Goal: Information Seeking & Learning: Learn about a topic

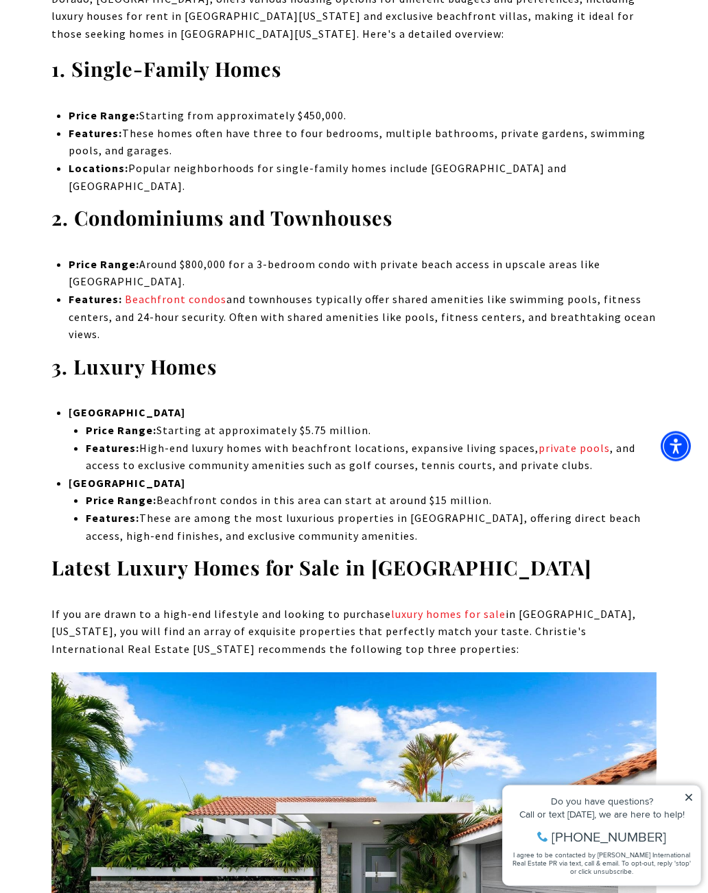
scroll to position [4179, 0]
click at [437, 685] on img at bounding box center [353, 873] width 605 height 403
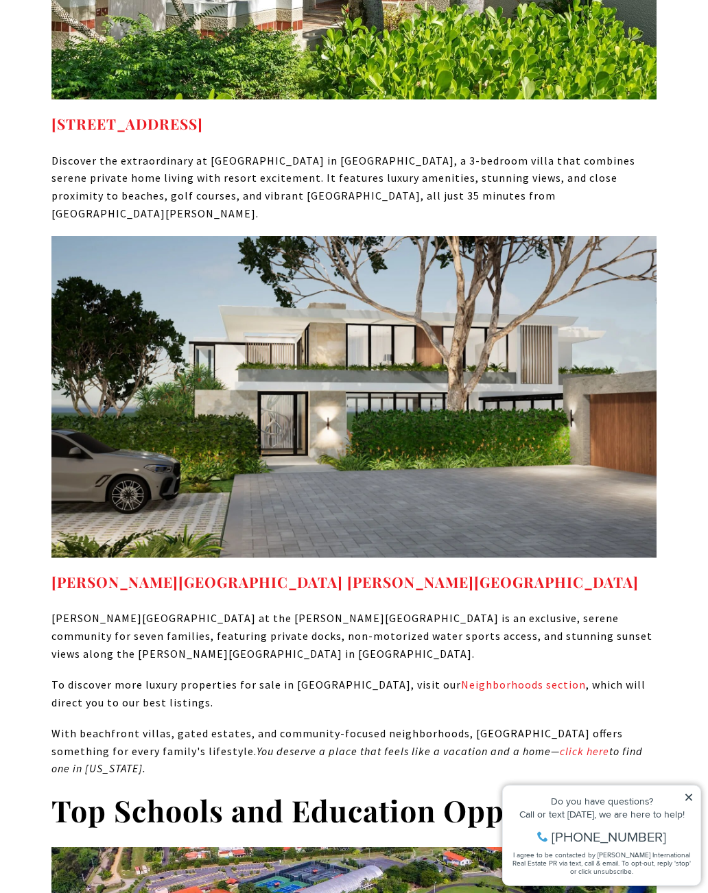
scroll to position [6118, 0]
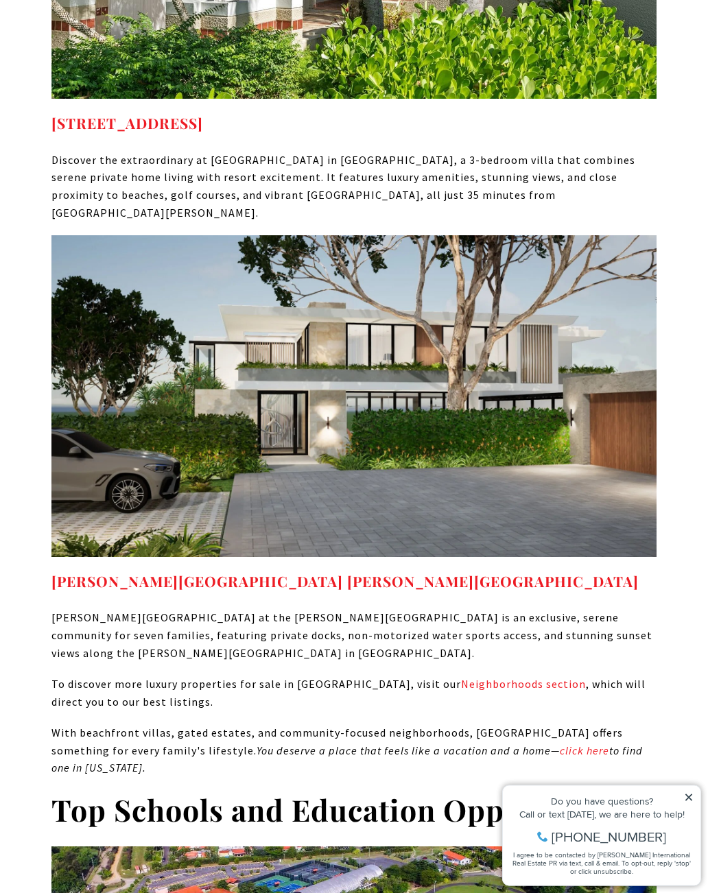
click at [106, 236] on img at bounding box center [353, 397] width 605 height 322
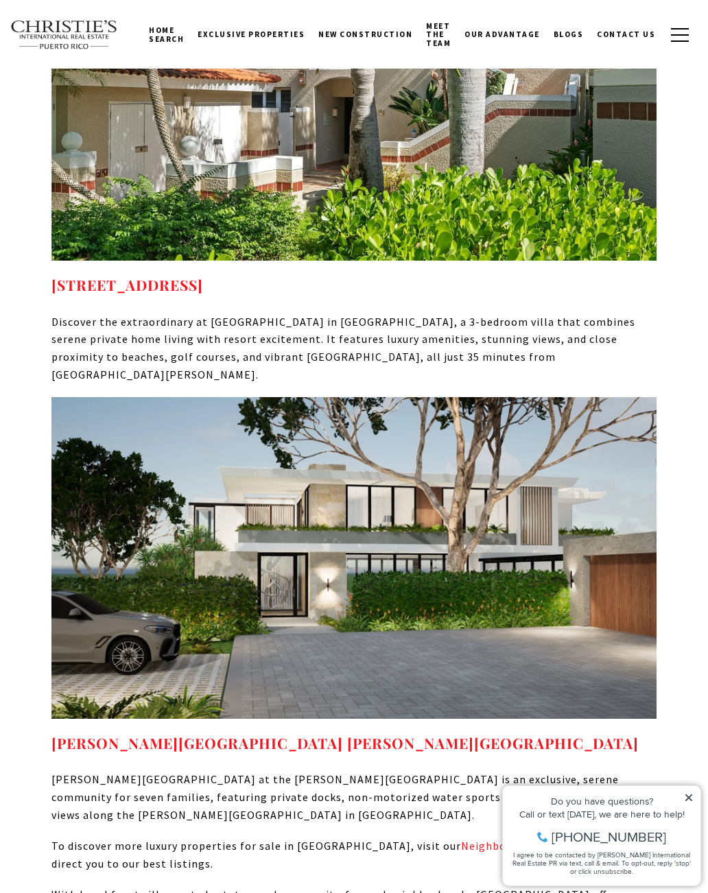
scroll to position [5956, 0]
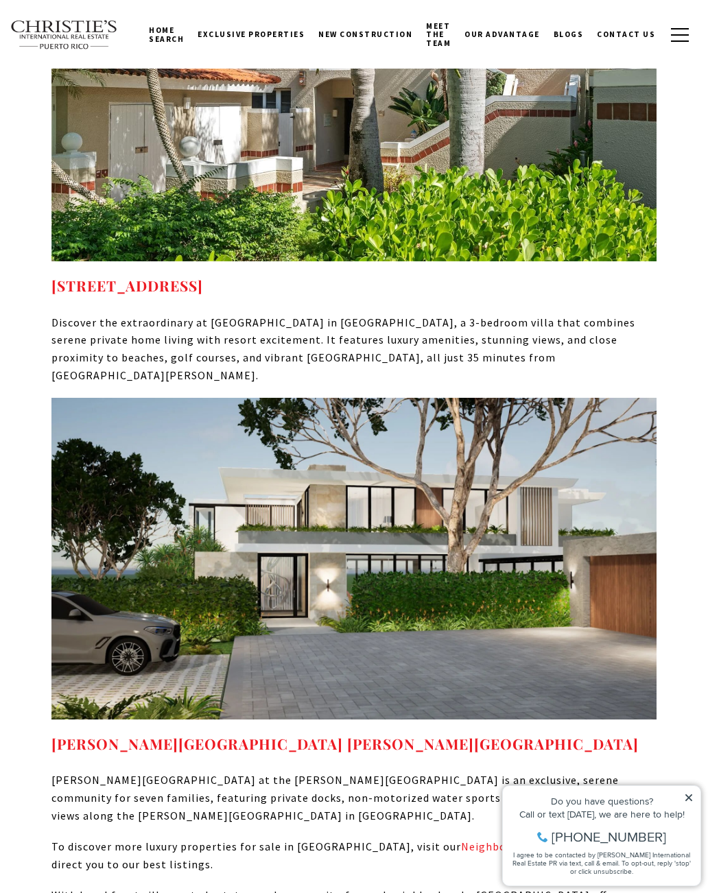
click at [461, 840] on link "Neighborhoods section" at bounding box center [523, 847] width 125 height 14
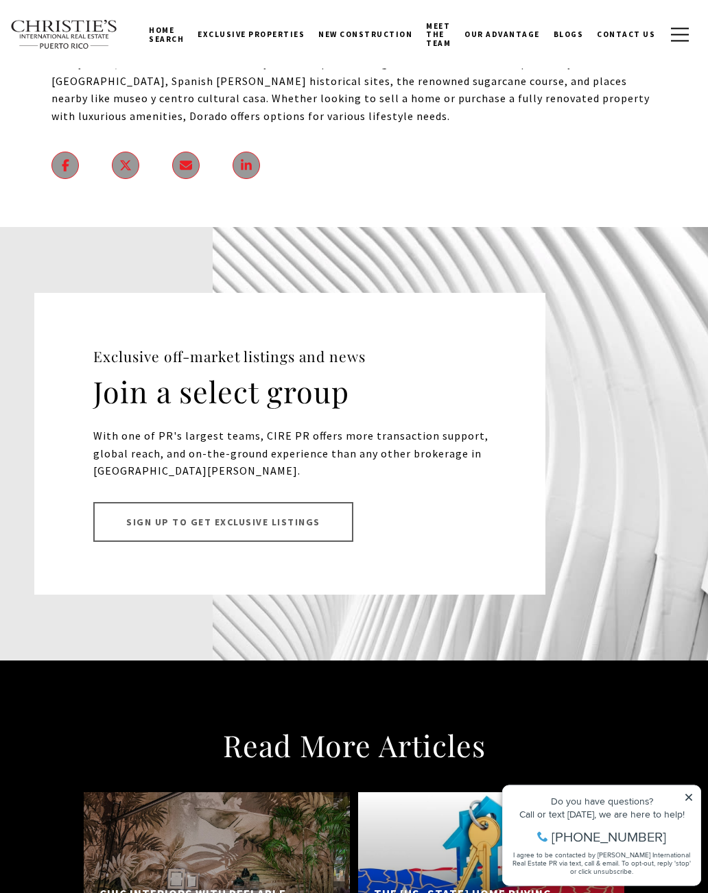
scroll to position [16155, 0]
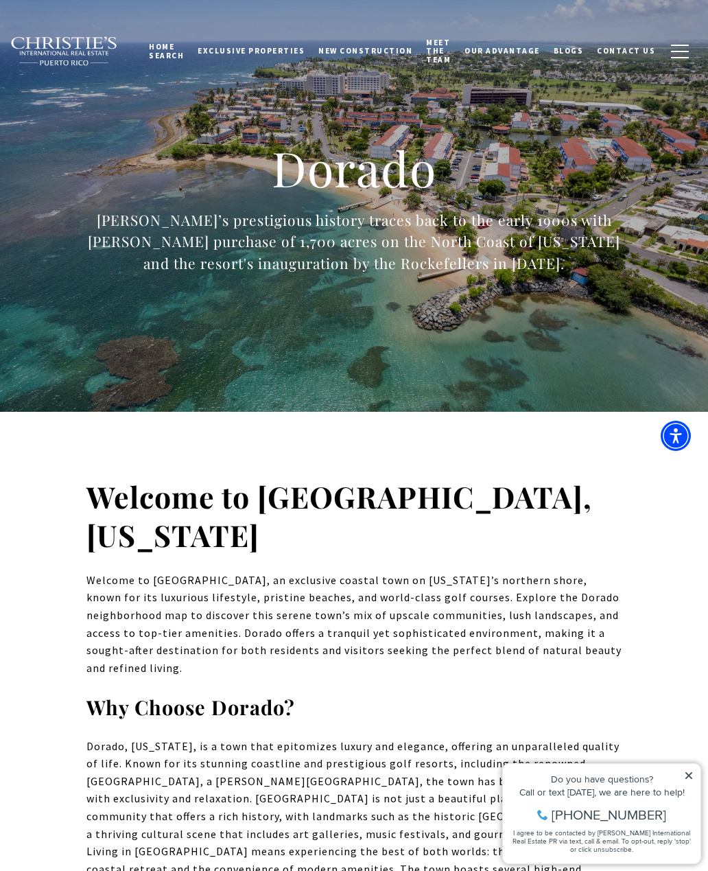
click at [323, 187] on h1 "Dorado" at bounding box center [354, 168] width 590 height 60
click at [539, 361] on div at bounding box center [354, 206] width 708 height 412
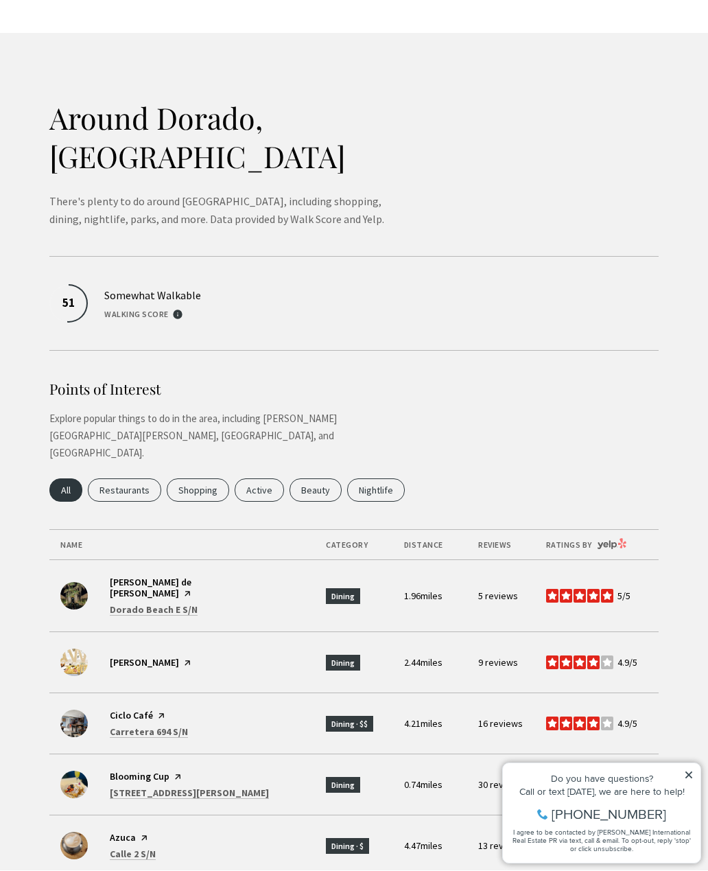
scroll to position [3716, 0]
click at [380, 478] on button "Search businesses related to Nightlife" at bounding box center [376, 489] width 58 height 23
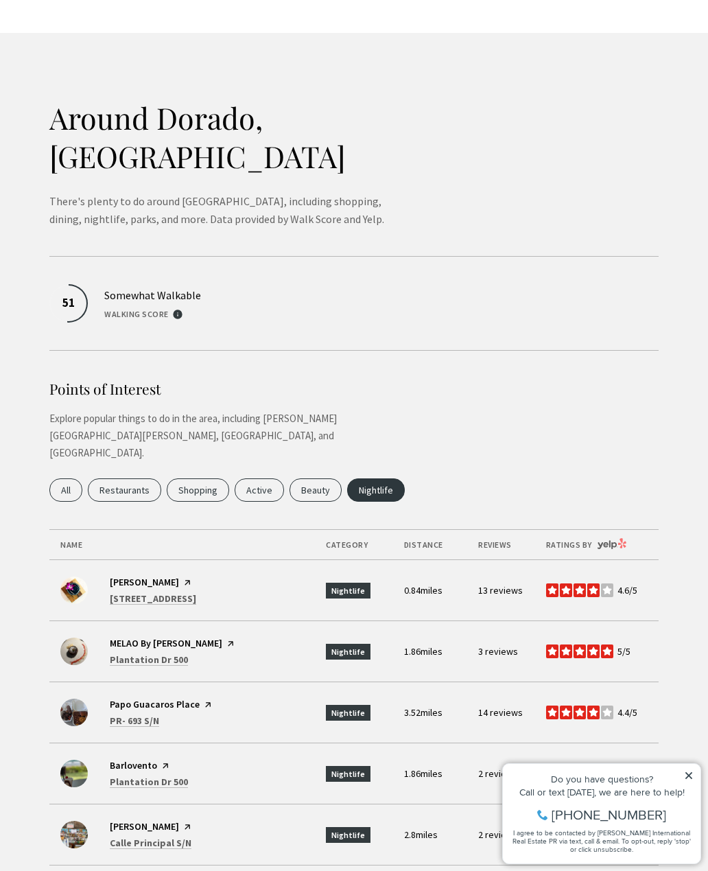
click at [503, 584] on span "13 reviews" at bounding box center [500, 590] width 45 height 12
click at [492, 560] on td "13 reviews" at bounding box center [500, 590] width 67 height 61
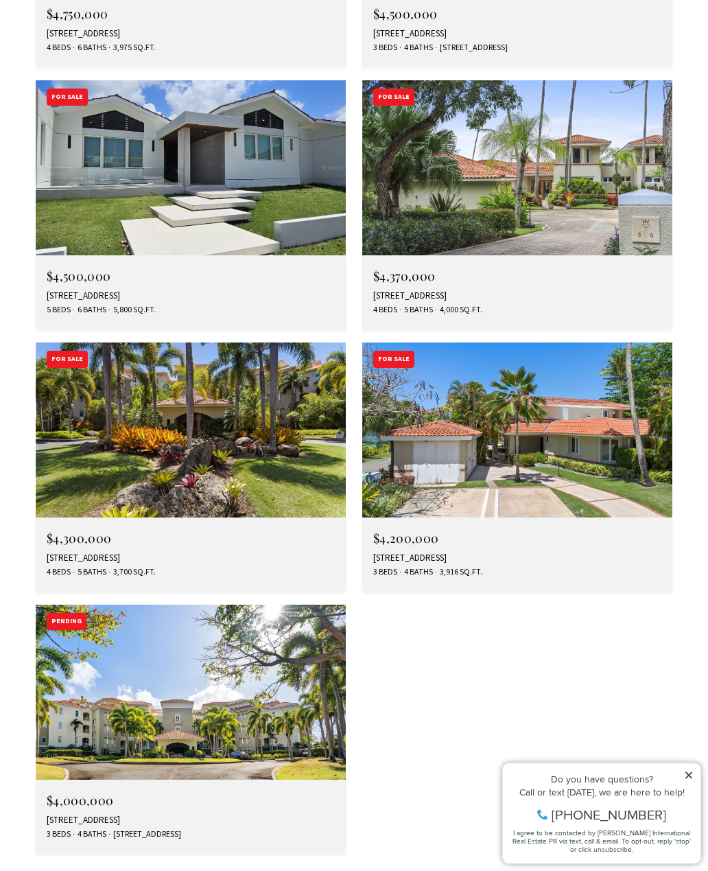
scroll to position [5558, 0]
click at [296, 604] on img at bounding box center [191, 691] width 310 height 174
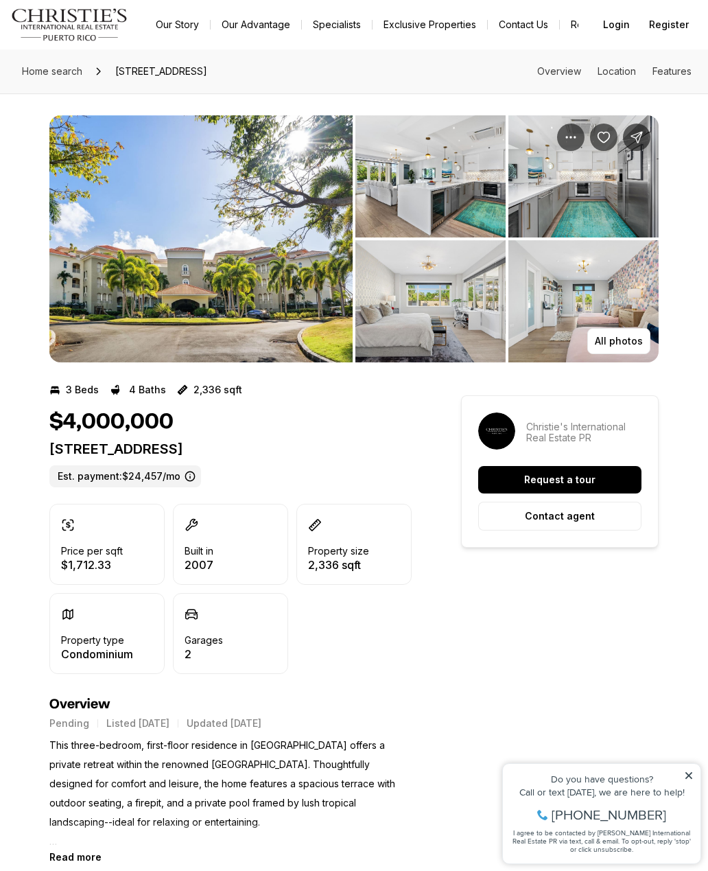
click at [300, 309] on img "View image gallery" at bounding box center [200, 238] width 303 height 247
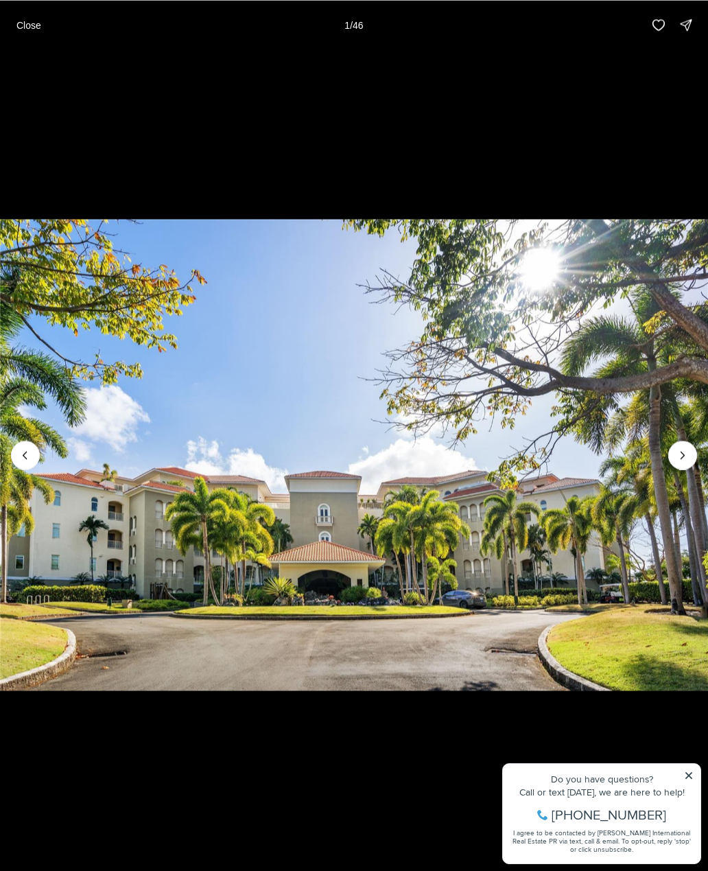
click at [681, 459] on icon "Next slide" at bounding box center [683, 455] width 14 height 14
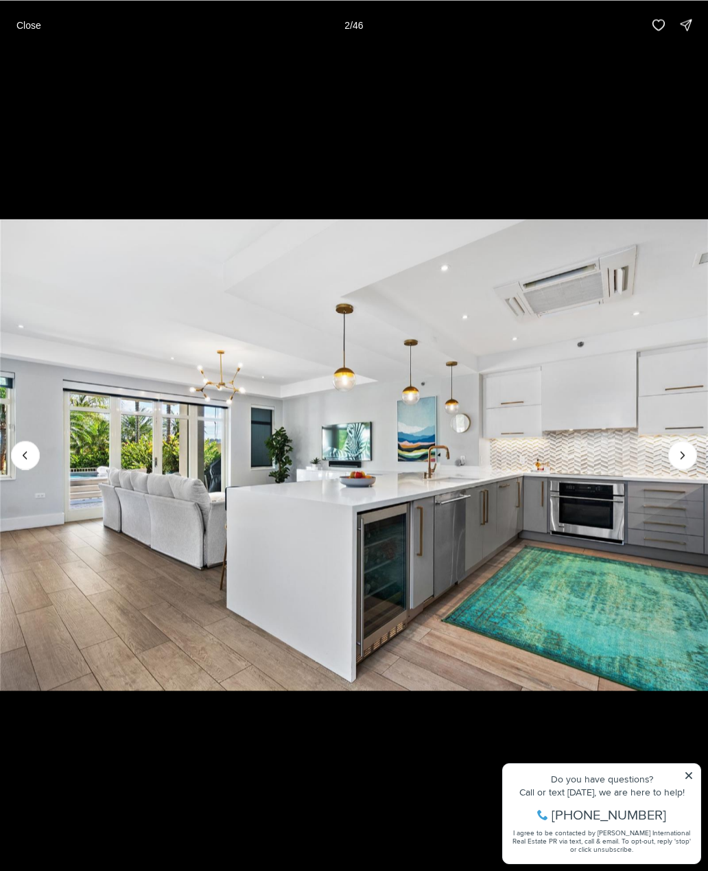
click at [685, 454] on icon "Next slide" at bounding box center [683, 455] width 14 height 14
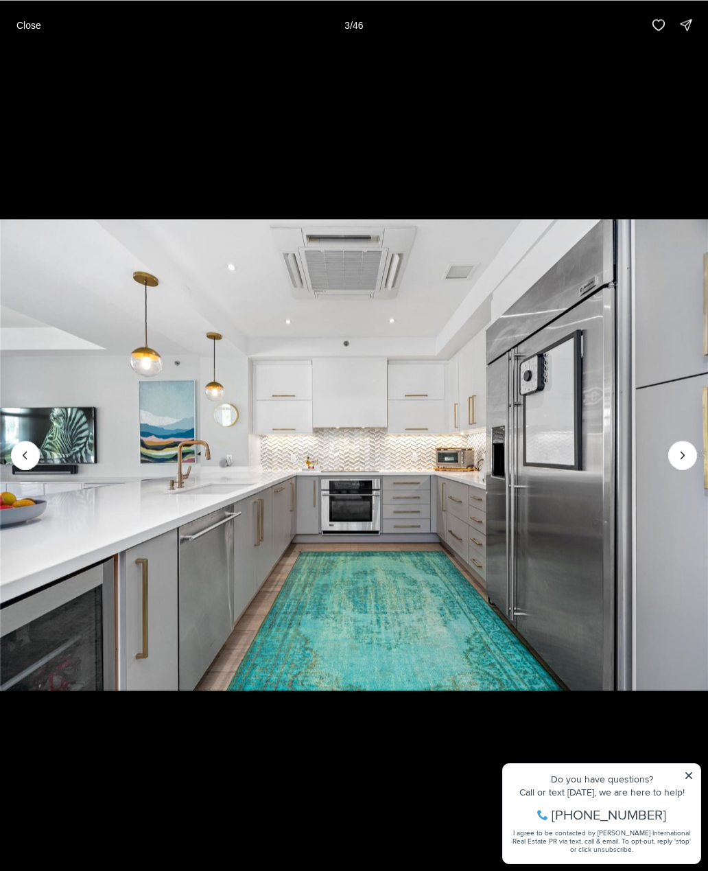
click at [688, 449] on icon "Next slide" at bounding box center [683, 455] width 14 height 14
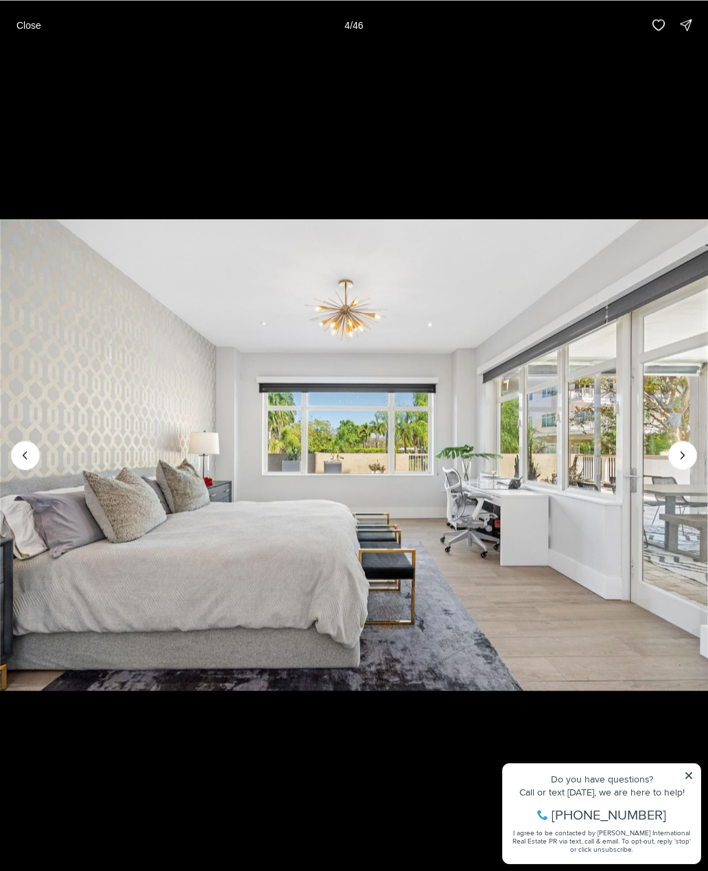
click at [687, 453] on icon "Next slide" at bounding box center [683, 455] width 14 height 14
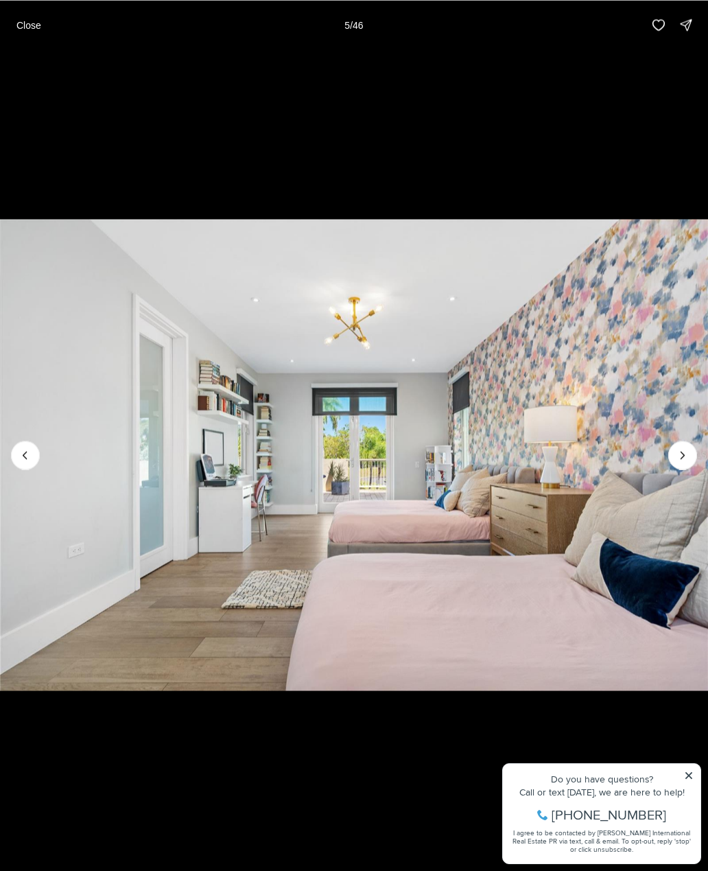
click at [698, 458] on img "5 of 46" at bounding box center [354, 454] width 708 height 609
click at [685, 458] on icon "Next slide" at bounding box center [683, 455] width 14 height 14
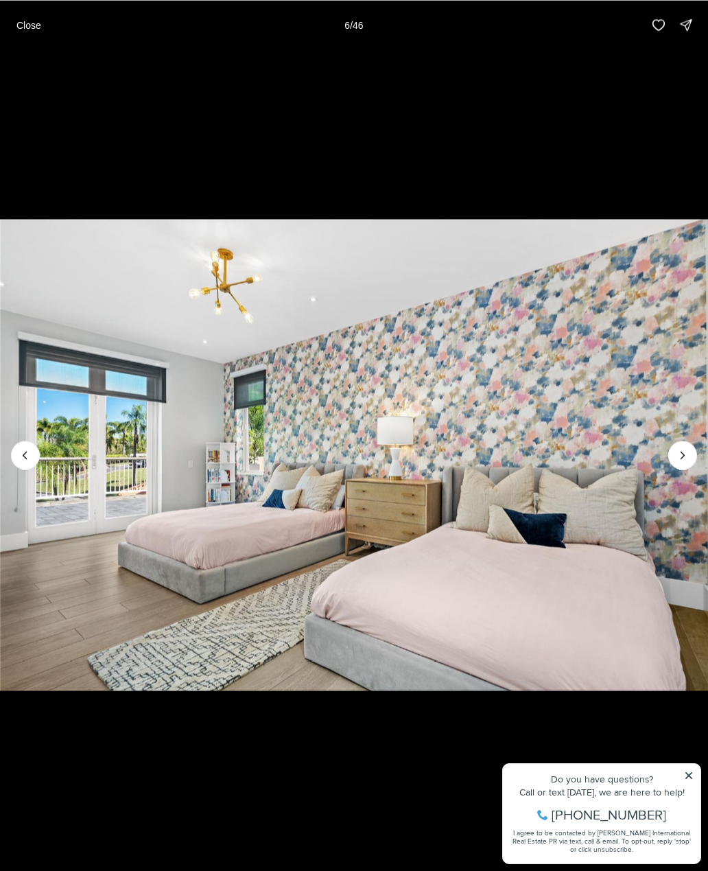
click at [687, 450] on icon "Next slide" at bounding box center [683, 455] width 14 height 14
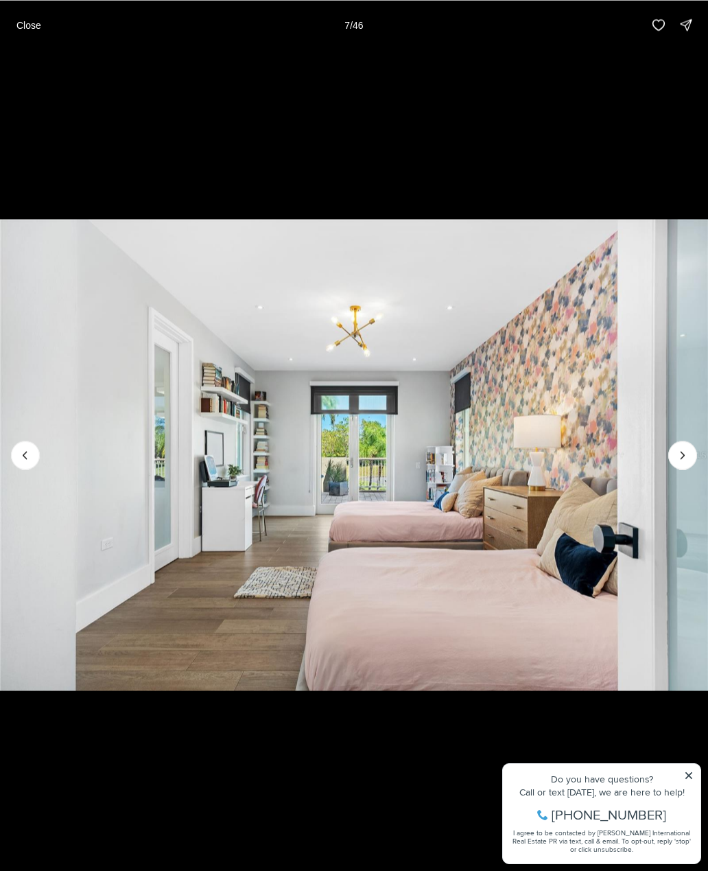
click at [677, 459] on icon "Next slide" at bounding box center [683, 455] width 14 height 14
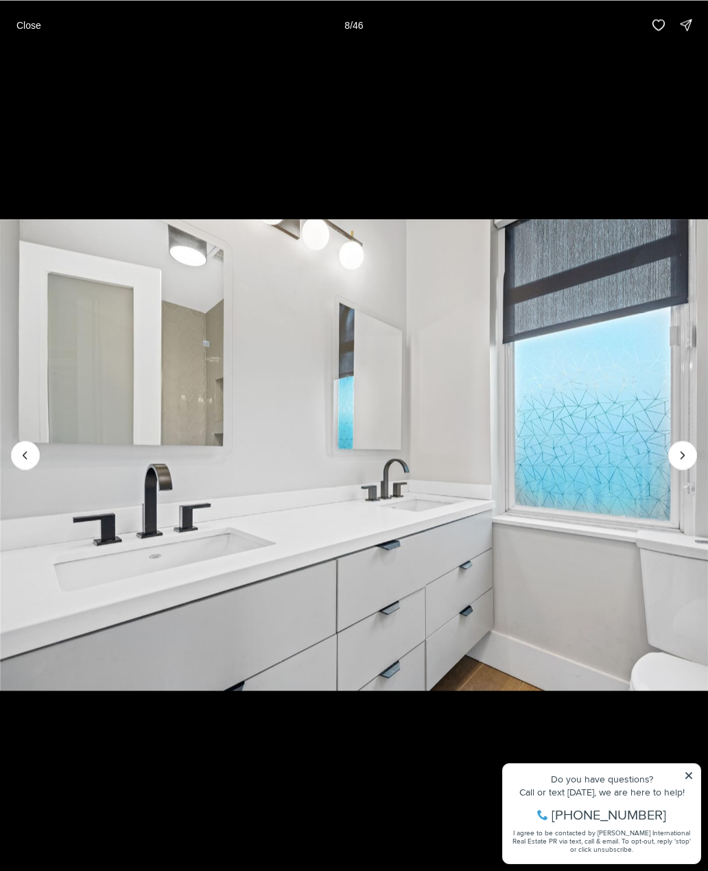
click at [685, 460] on icon "Next slide" at bounding box center [683, 455] width 14 height 14
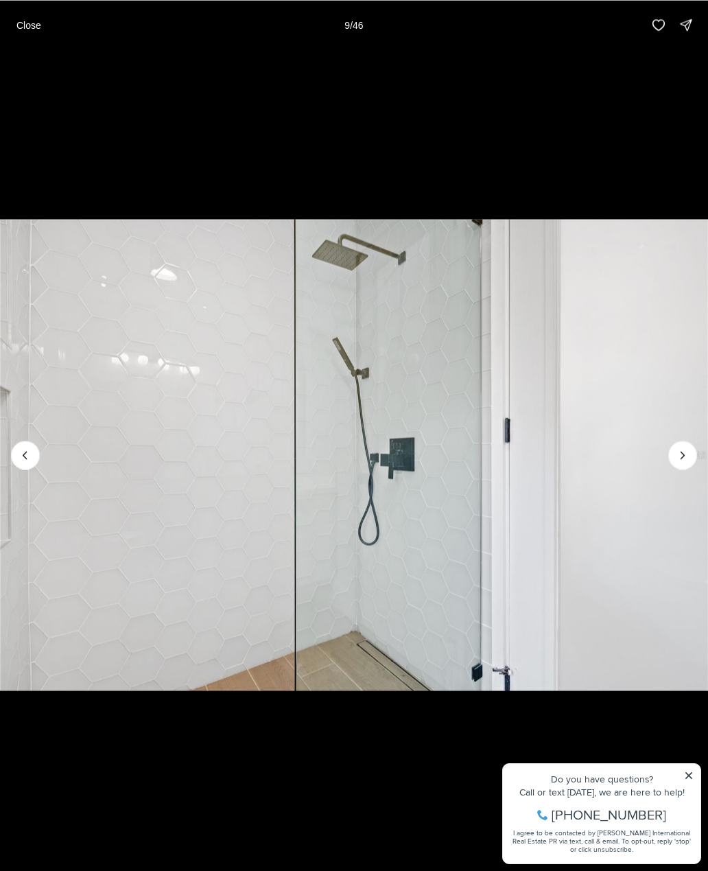
click at [687, 454] on icon "Next slide" at bounding box center [683, 455] width 14 height 14
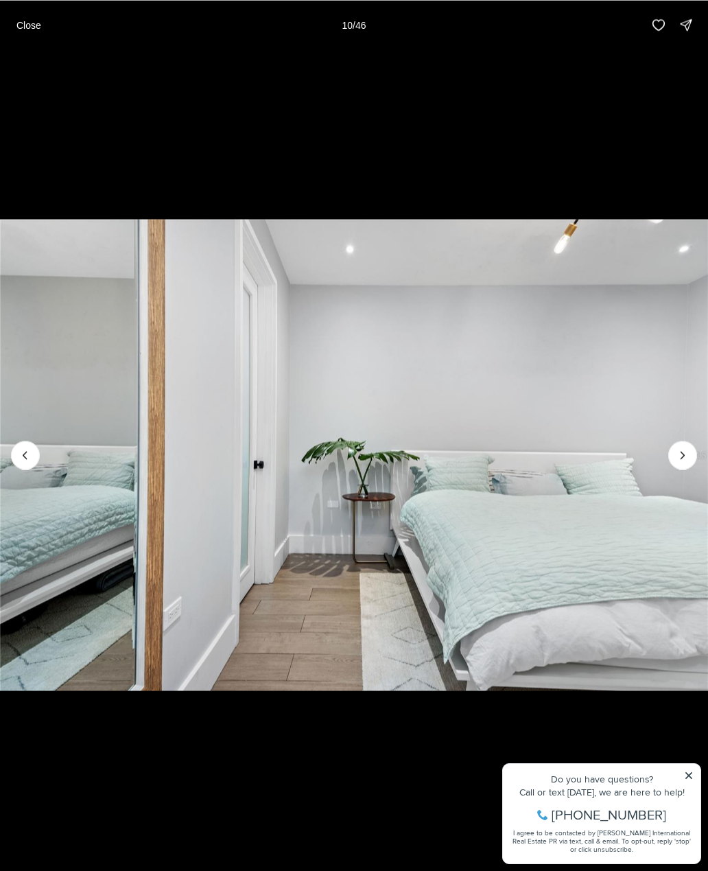
click at [687, 456] on icon "Next slide" at bounding box center [683, 455] width 14 height 14
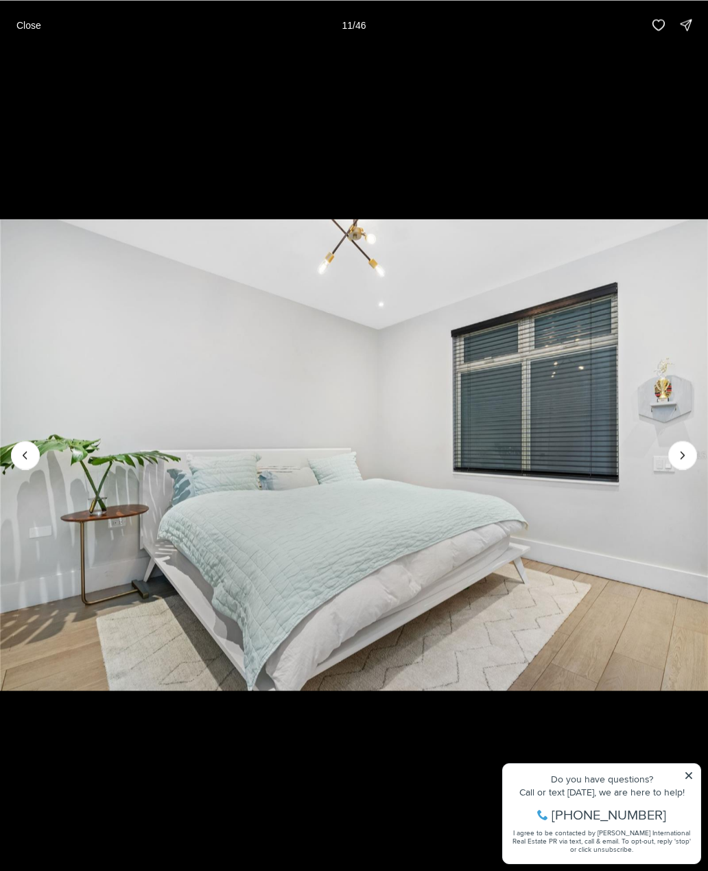
click at [689, 449] on icon "Next slide" at bounding box center [683, 455] width 14 height 14
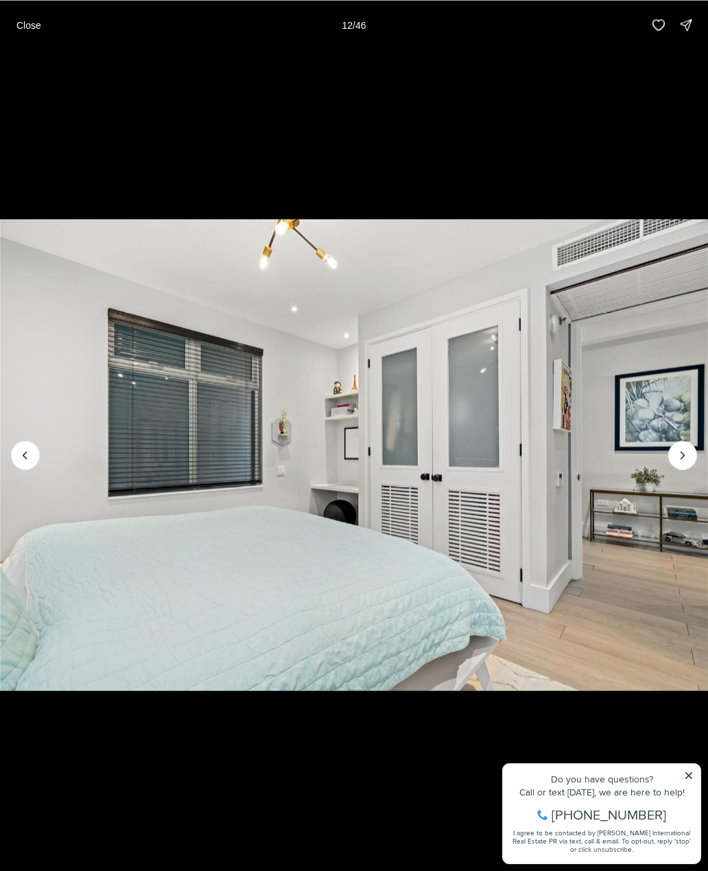
click at [694, 453] on button "Next slide" at bounding box center [682, 454] width 29 height 29
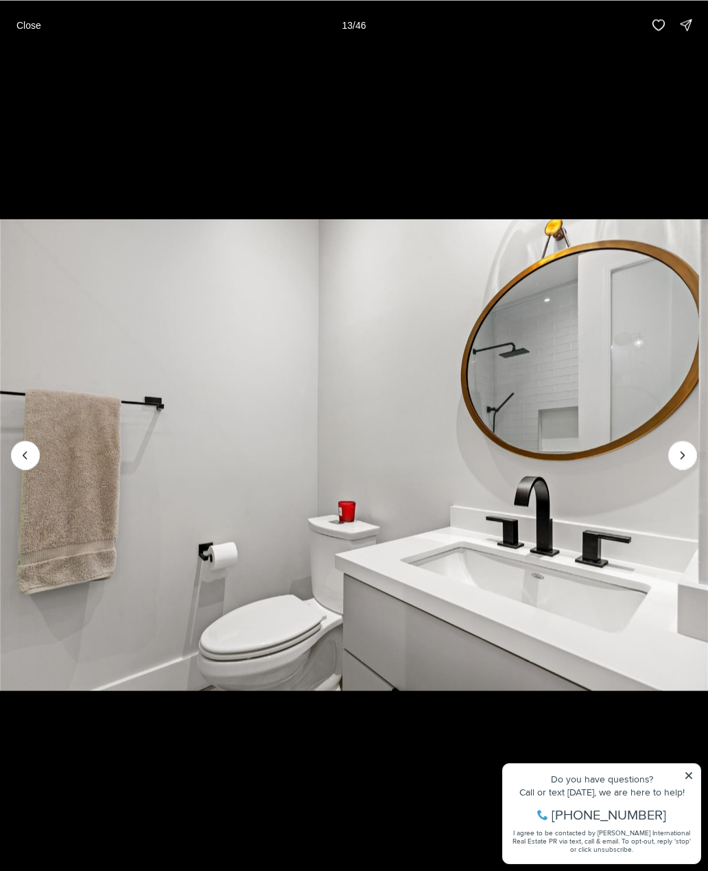
click at [687, 449] on icon "Next slide" at bounding box center [683, 455] width 14 height 14
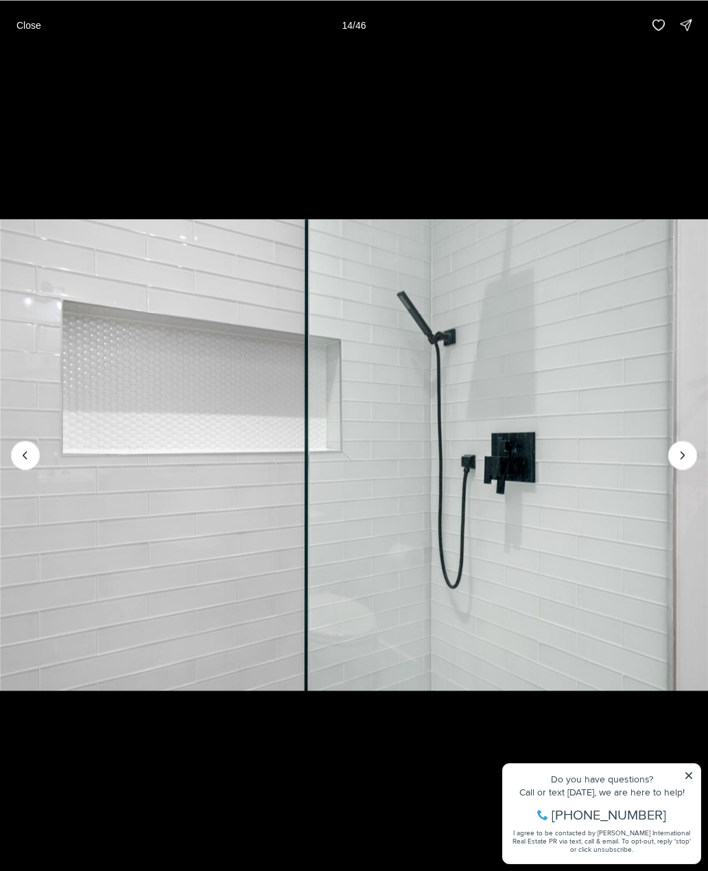
click at [696, 453] on button "Next slide" at bounding box center [682, 454] width 29 height 29
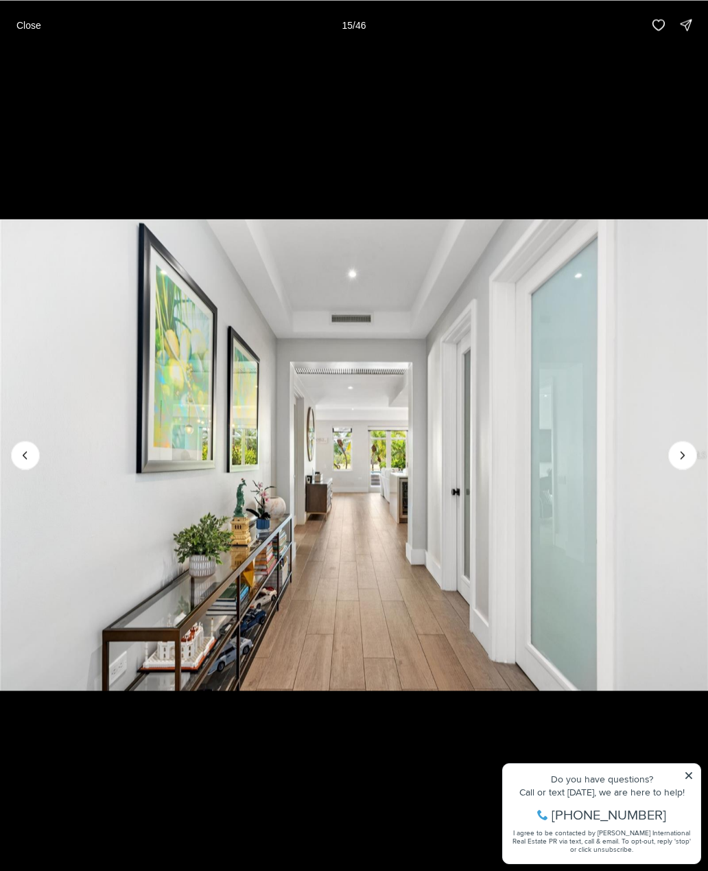
click at [694, 451] on button "Next slide" at bounding box center [682, 454] width 29 height 29
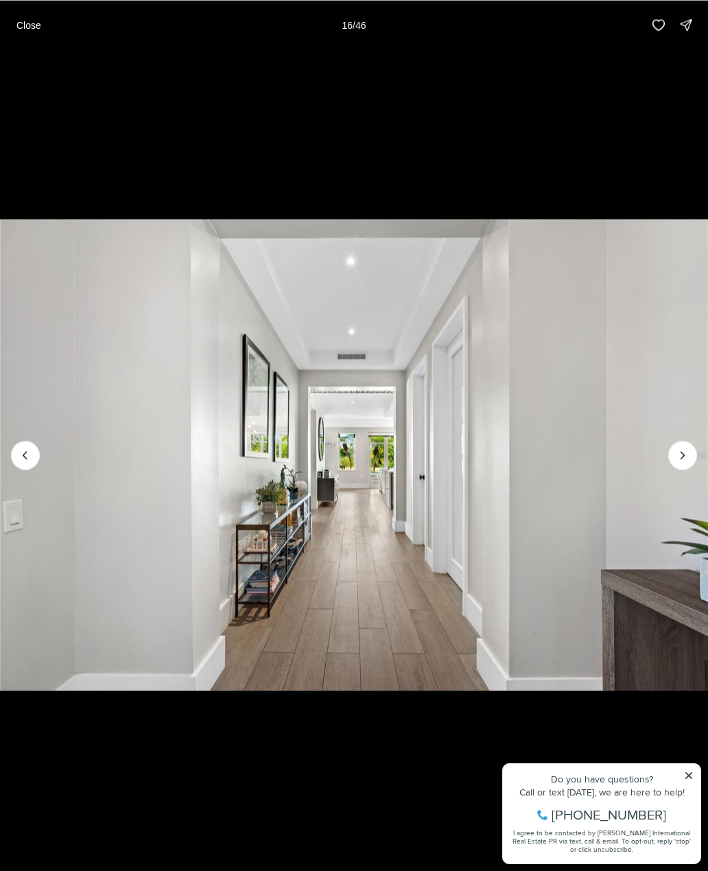
click at [696, 453] on button "Next slide" at bounding box center [682, 454] width 29 height 29
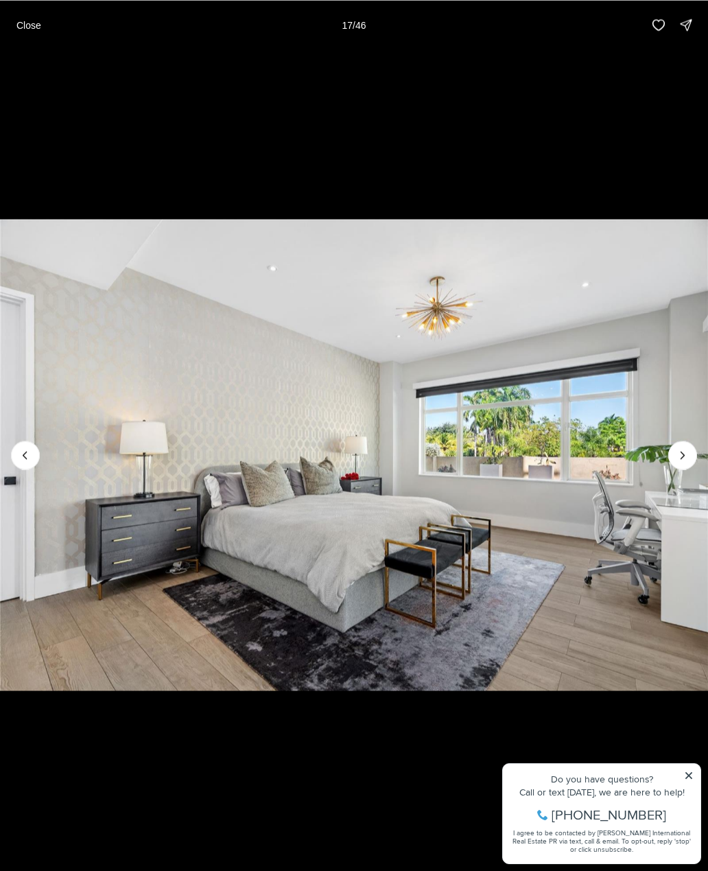
click at [695, 453] on button "Next slide" at bounding box center [682, 454] width 29 height 29
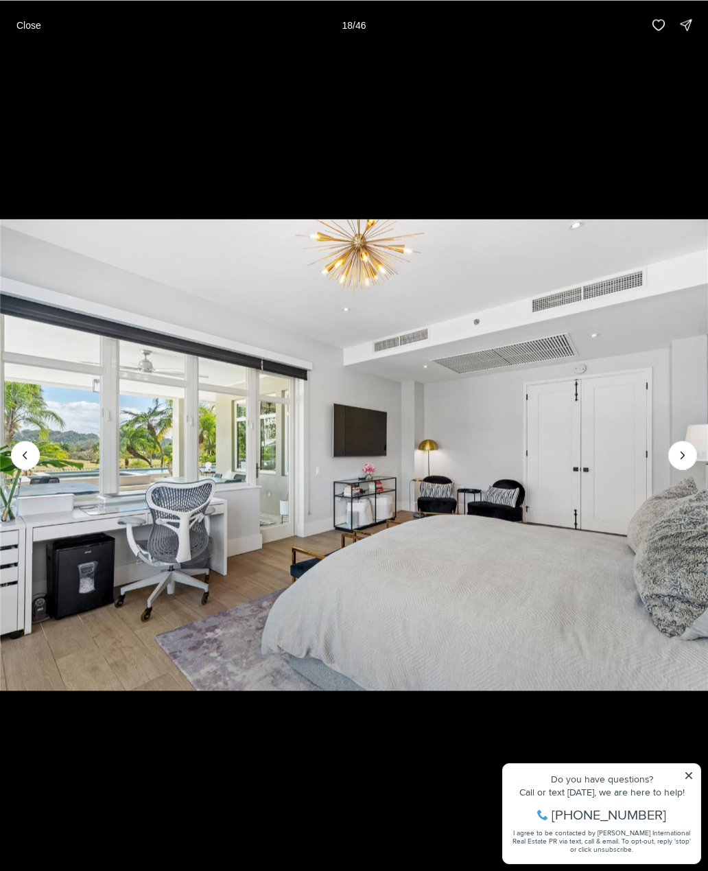
click at [698, 451] on img "18 of 46" at bounding box center [354, 454] width 708 height 609
click at [683, 453] on icon "Next slide" at bounding box center [682, 454] width 3 height 7
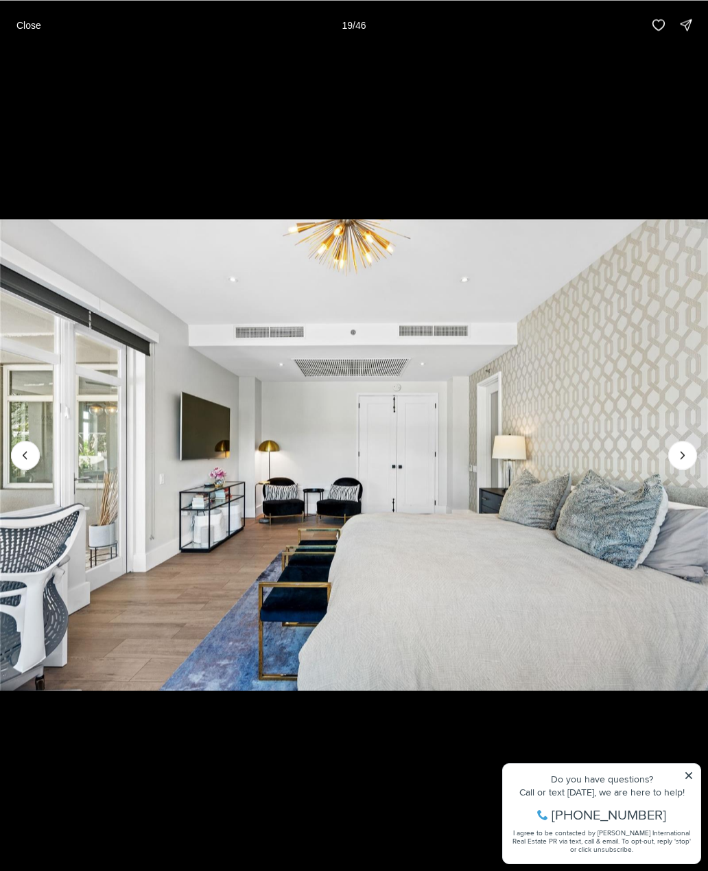
click at [684, 453] on icon "Next slide" at bounding box center [683, 455] width 14 height 14
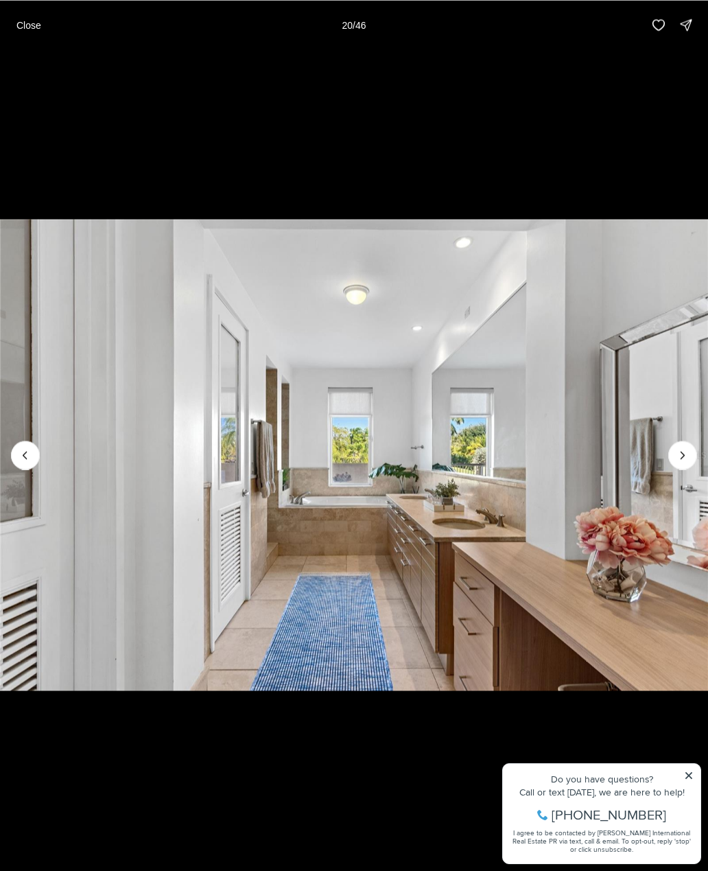
click at [688, 453] on icon "Next slide" at bounding box center [683, 455] width 14 height 14
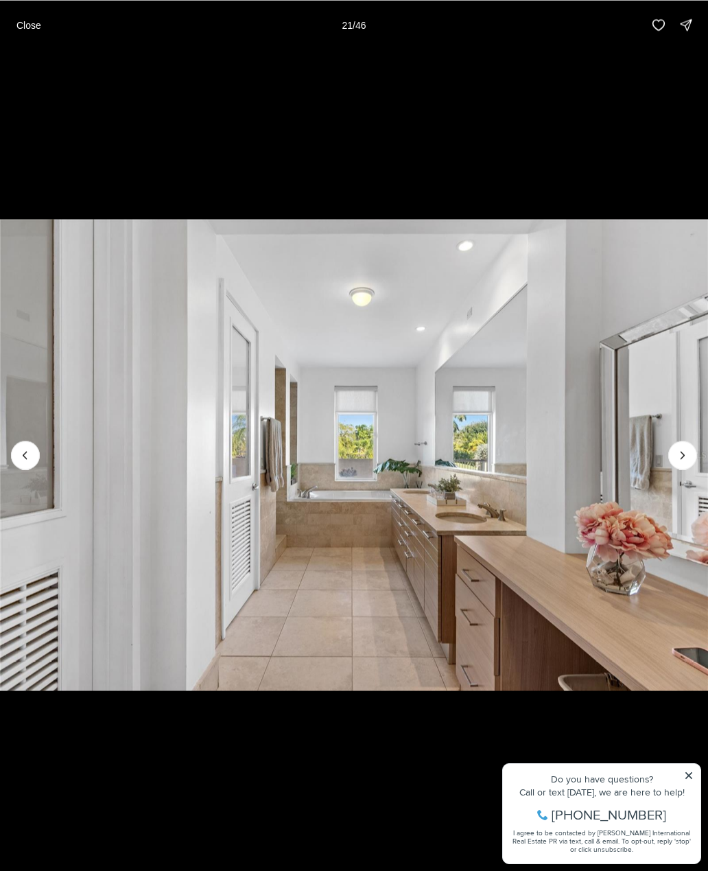
click at [680, 455] on icon "Next slide" at bounding box center [683, 455] width 14 height 14
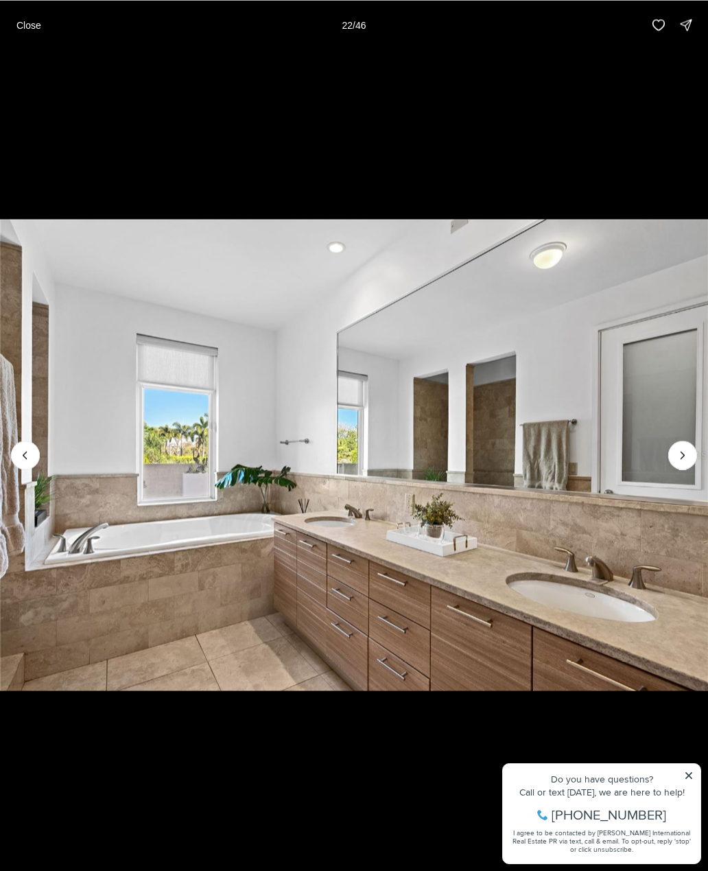
click at [683, 458] on icon "Next slide" at bounding box center [683, 455] width 14 height 14
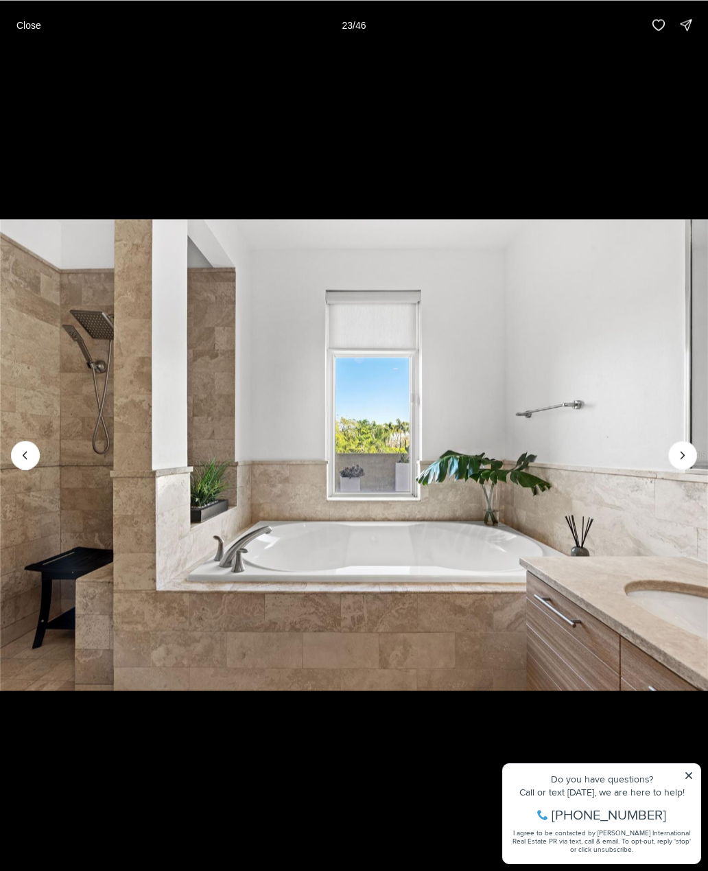
click at [685, 451] on icon "Next slide" at bounding box center [683, 455] width 14 height 14
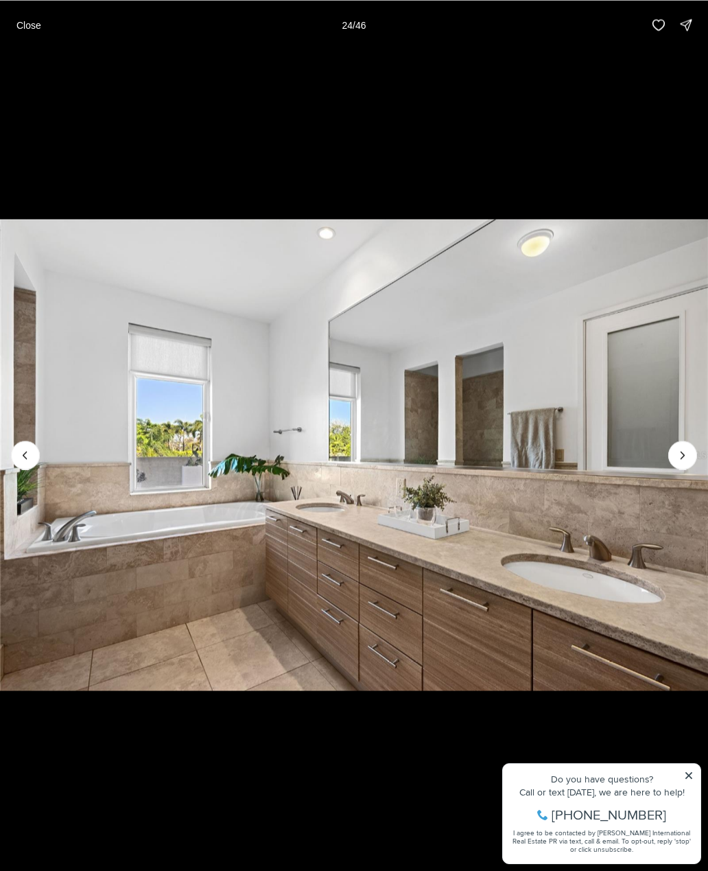
click at [692, 451] on button "Next slide" at bounding box center [682, 454] width 29 height 29
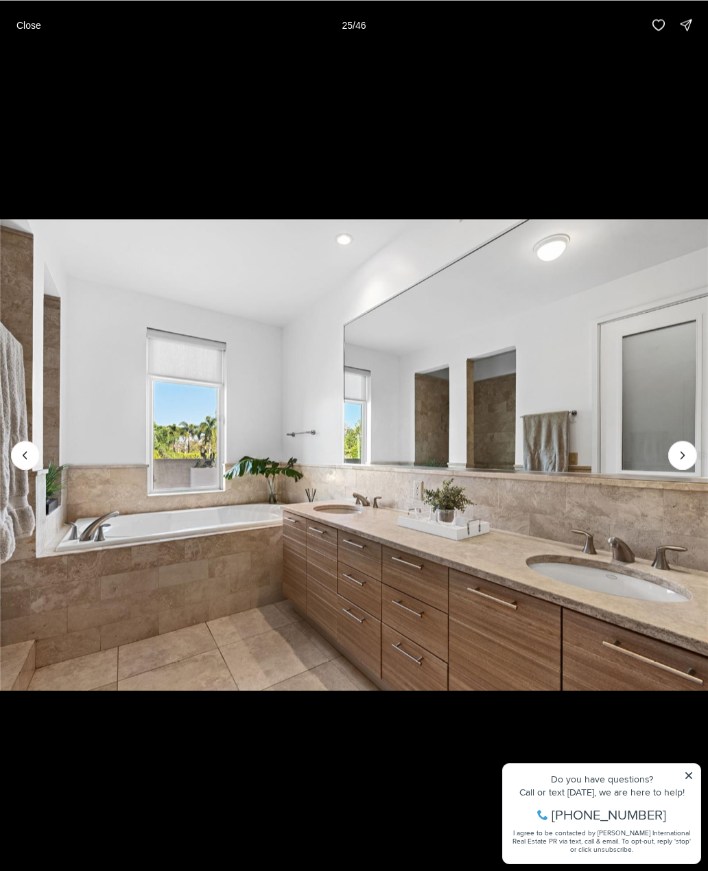
click at [692, 449] on button "Next slide" at bounding box center [682, 454] width 29 height 29
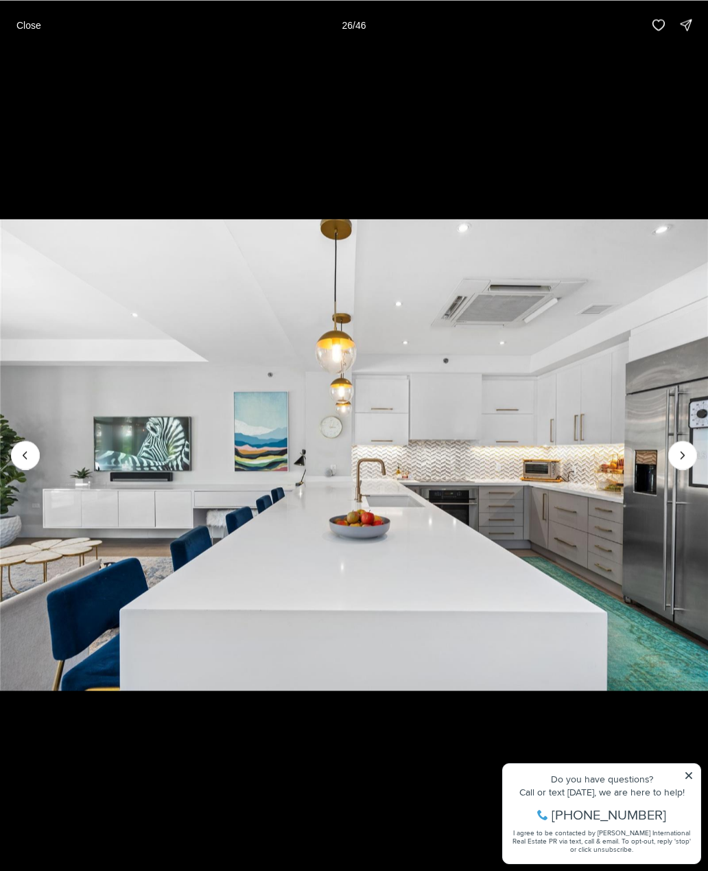
click at [688, 449] on icon "Next slide" at bounding box center [683, 455] width 14 height 14
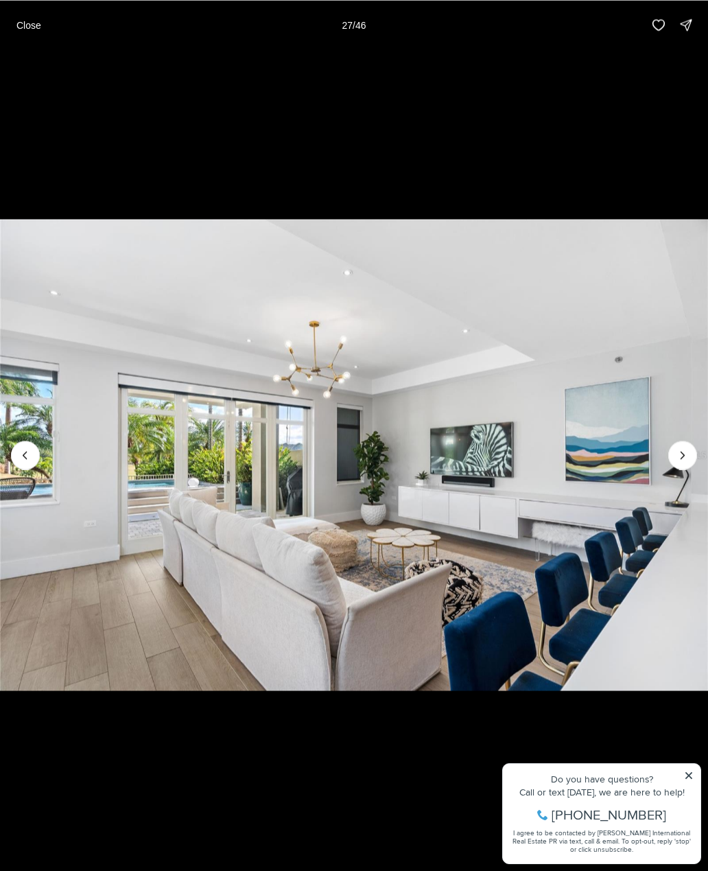
click at [689, 451] on icon "Next slide" at bounding box center [683, 455] width 14 height 14
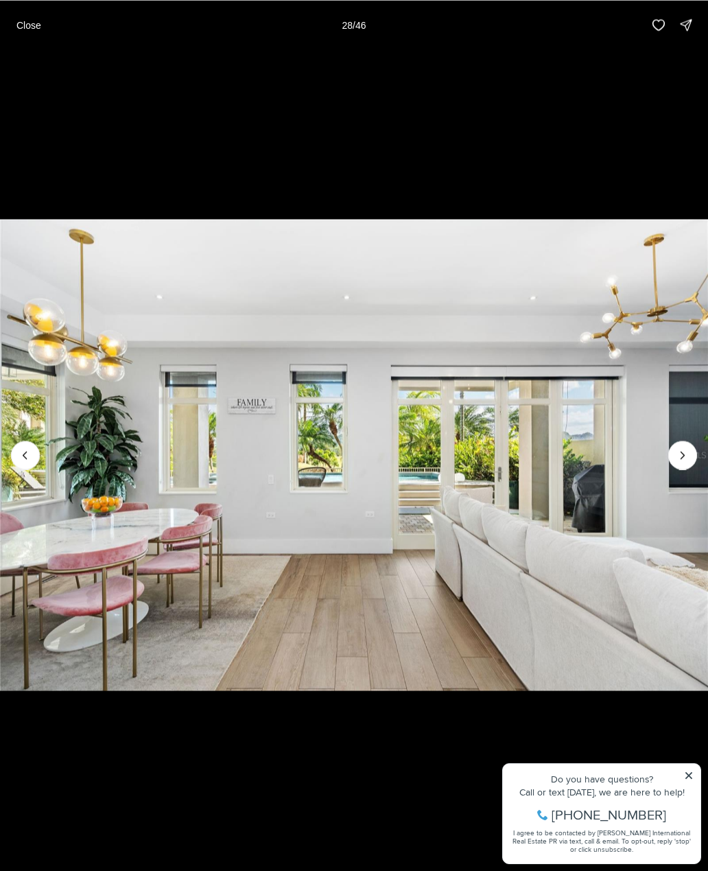
click at [689, 448] on button "Next slide" at bounding box center [682, 454] width 29 height 29
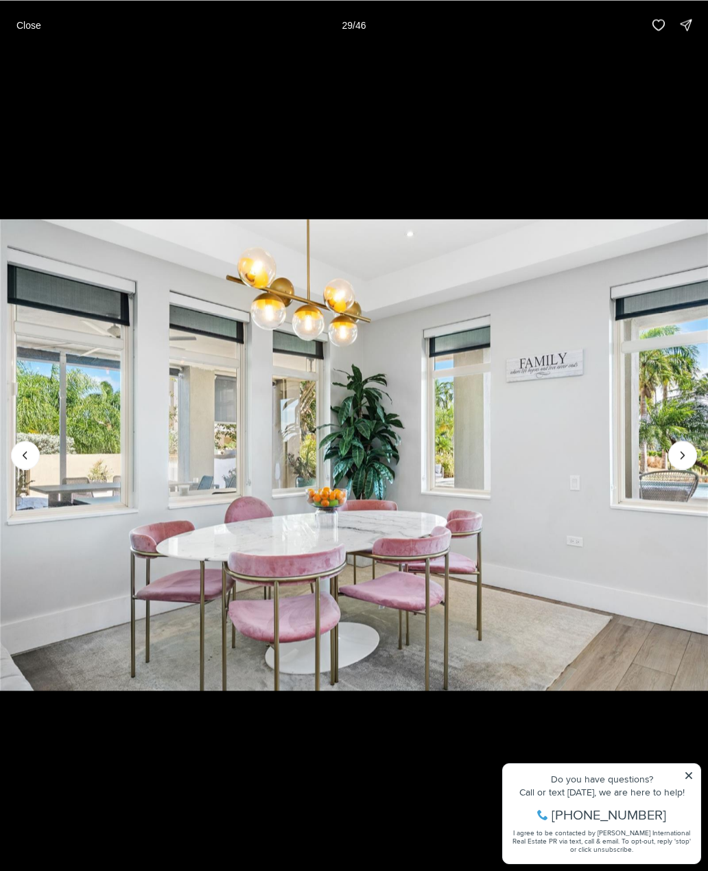
click at [693, 447] on button "Next slide" at bounding box center [682, 454] width 29 height 29
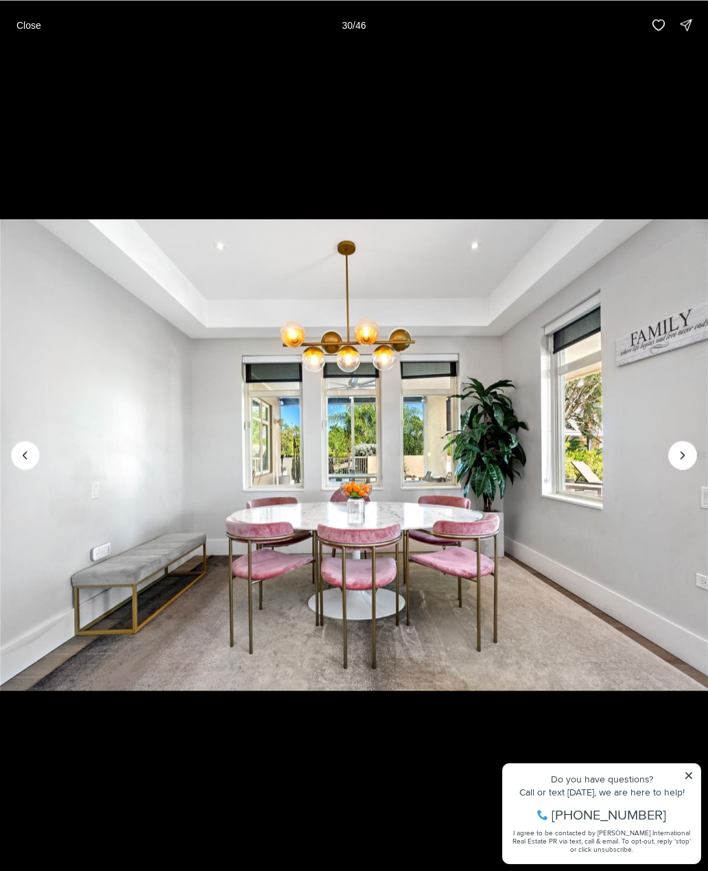
click at [694, 449] on button "Next slide" at bounding box center [682, 454] width 29 height 29
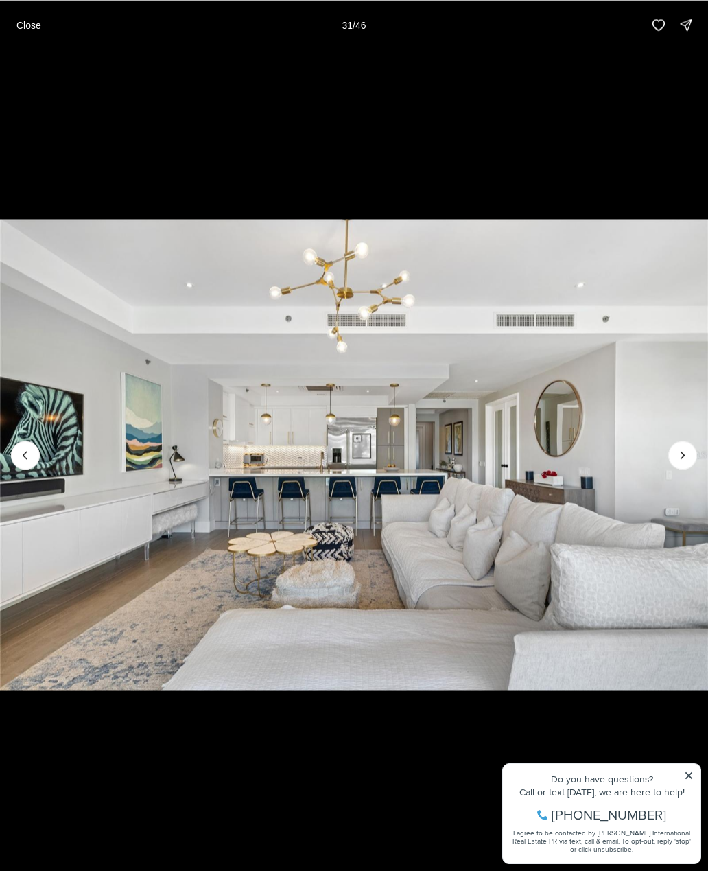
click at [694, 449] on button "Next slide" at bounding box center [682, 454] width 29 height 29
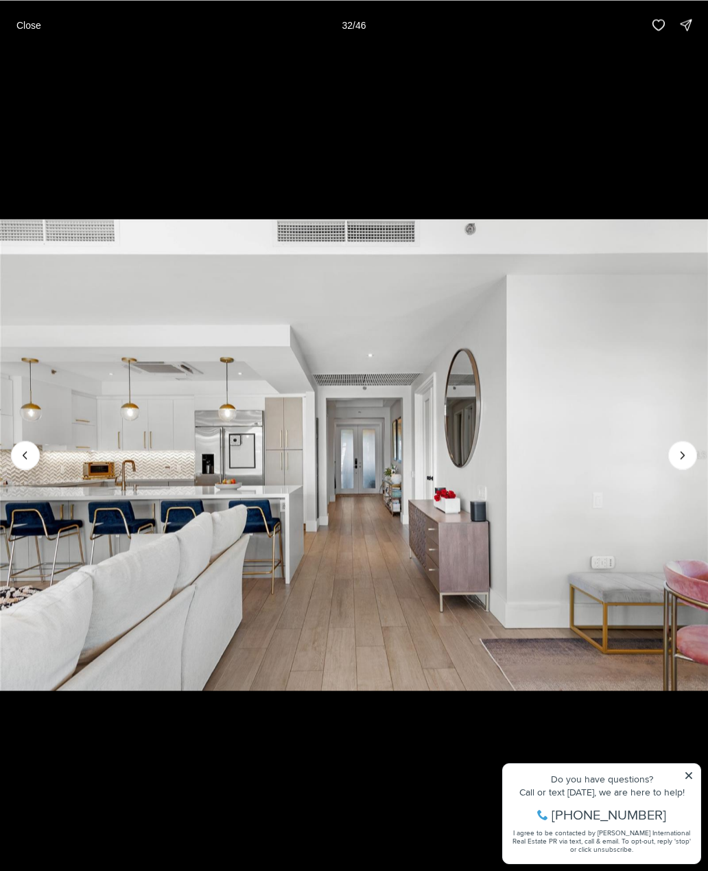
click at [694, 447] on button "Next slide" at bounding box center [682, 454] width 29 height 29
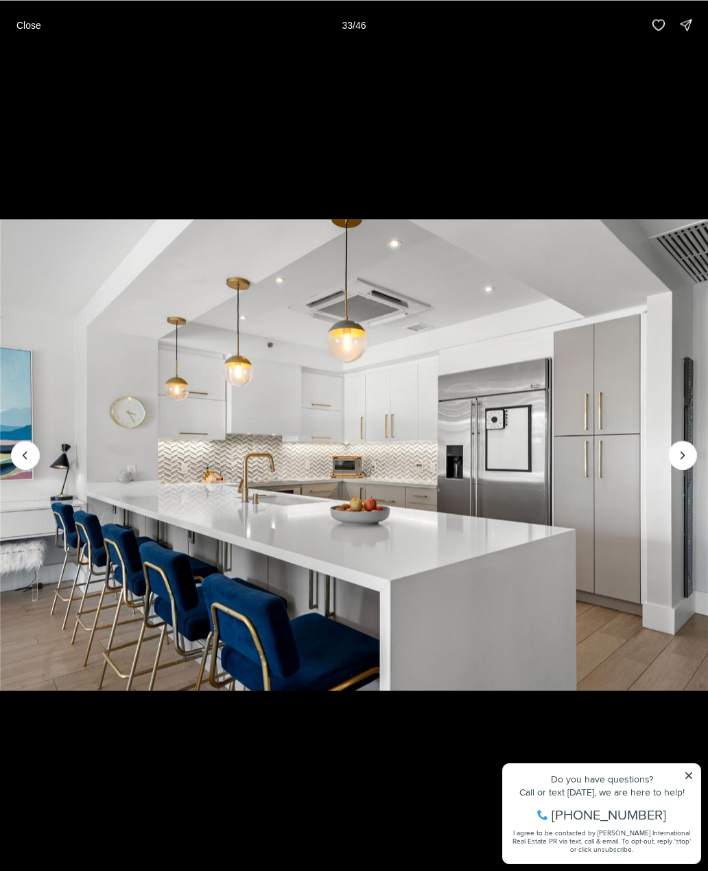
click at [695, 449] on button "Next slide" at bounding box center [682, 454] width 29 height 29
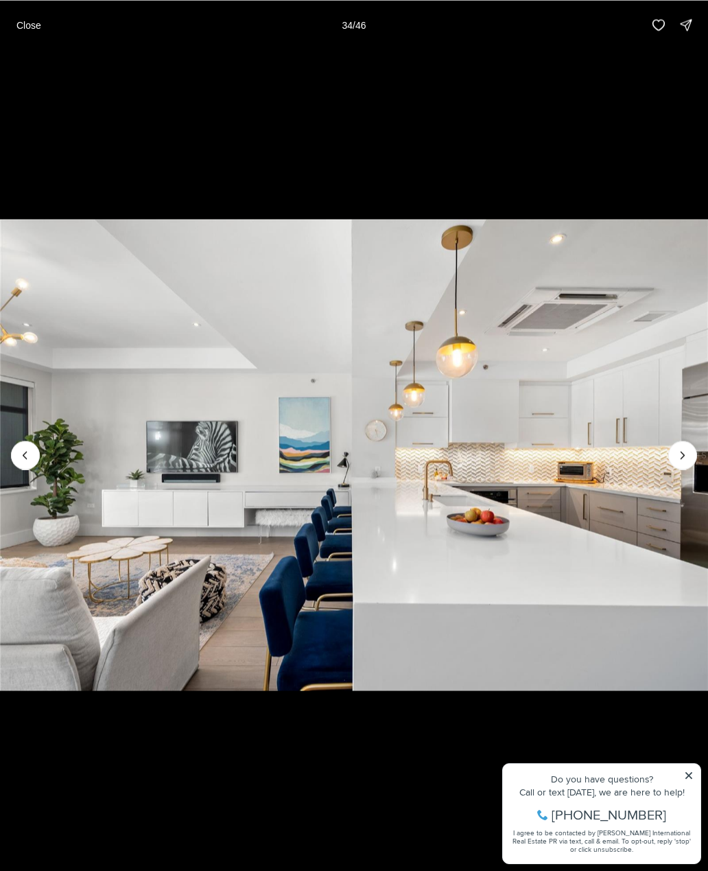
click at [694, 449] on button "Next slide" at bounding box center [682, 454] width 29 height 29
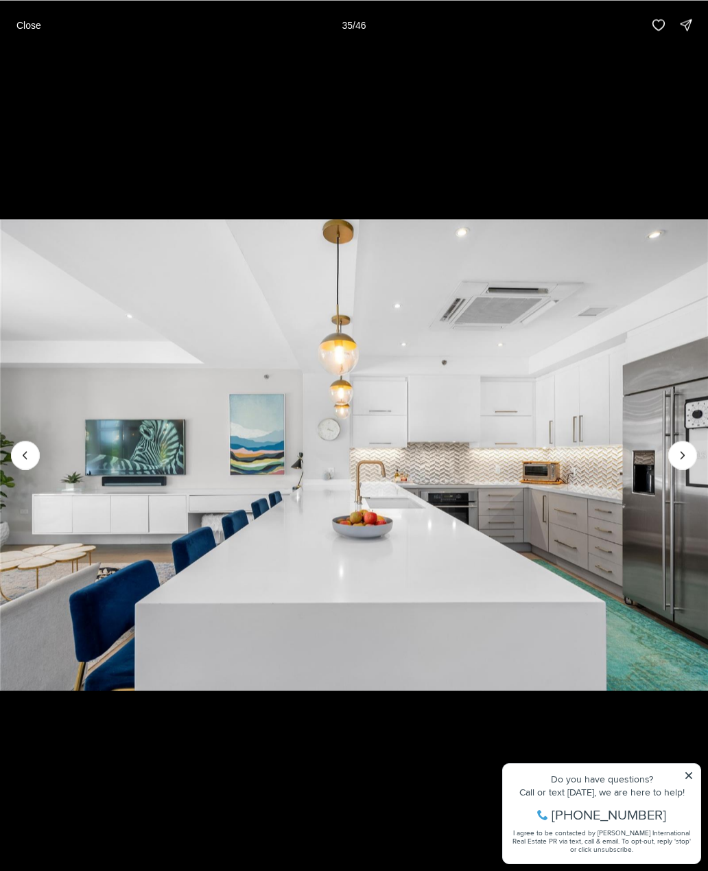
click at [689, 451] on icon "Next slide" at bounding box center [683, 455] width 14 height 14
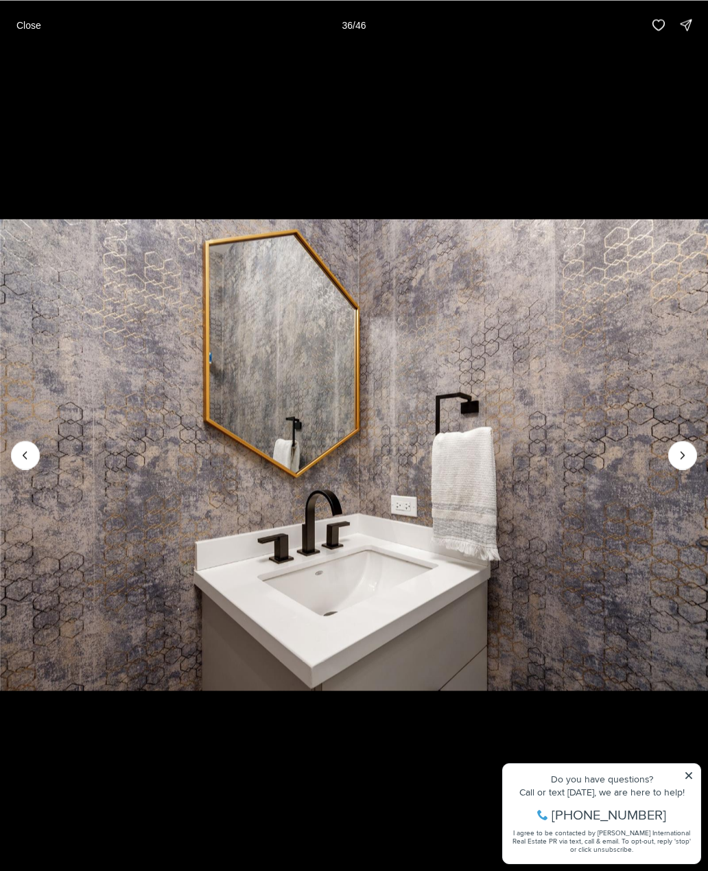
click at [687, 451] on icon "Next slide" at bounding box center [683, 455] width 14 height 14
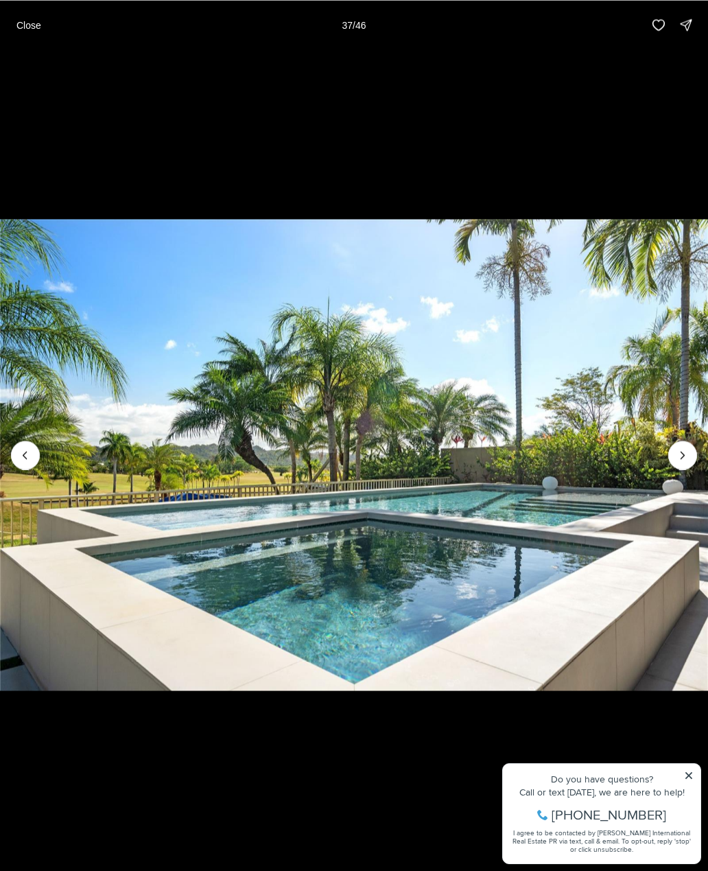
click at [684, 453] on icon "Next slide" at bounding box center [683, 455] width 14 height 14
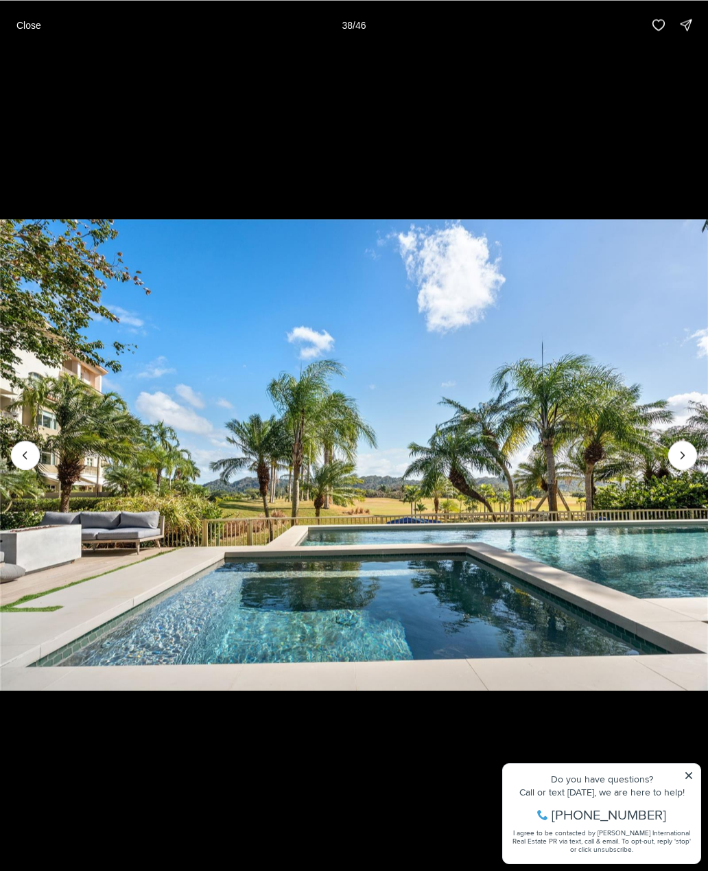
click at [686, 453] on icon "Next slide" at bounding box center [683, 455] width 14 height 14
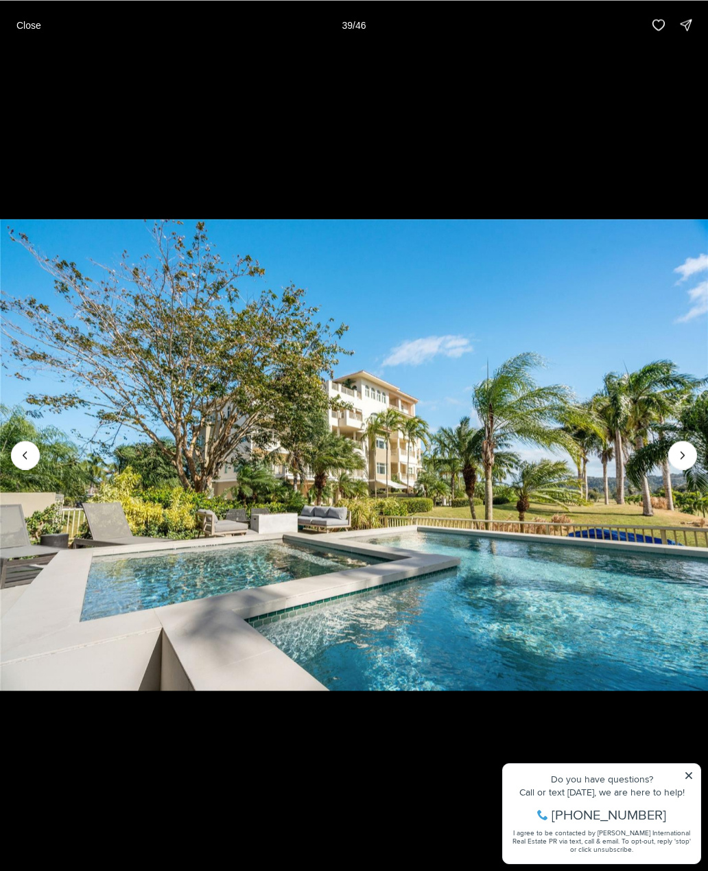
click at [692, 452] on button "Next slide" at bounding box center [682, 454] width 29 height 29
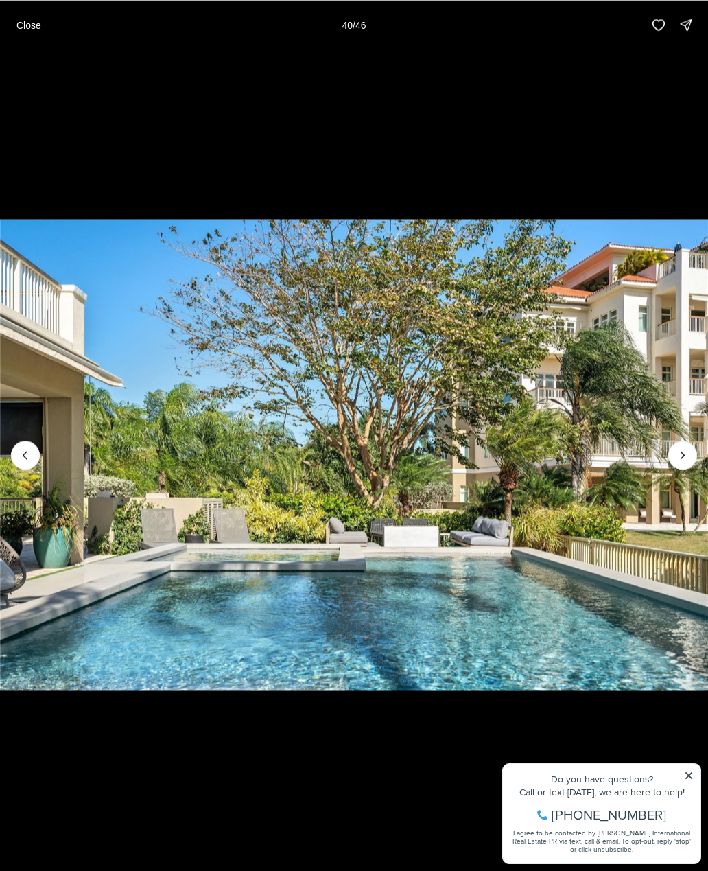
click at [678, 456] on icon "Next slide" at bounding box center [683, 455] width 14 height 14
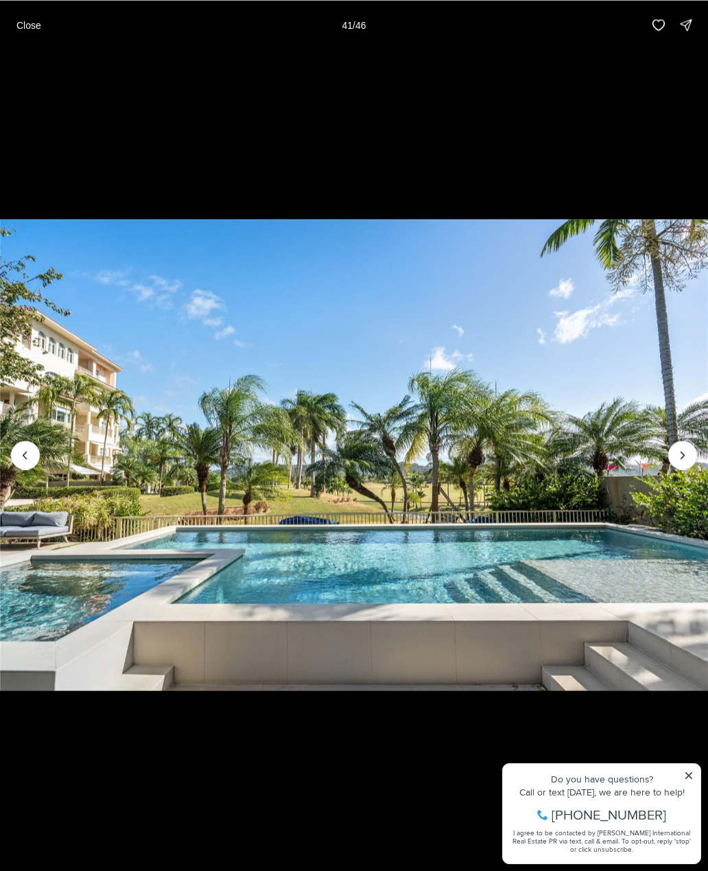
click at [683, 456] on icon "Next slide" at bounding box center [683, 455] width 14 height 14
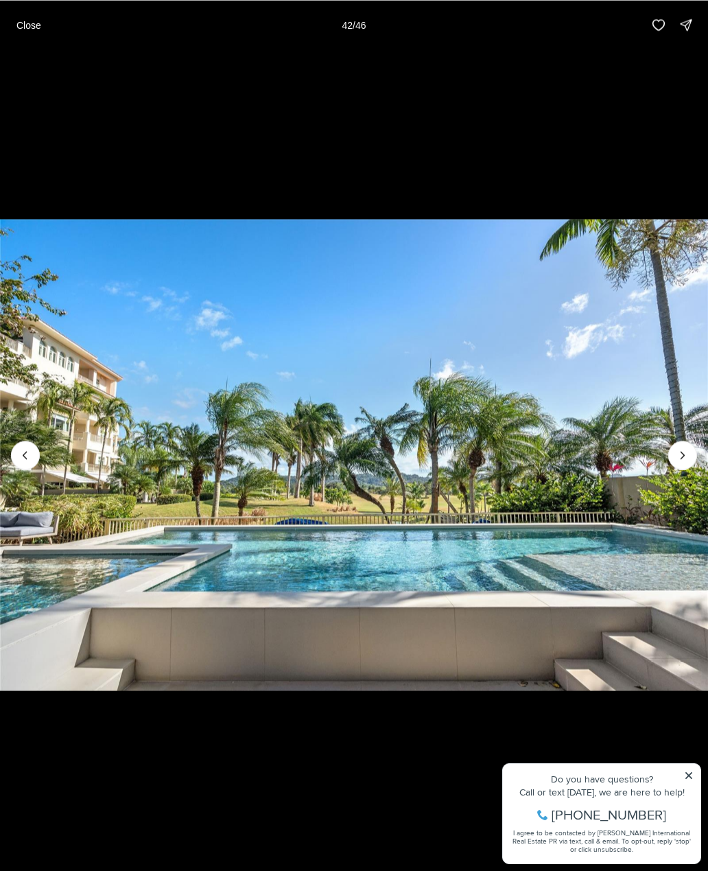
click at [676, 456] on icon "Next slide" at bounding box center [683, 455] width 14 height 14
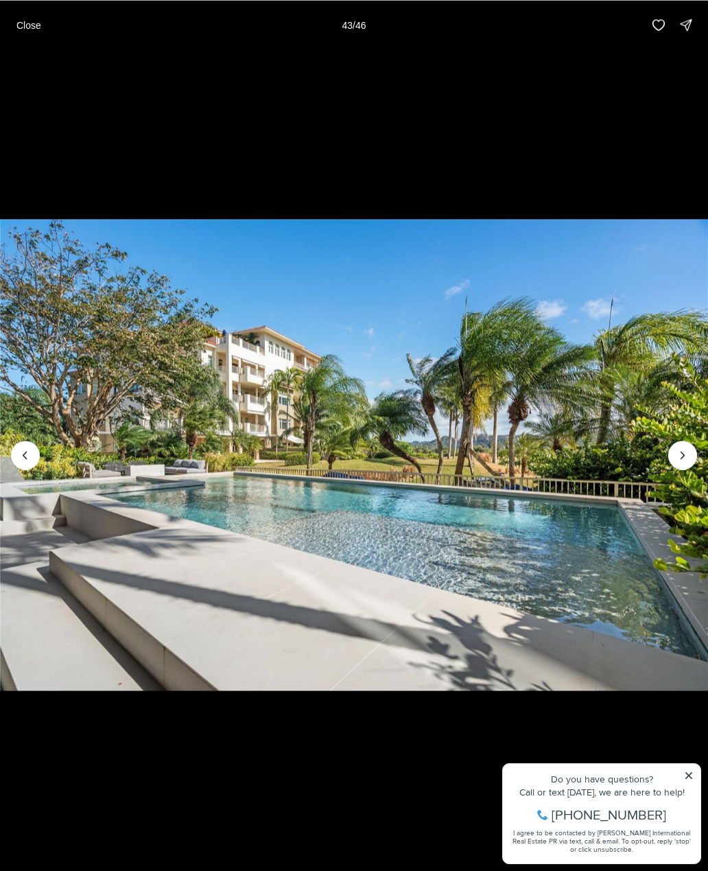
click at [676, 456] on icon "Next slide" at bounding box center [683, 455] width 14 height 14
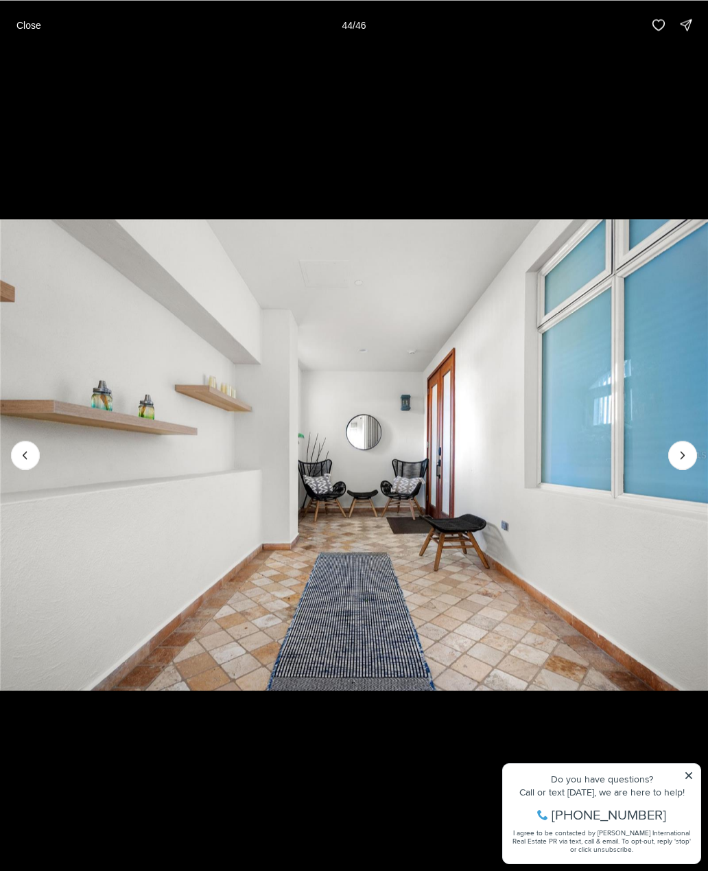
click at [677, 456] on icon "Next slide" at bounding box center [683, 455] width 14 height 14
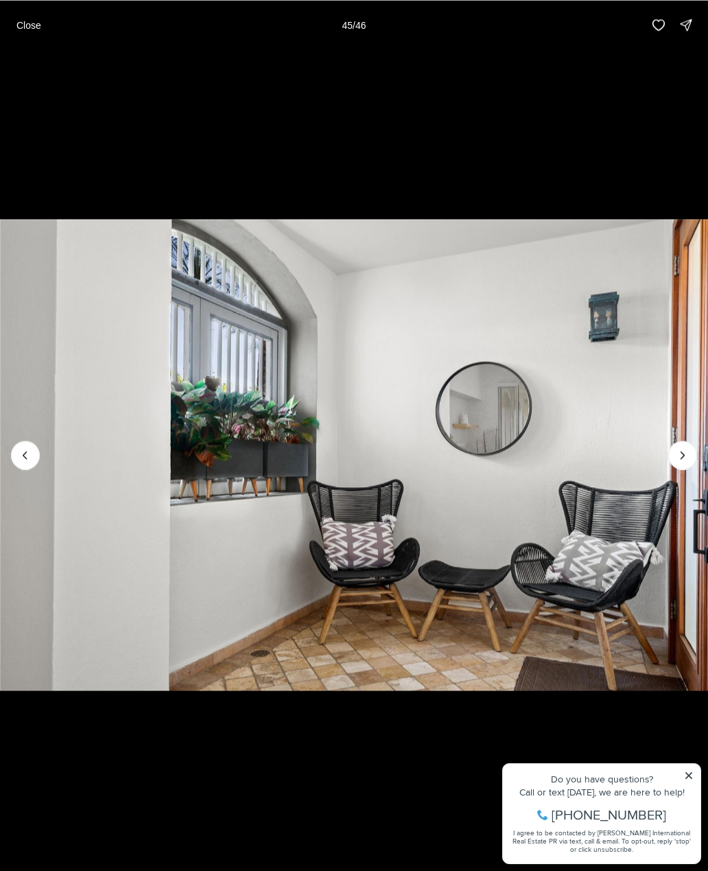
click at [683, 449] on icon "Next slide" at bounding box center [683, 455] width 14 height 14
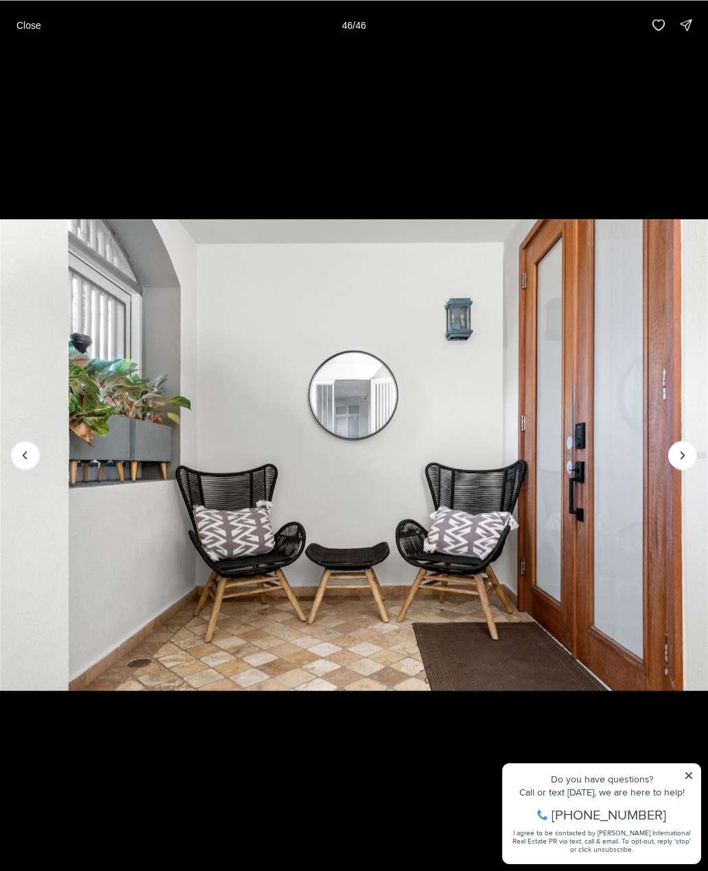
click at [683, 438] on img "46 of 46" at bounding box center [354, 454] width 708 height 609
click at [689, 451] on div at bounding box center [682, 454] width 29 height 29
click at [683, 450] on div at bounding box center [682, 454] width 29 height 29
click at [672, 444] on img "46 of 46" at bounding box center [354, 454] width 708 height 609
click at [33, 12] on button "Close" at bounding box center [28, 24] width 41 height 27
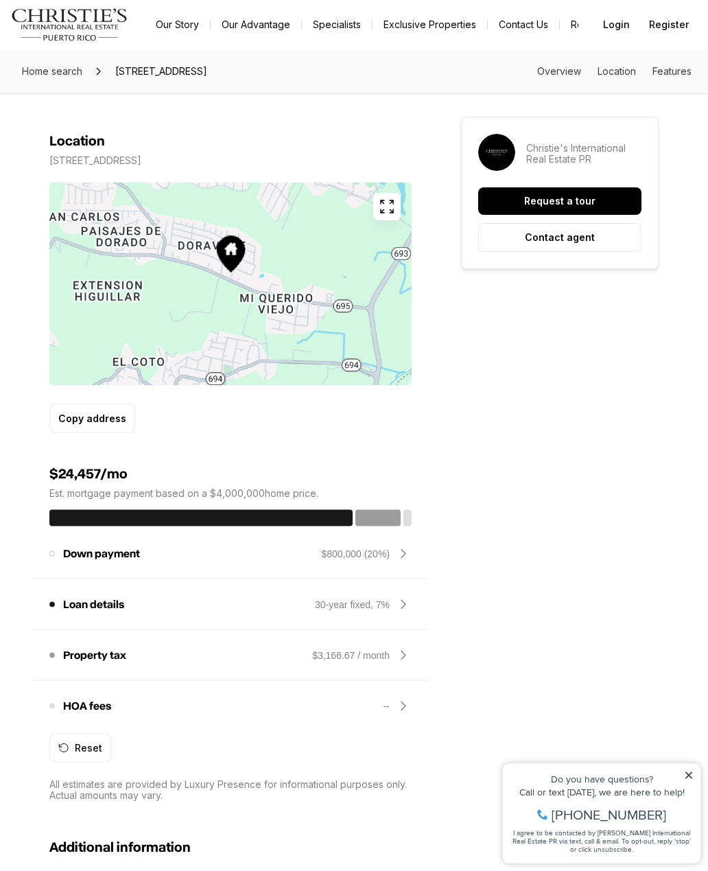
scroll to position [770, 0]
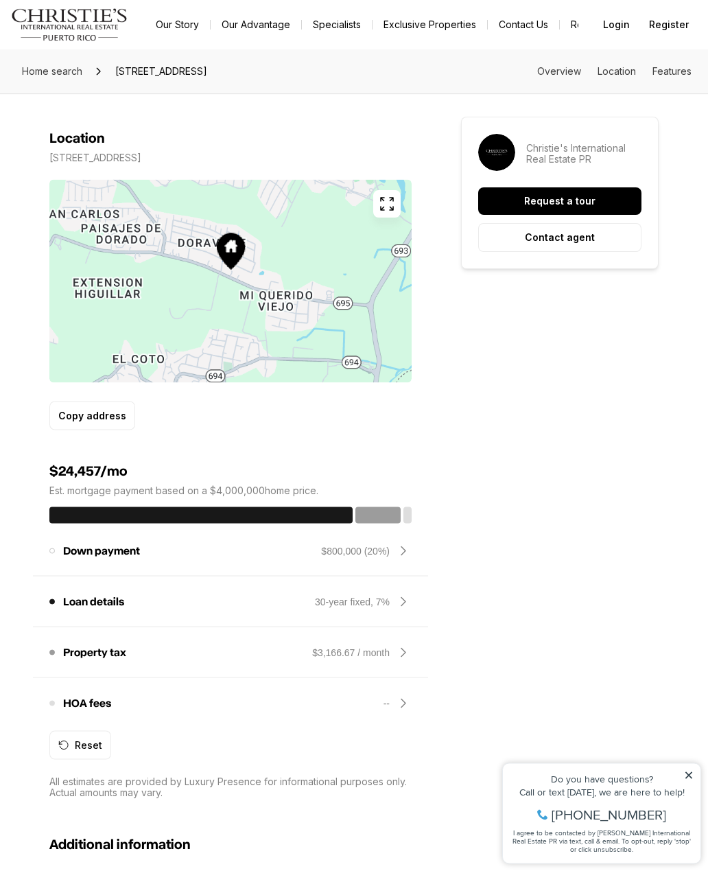
click at [399, 711] on icon at bounding box center [403, 703] width 16 height 16
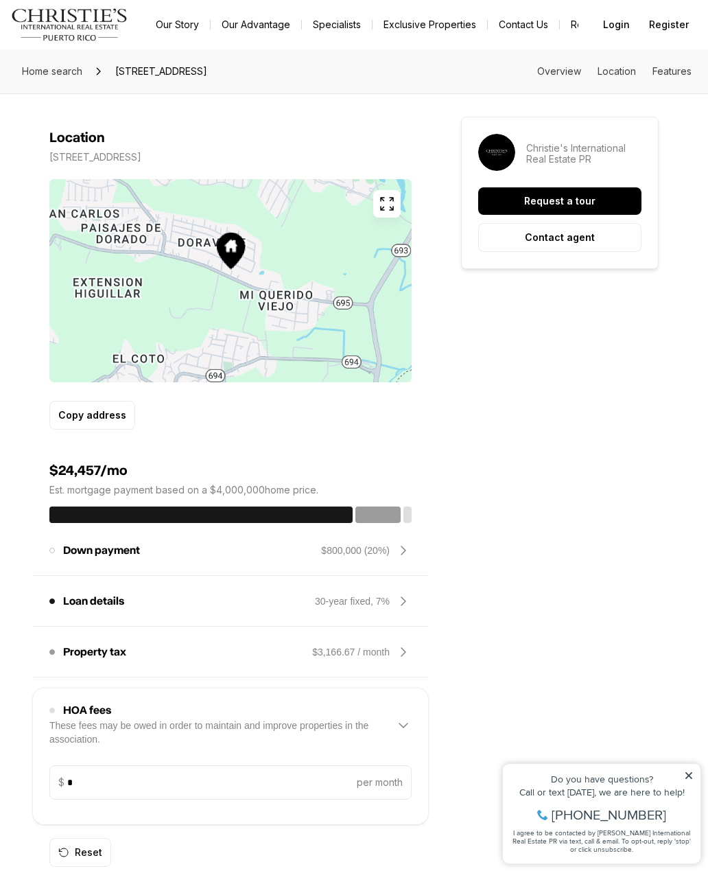
click at [410, 659] on icon at bounding box center [403, 652] width 16 height 16
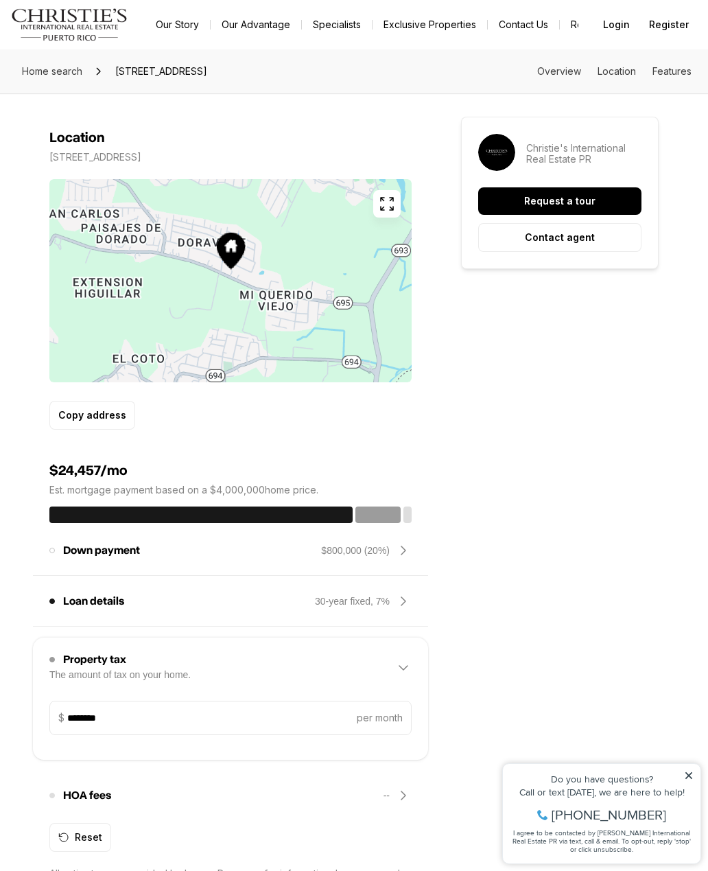
click at [401, 606] on icon at bounding box center [403, 601] width 16 height 16
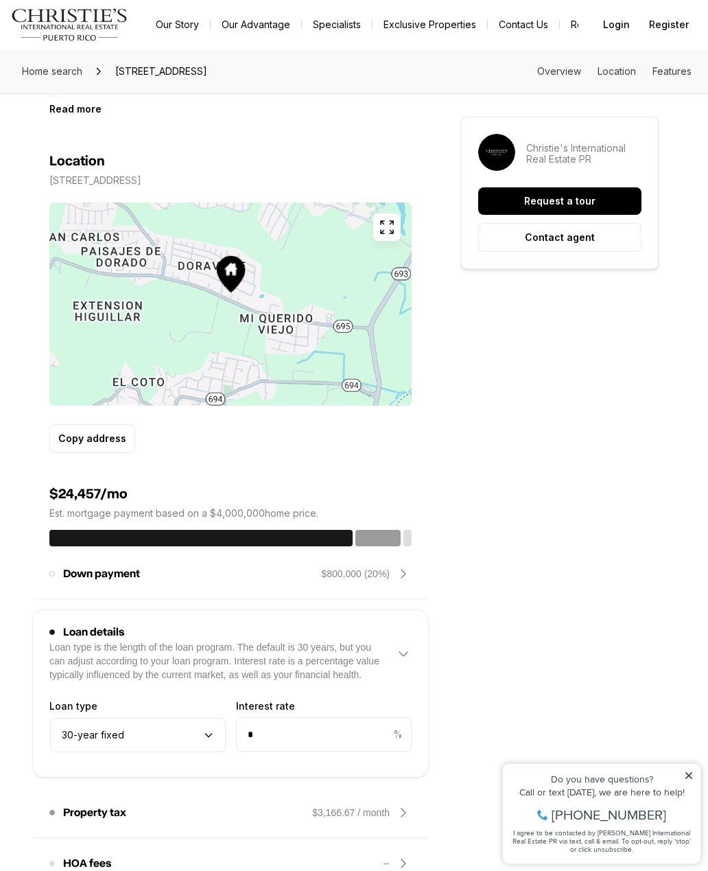
scroll to position [747, 0]
click at [392, 630] on div "Loan details Loan type is the length of the loan program. The default is 30 yea…" at bounding box center [230, 654] width 362 height 71
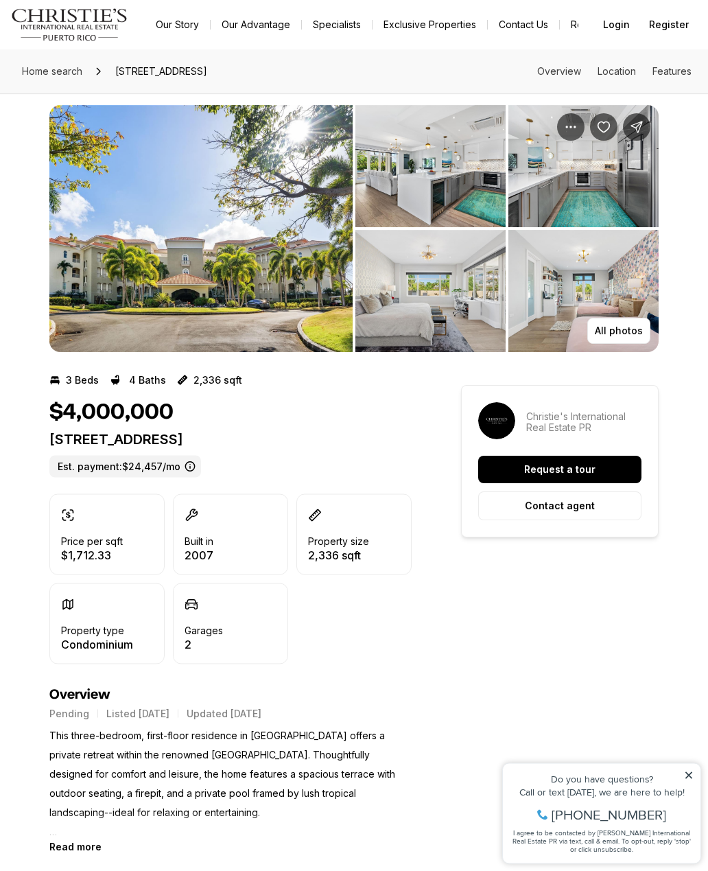
scroll to position [0, 0]
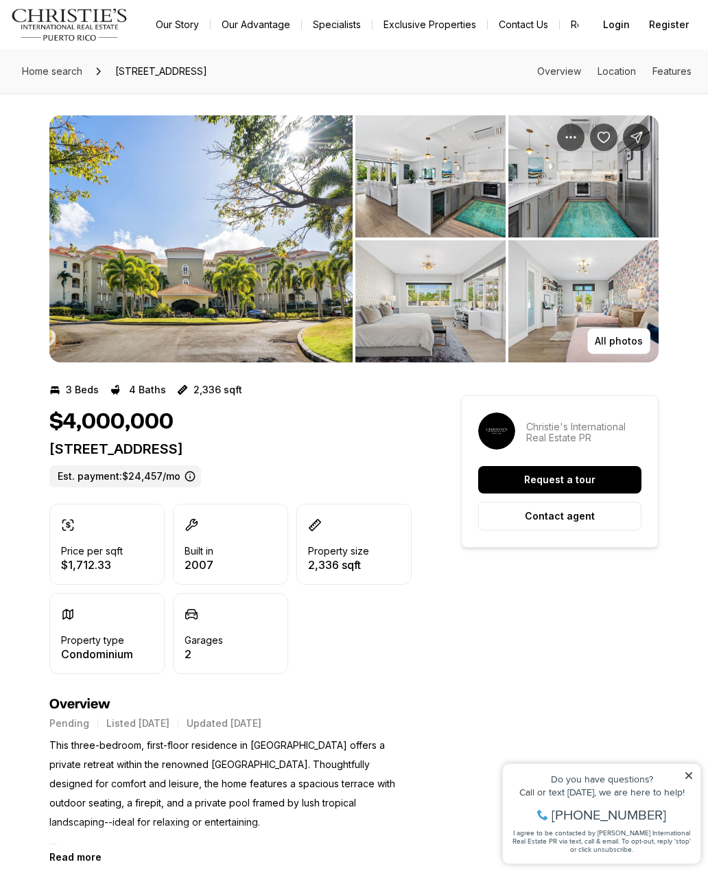
click at [687, 361] on div "All photos" at bounding box center [354, 227] width 708 height 269
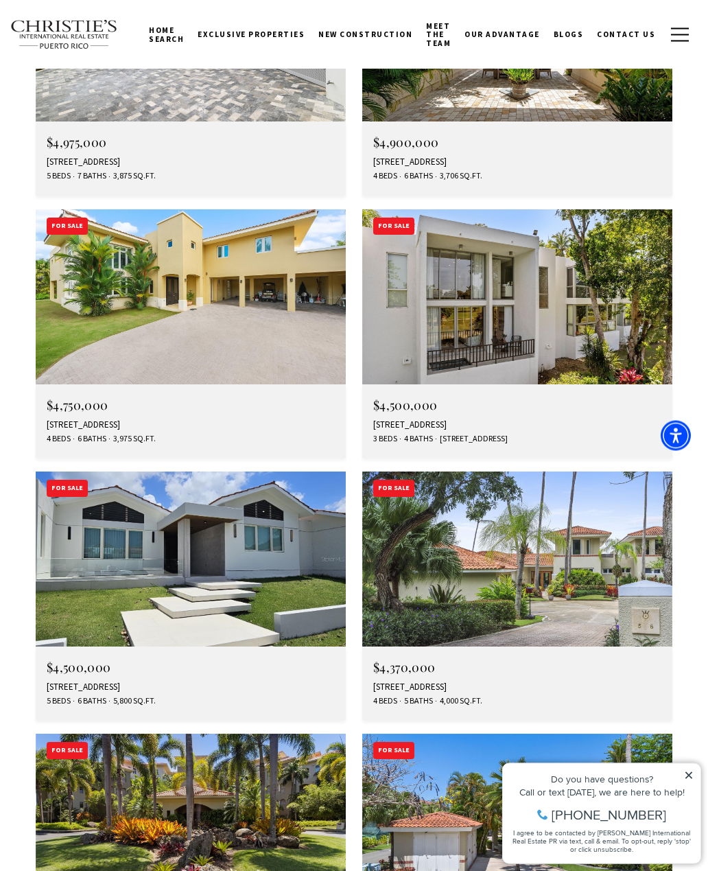
scroll to position [5177, 0]
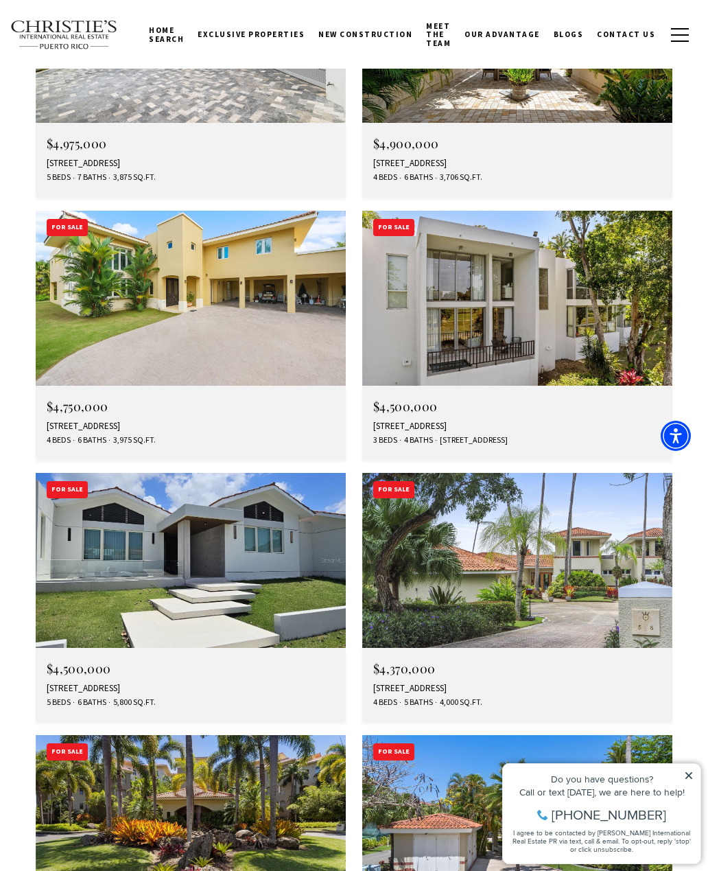
click at [92, 473] on div "For Sale MLS® PR9113120" at bounding box center [67, 490] width 63 height 34
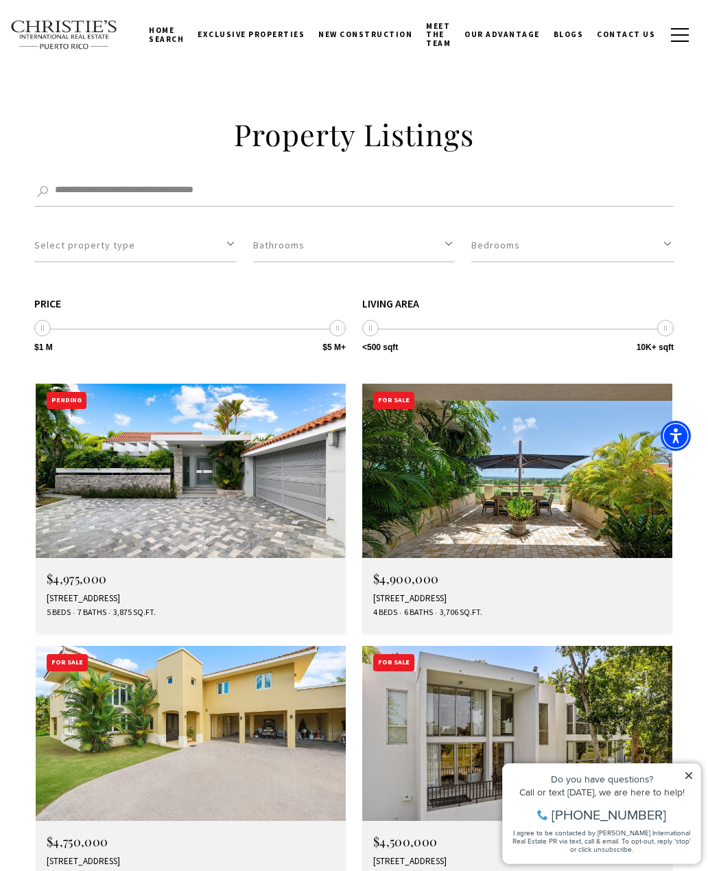
scroll to position [4741, 0]
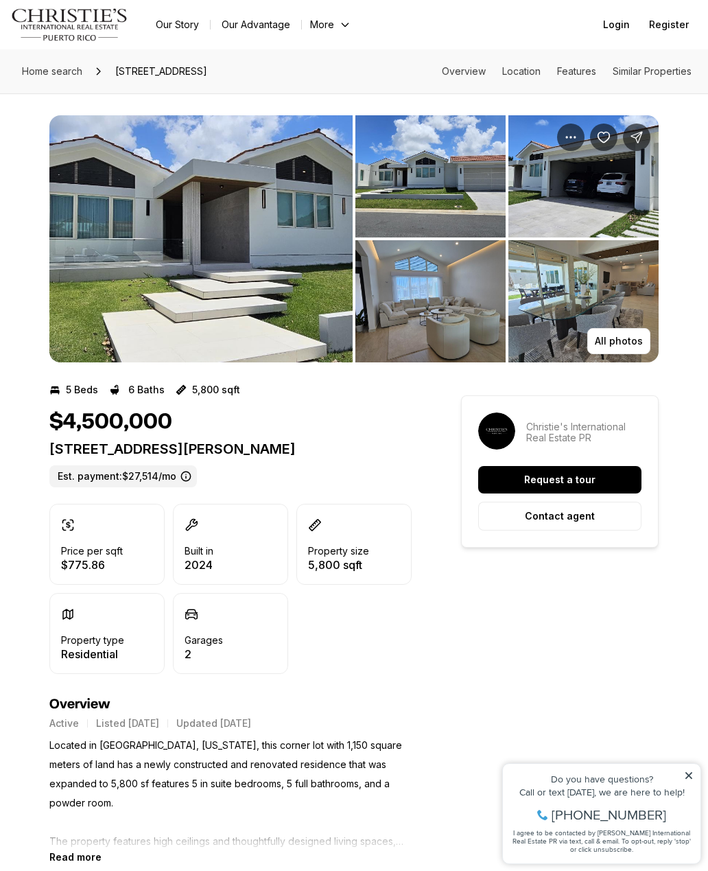
click at [123, 152] on img "View image gallery" at bounding box center [200, 238] width 303 height 247
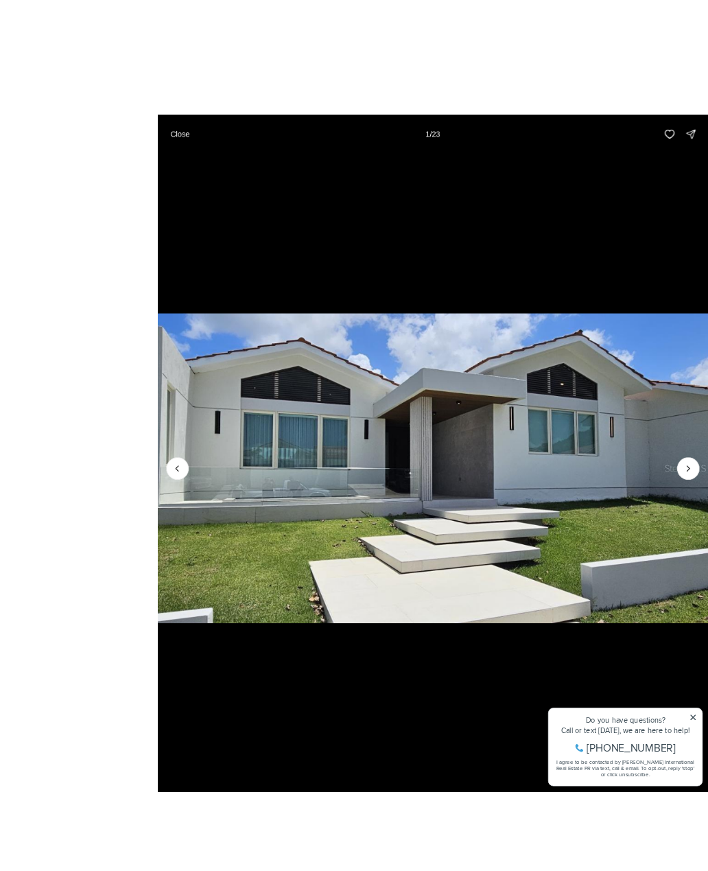
scroll to position [4, 0]
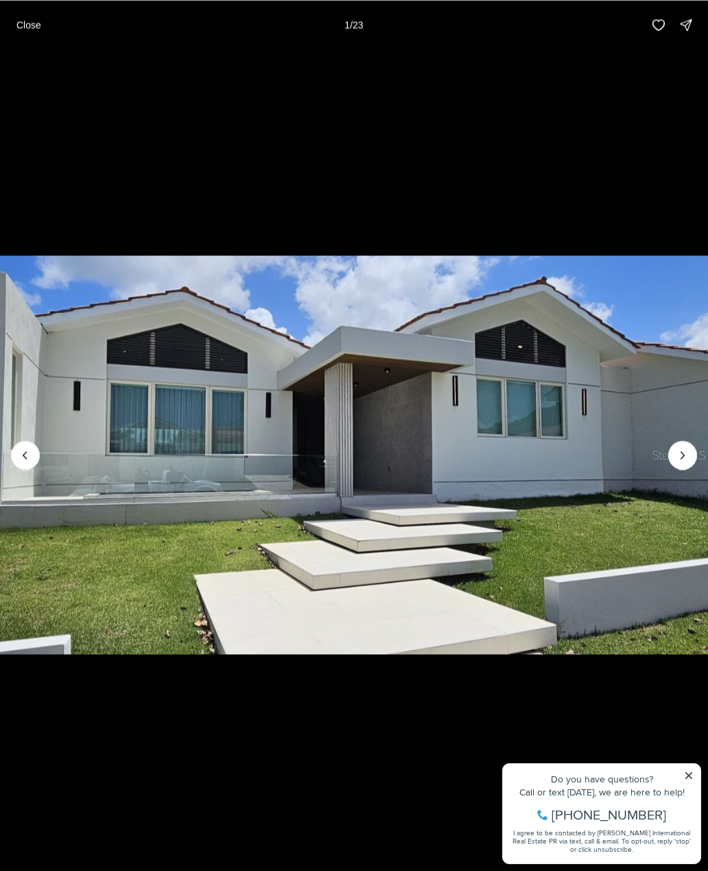
click at [688, 452] on icon "Next slide" at bounding box center [683, 455] width 14 height 14
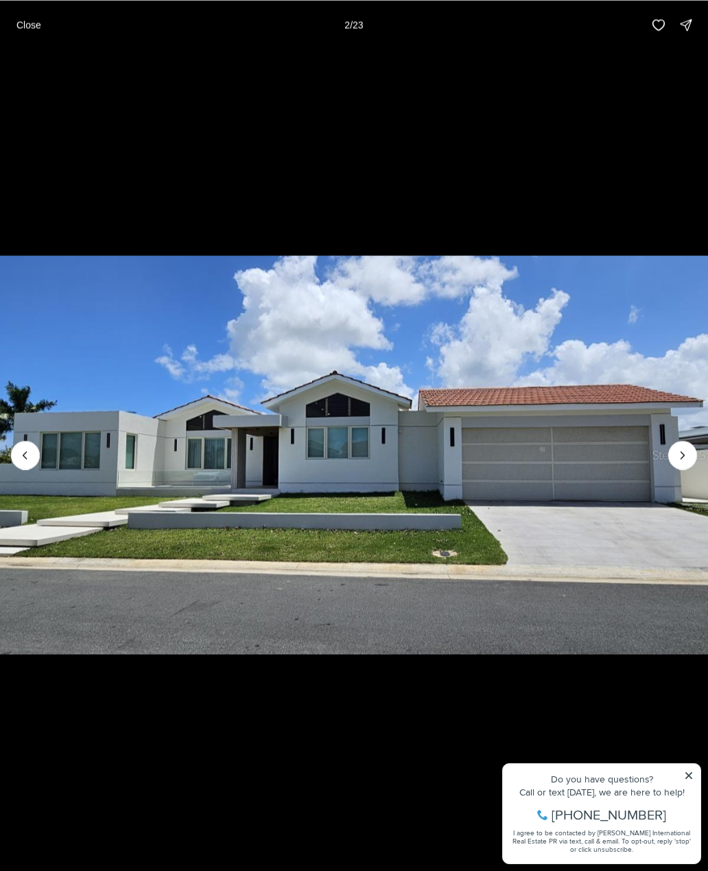
click at [685, 444] on button "Next slide" at bounding box center [682, 454] width 29 height 29
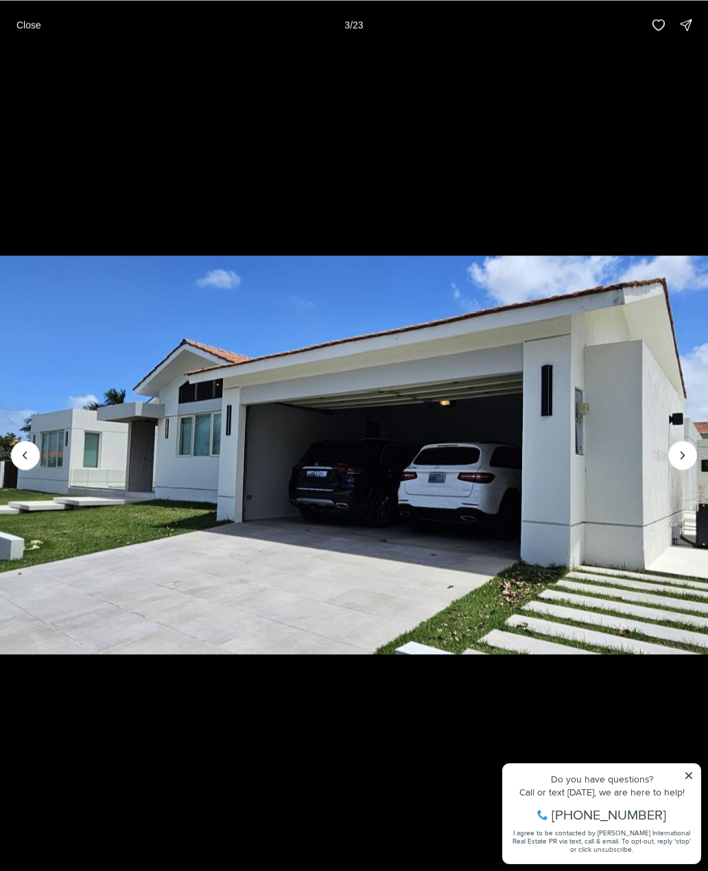
click at [687, 446] on button "Next slide" at bounding box center [682, 454] width 29 height 29
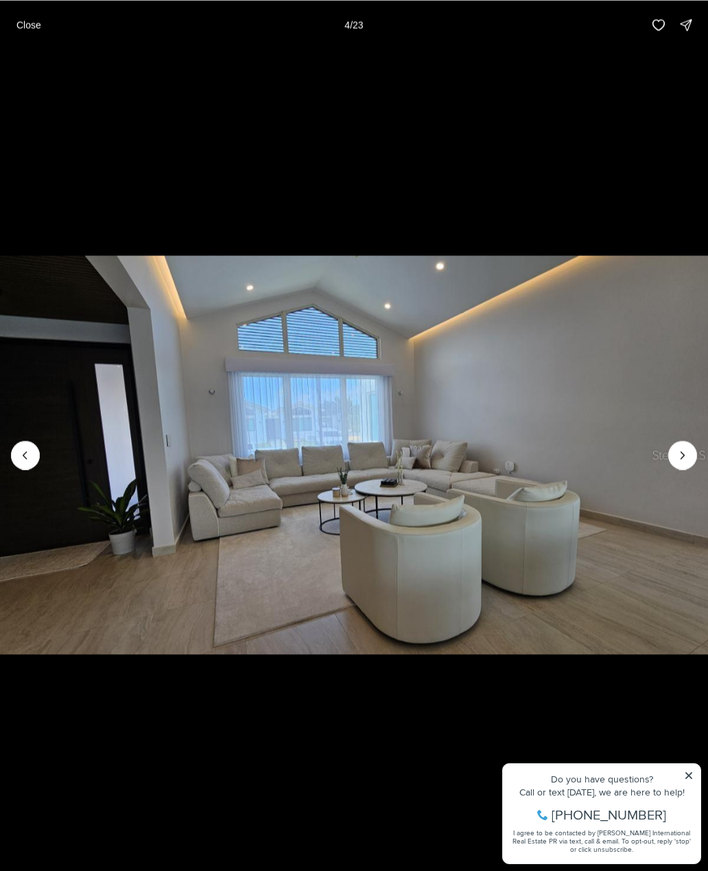
click at [683, 443] on button "Next slide" at bounding box center [682, 454] width 29 height 29
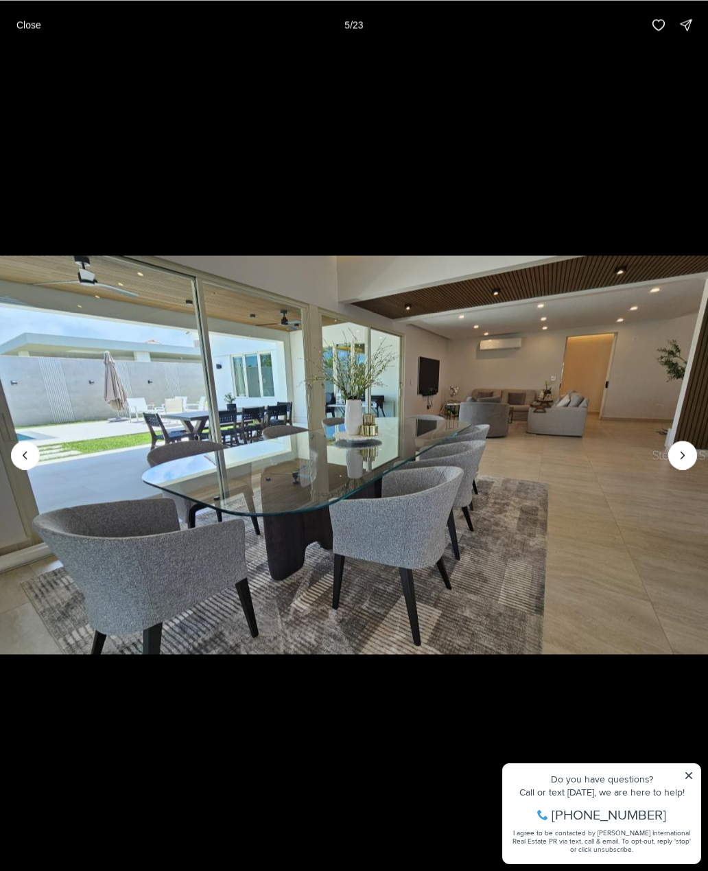
click at [688, 456] on icon "Next slide" at bounding box center [683, 455] width 14 height 14
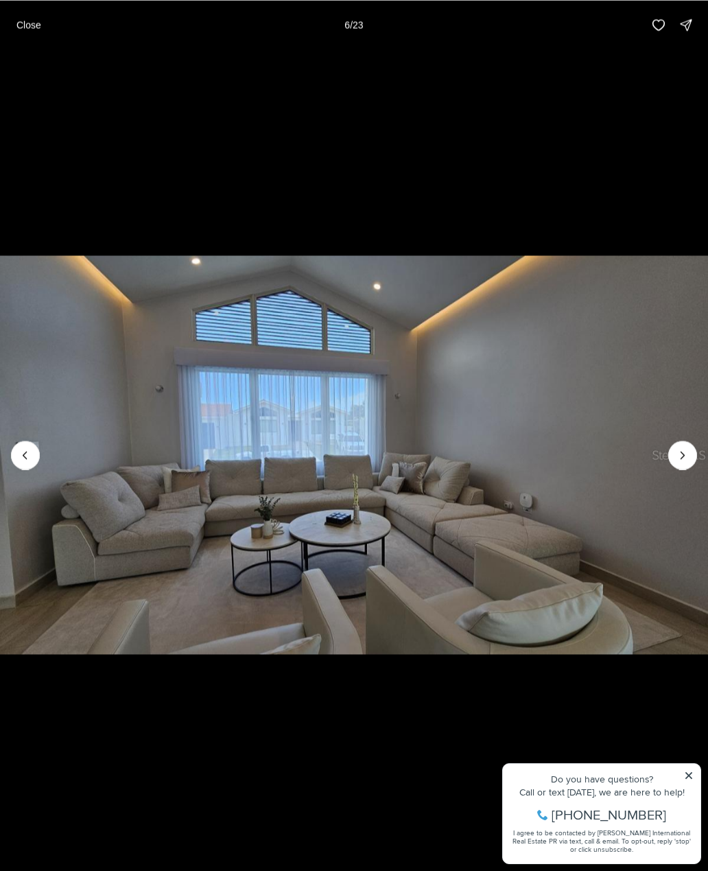
click at [688, 456] on icon "Next slide" at bounding box center [683, 455] width 14 height 14
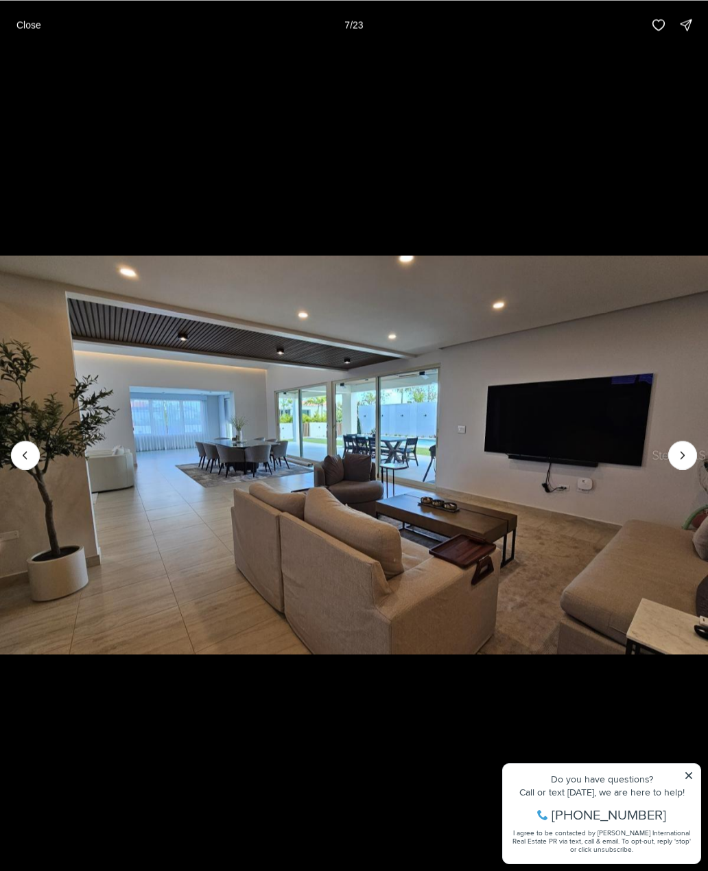
click at [689, 451] on icon "Next slide" at bounding box center [683, 455] width 14 height 14
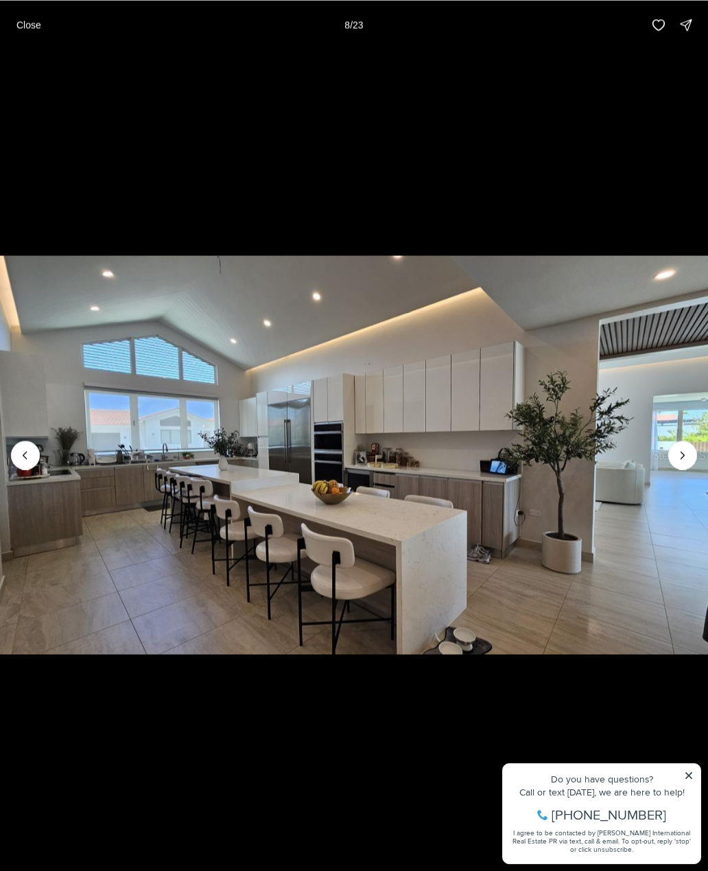
click at [692, 450] on button "Next slide" at bounding box center [682, 454] width 29 height 29
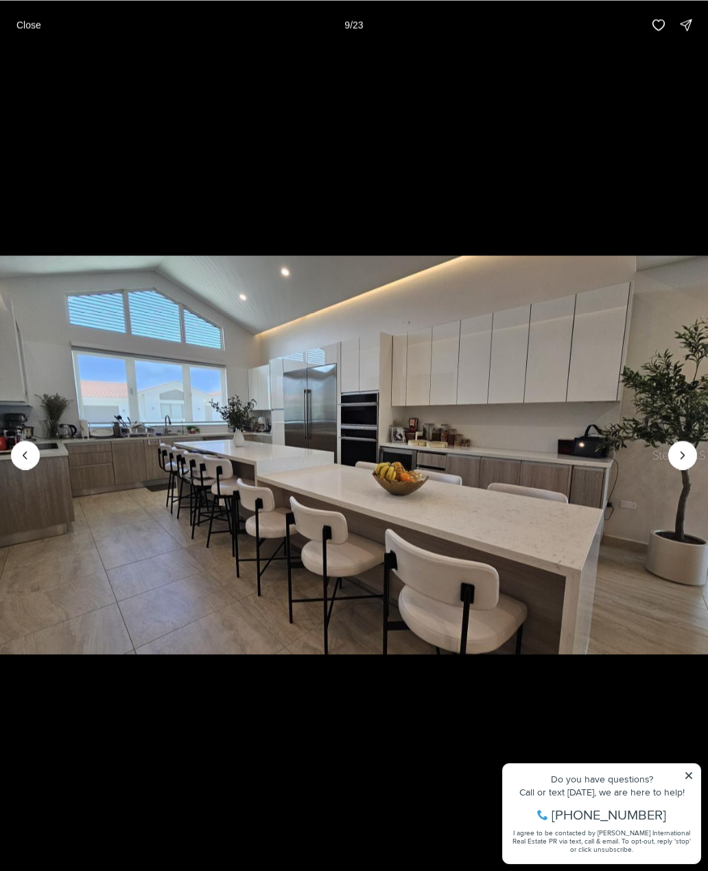
click at [689, 447] on button "Next slide" at bounding box center [682, 454] width 29 height 29
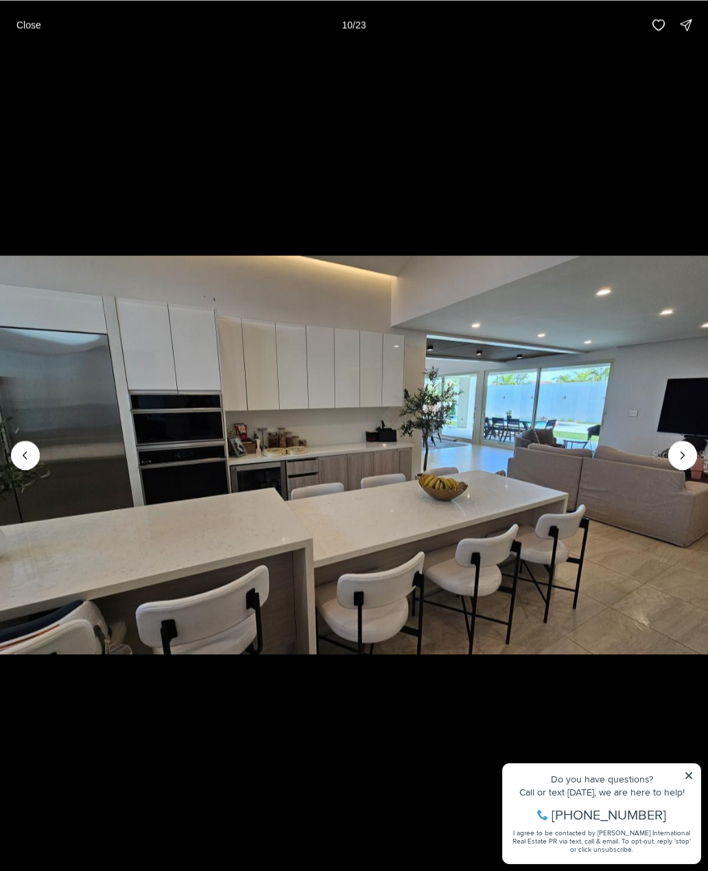
click at [689, 445] on button "Next slide" at bounding box center [682, 454] width 29 height 29
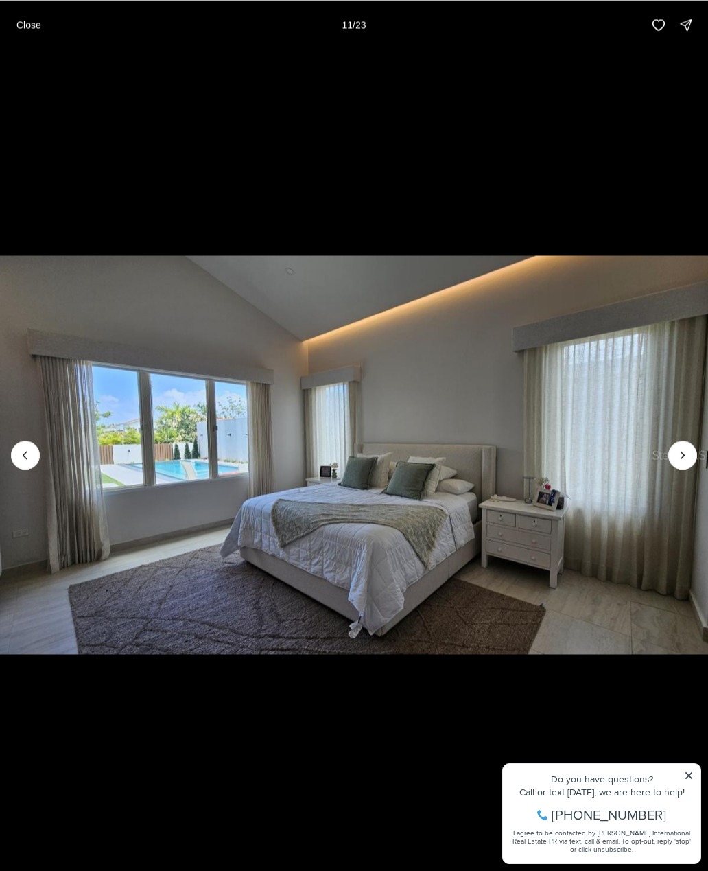
click at [697, 449] on img "11 of 23" at bounding box center [354, 454] width 708 height 609
click at [690, 446] on button "Next slide" at bounding box center [682, 454] width 29 height 29
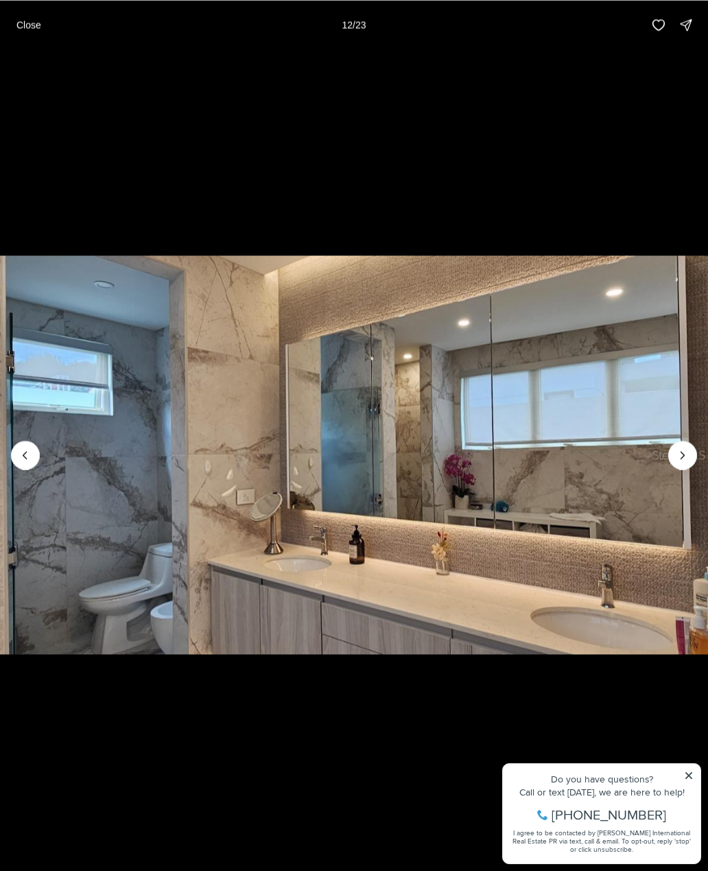
click at [690, 447] on button "Next slide" at bounding box center [682, 454] width 29 height 29
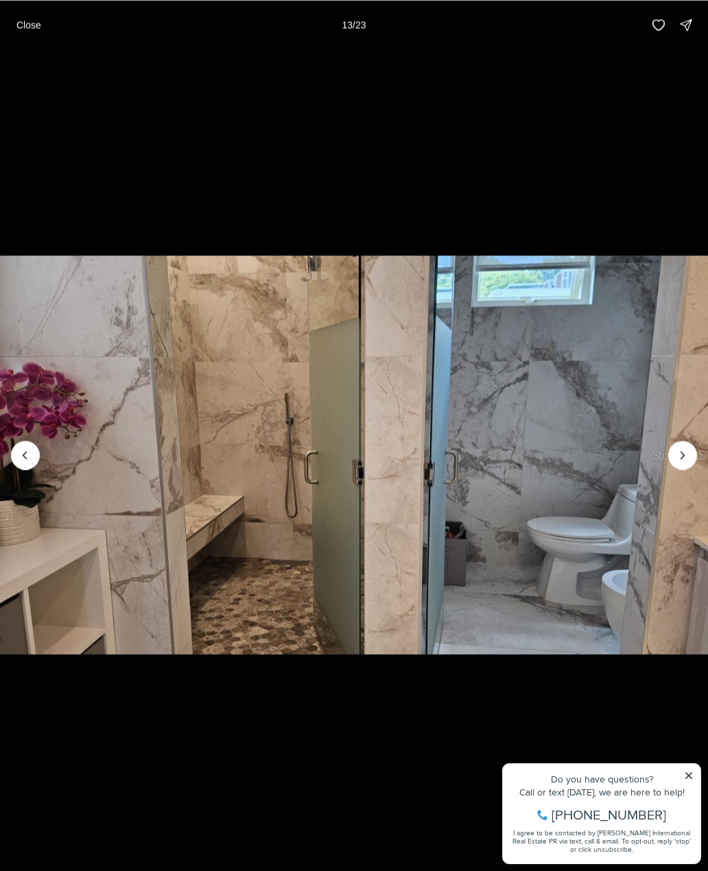
click at [688, 448] on icon "Next slide" at bounding box center [683, 455] width 14 height 14
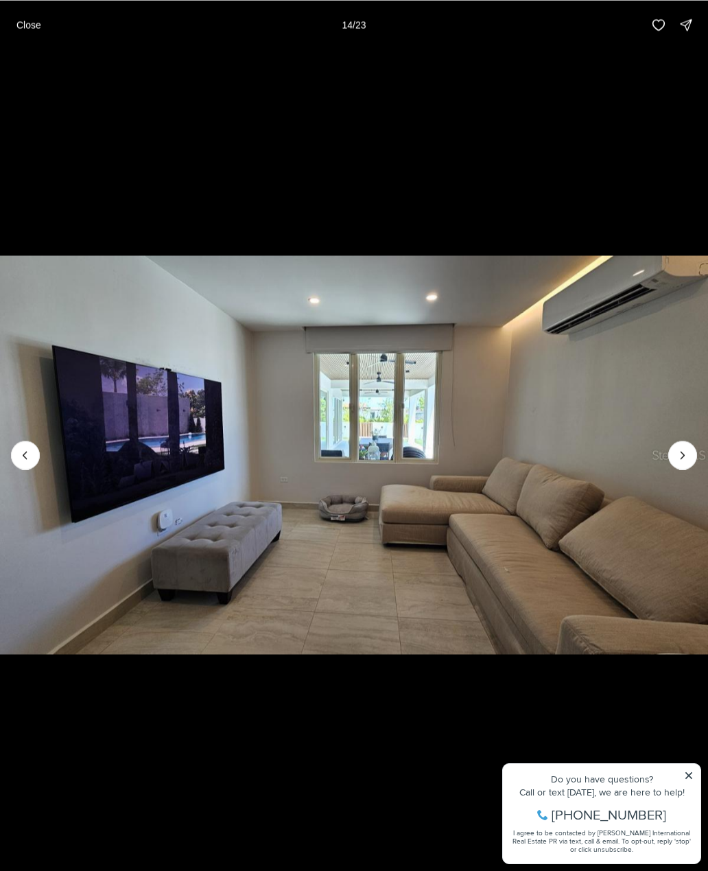
click at [687, 448] on icon "Next slide" at bounding box center [683, 455] width 14 height 14
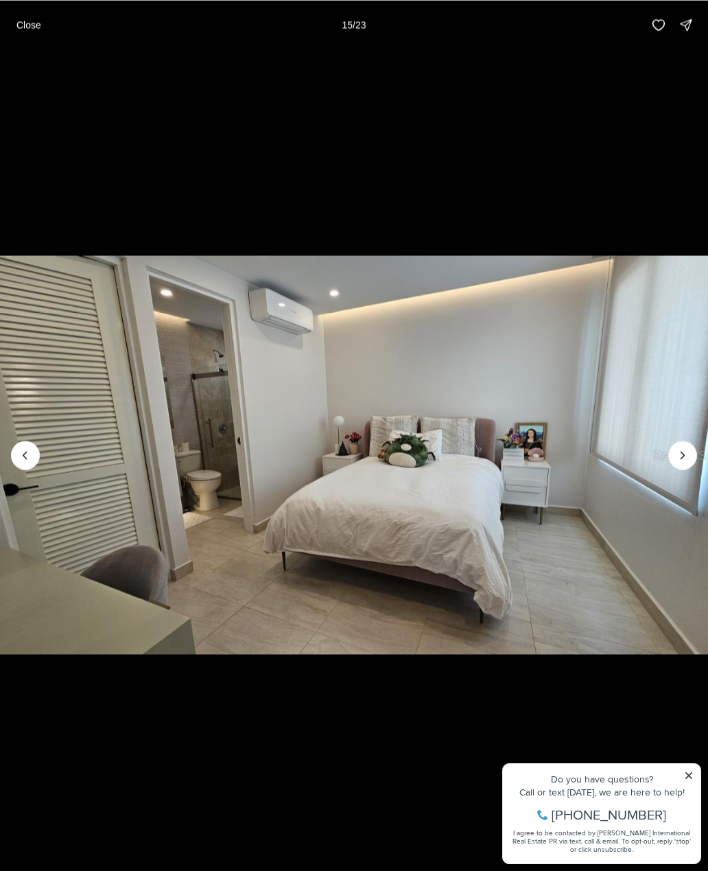
click at [689, 453] on icon "Next slide" at bounding box center [683, 455] width 14 height 14
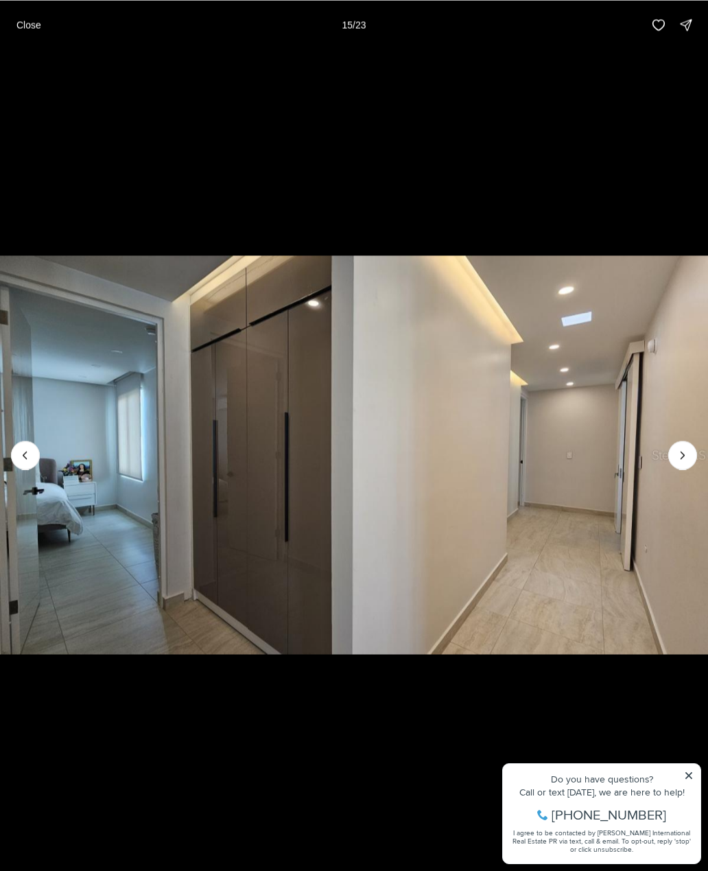
click at [692, 447] on button "Next slide" at bounding box center [682, 454] width 29 height 29
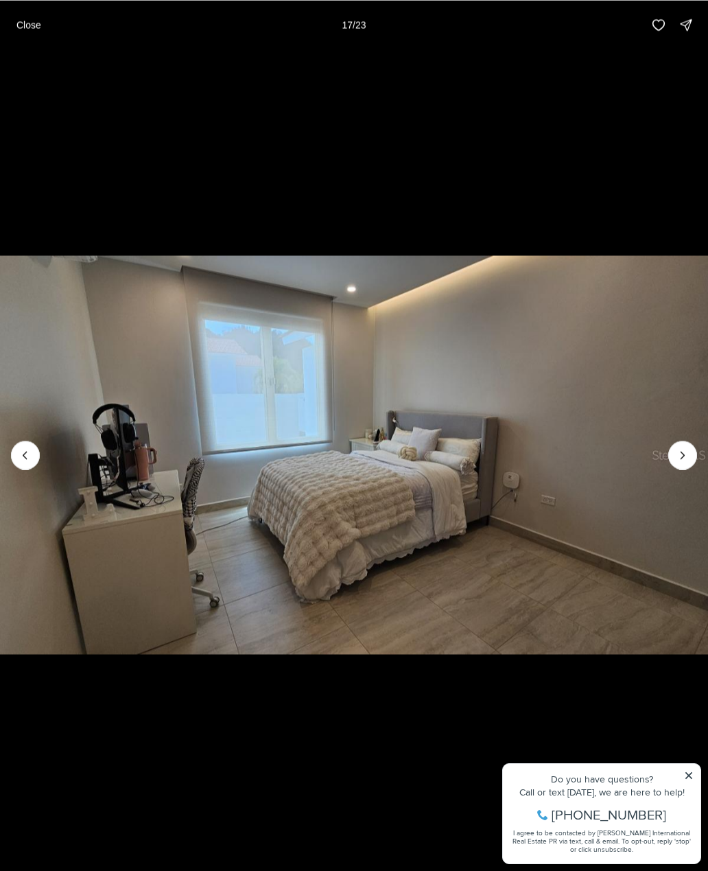
click at [687, 451] on icon "Next slide" at bounding box center [683, 455] width 14 height 14
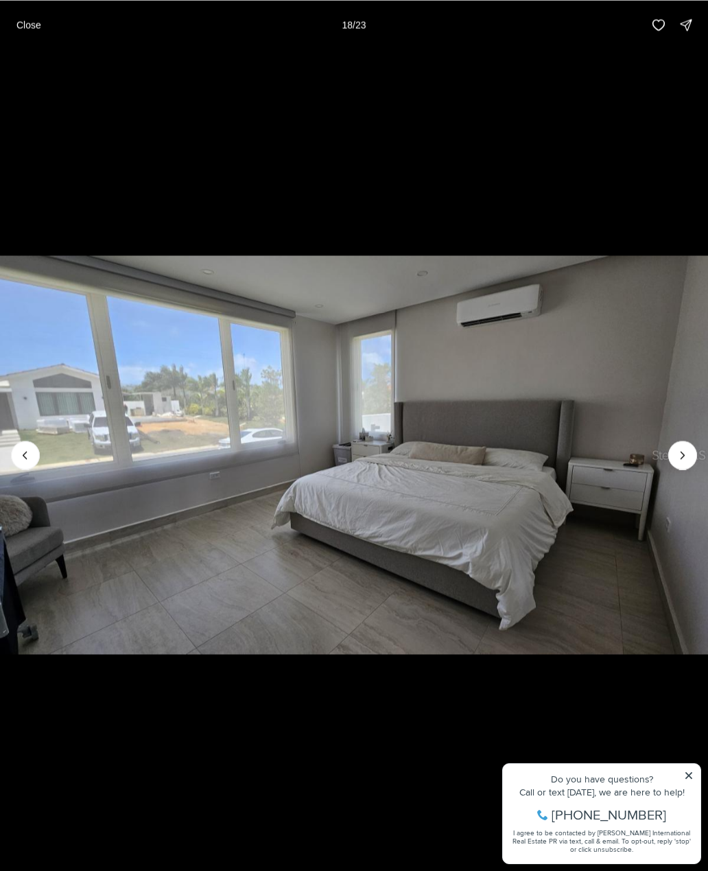
click at [687, 455] on icon "Next slide" at bounding box center [683, 455] width 14 height 14
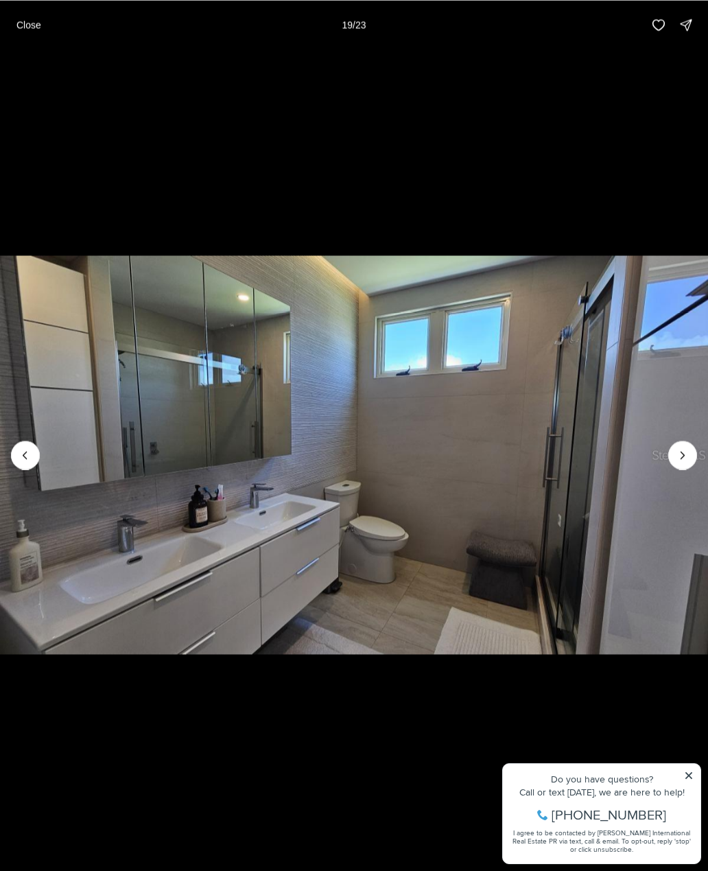
click at [687, 449] on icon "Next slide" at bounding box center [683, 455] width 14 height 14
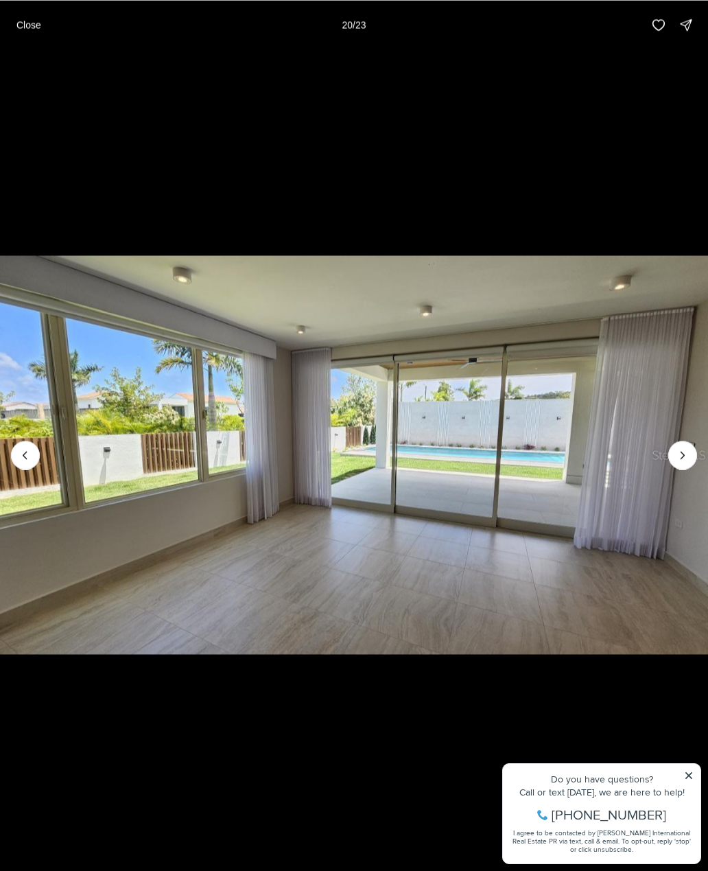
click at [699, 451] on img "20 of 23" at bounding box center [354, 454] width 708 height 609
click at [683, 458] on icon "Next slide" at bounding box center [683, 455] width 14 height 14
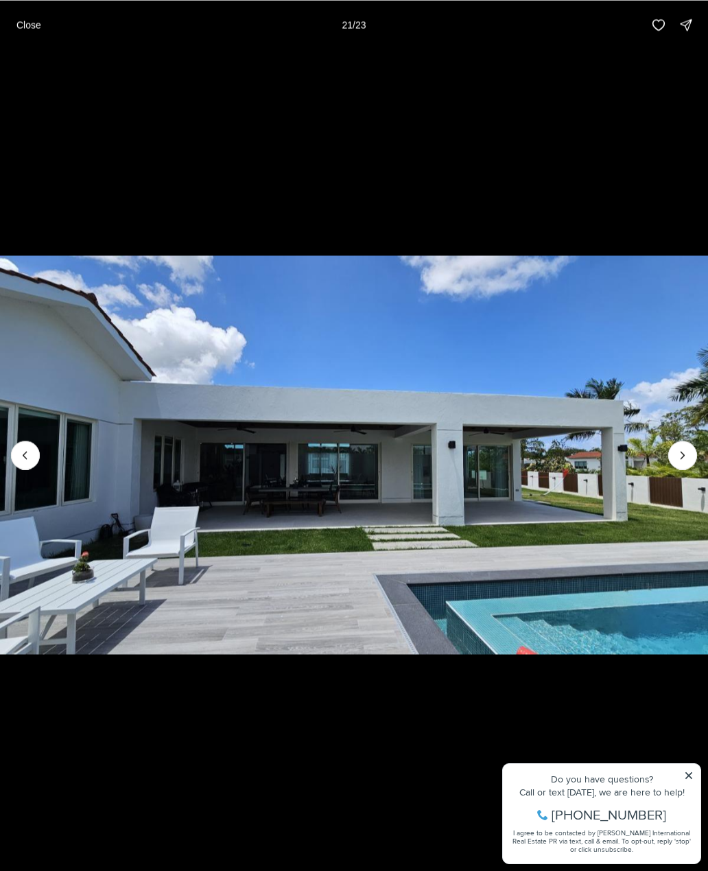
click at [687, 454] on icon "Next slide" at bounding box center [683, 455] width 14 height 14
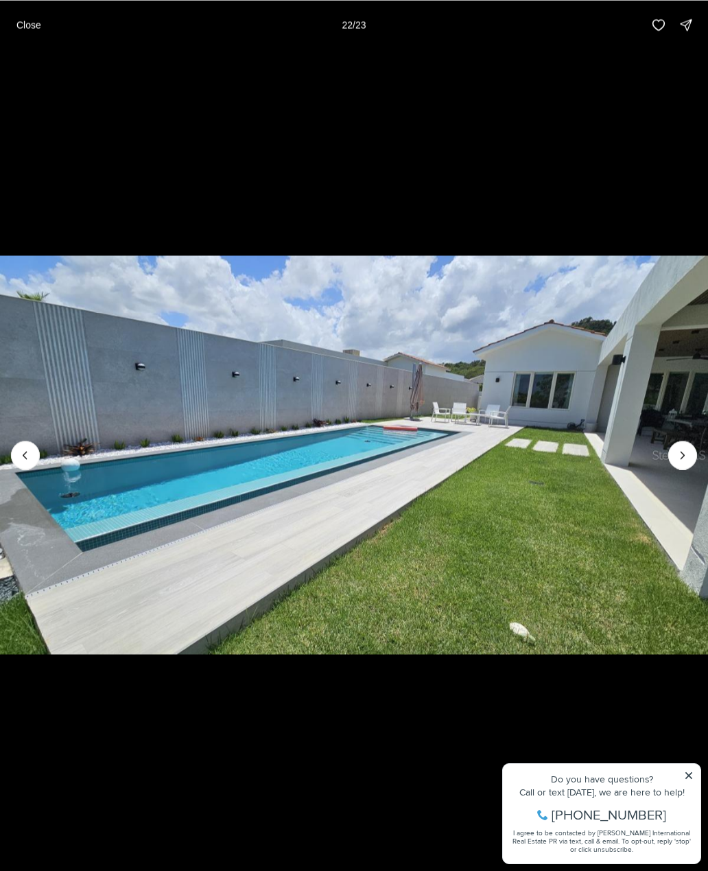
click at [689, 447] on button "Next slide" at bounding box center [682, 454] width 29 height 29
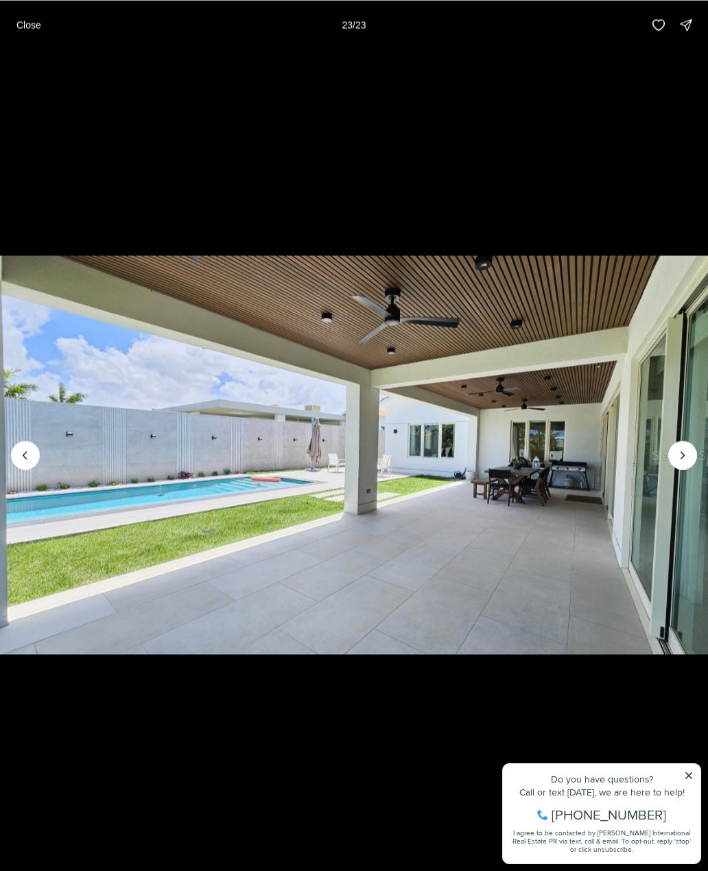
click at [689, 451] on div at bounding box center [682, 454] width 29 height 29
click at [683, 460] on div at bounding box center [682, 454] width 29 height 29
click at [687, 448] on div at bounding box center [682, 454] width 29 height 29
click at [682, 455] on div at bounding box center [682, 454] width 29 height 29
click at [20, 16] on button "Close" at bounding box center [28, 24] width 41 height 27
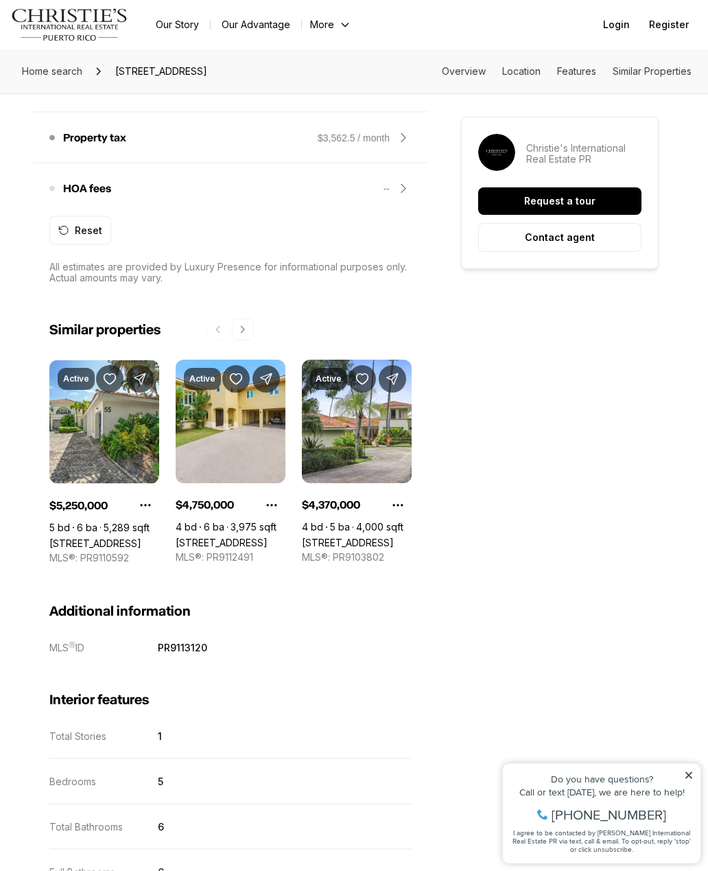
scroll to position [1286, 0]
click at [381, 536] on link "#5 THE GREENS ST, DORADO PR, 00646" at bounding box center [348, 542] width 92 height 12
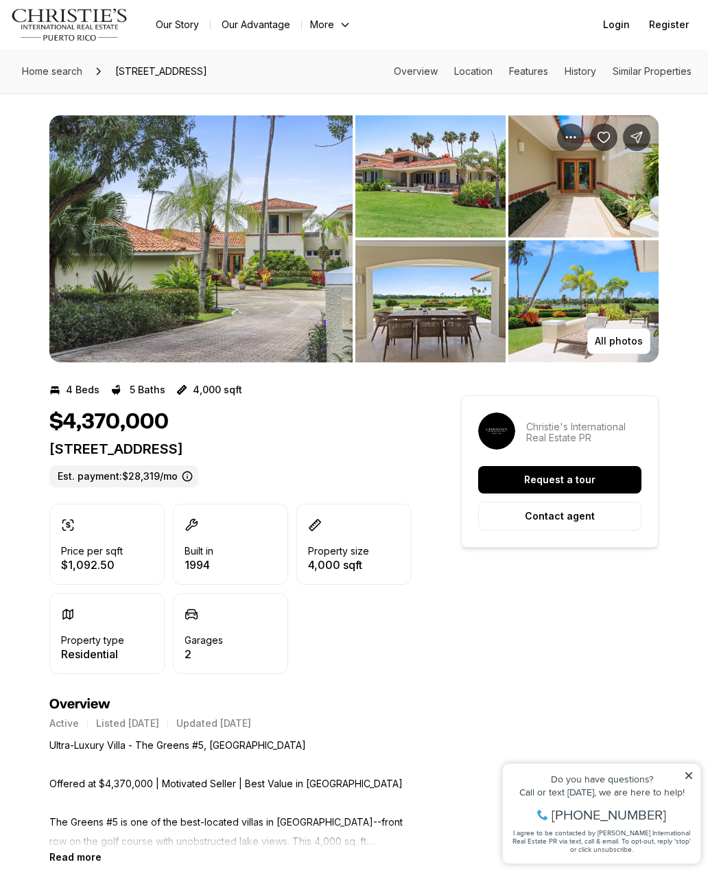
click at [119, 173] on img "View image gallery" at bounding box center [200, 238] width 303 height 247
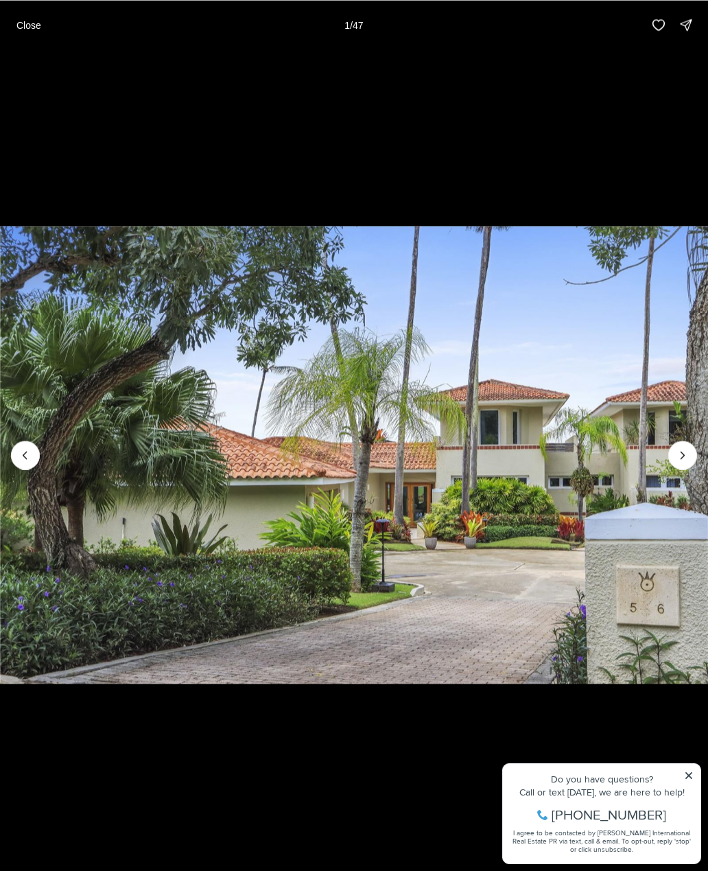
click at [689, 448] on icon "Next slide" at bounding box center [683, 455] width 14 height 14
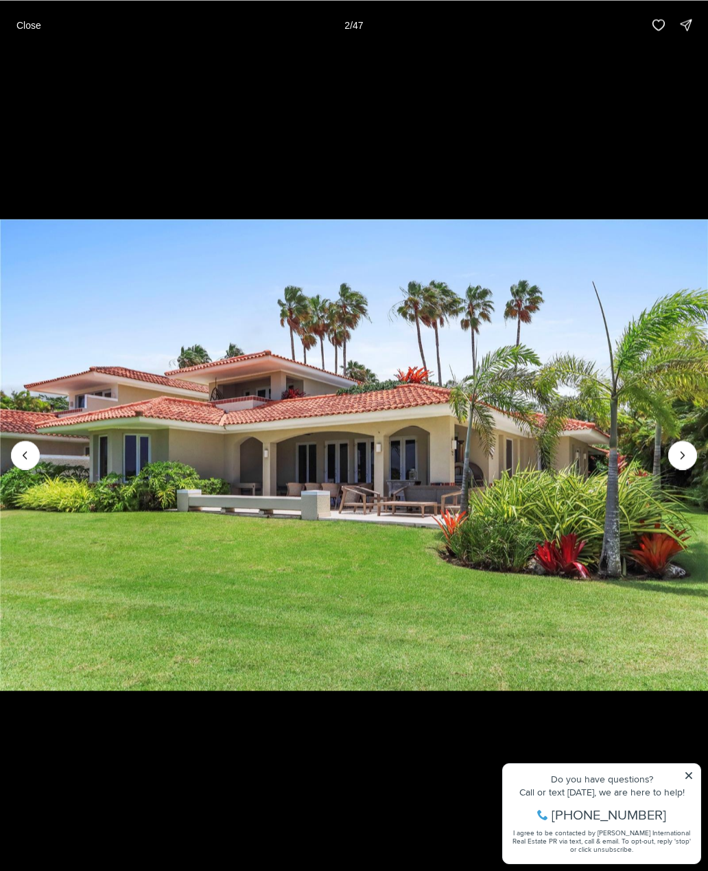
click at [685, 453] on icon "Next slide" at bounding box center [683, 455] width 14 height 14
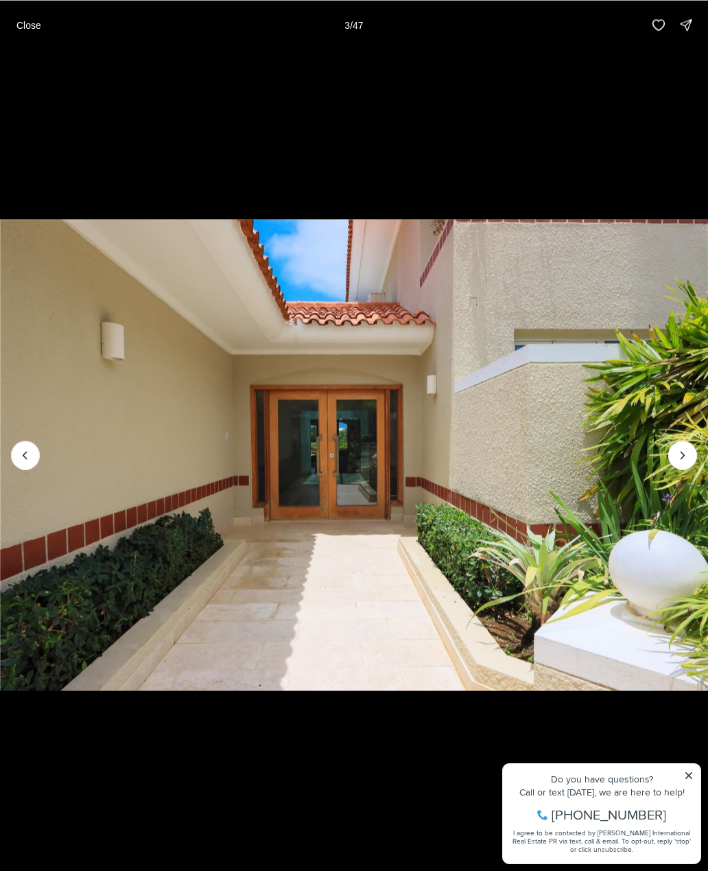
click at [689, 449] on icon "Next slide" at bounding box center [683, 455] width 14 height 14
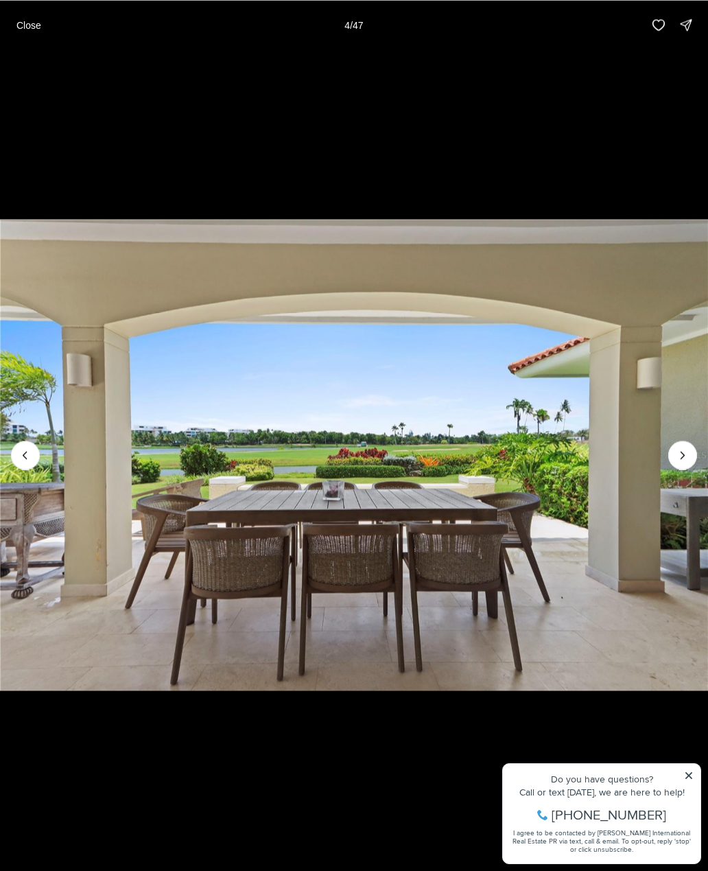
click at [689, 447] on button "Next slide" at bounding box center [682, 454] width 29 height 29
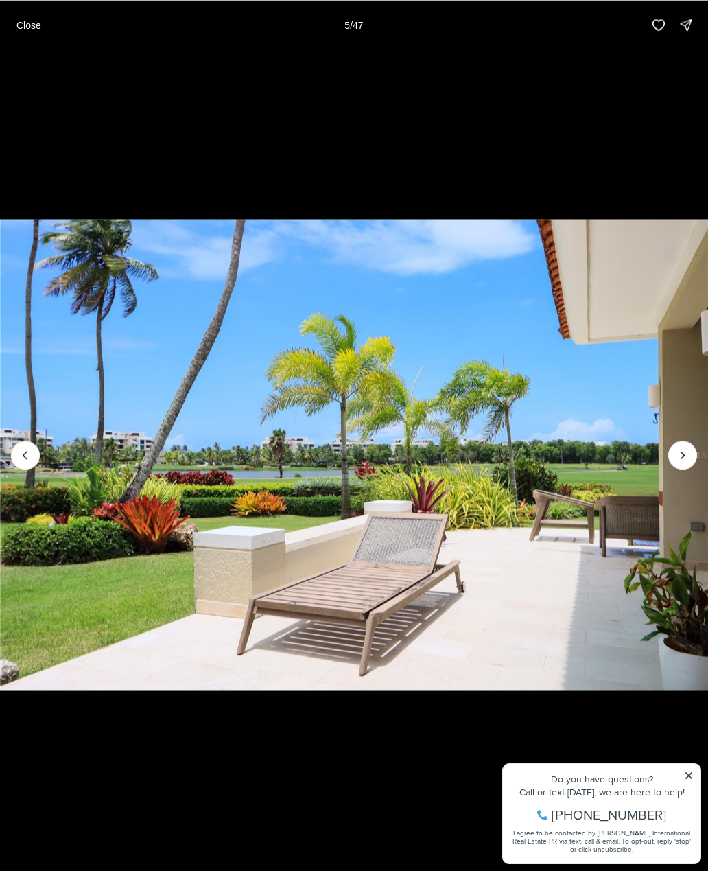
click at [687, 454] on icon "Next slide" at bounding box center [683, 455] width 14 height 14
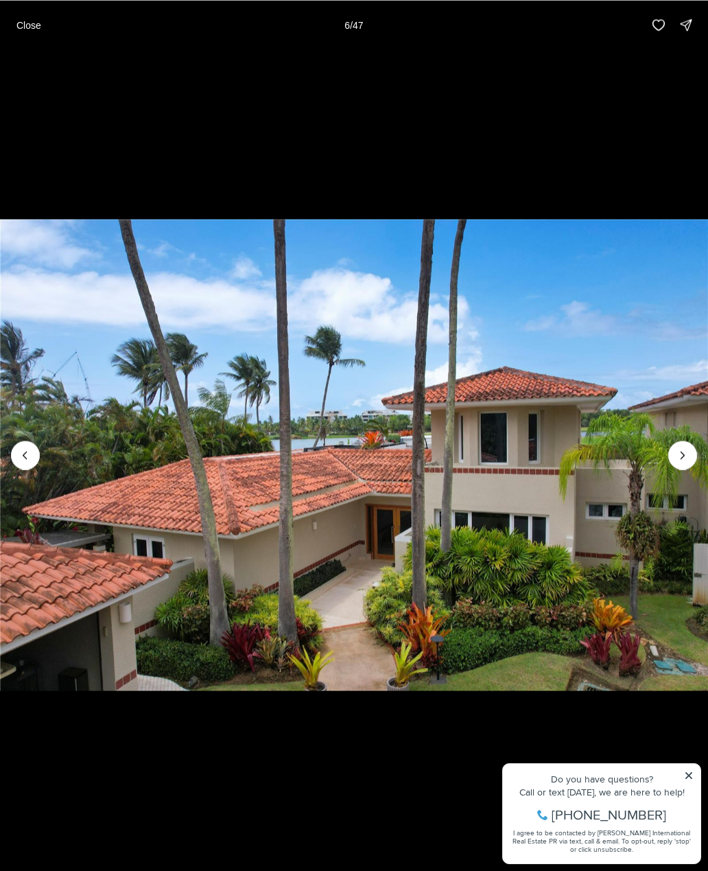
click at [691, 449] on button "Next slide" at bounding box center [682, 454] width 29 height 29
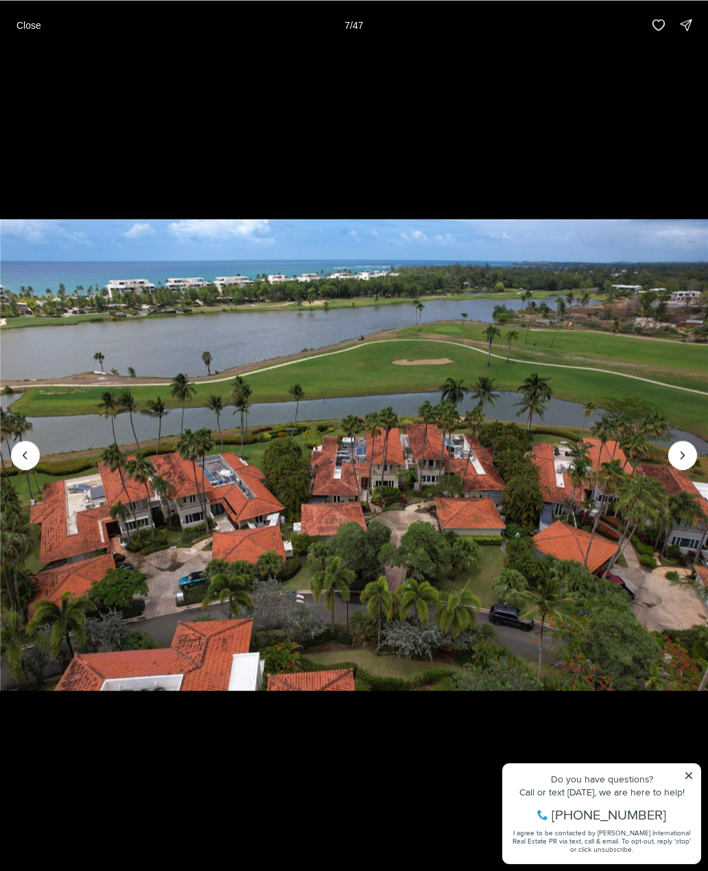
click at [689, 447] on button "Next slide" at bounding box center [682, 454] width 29 height 29
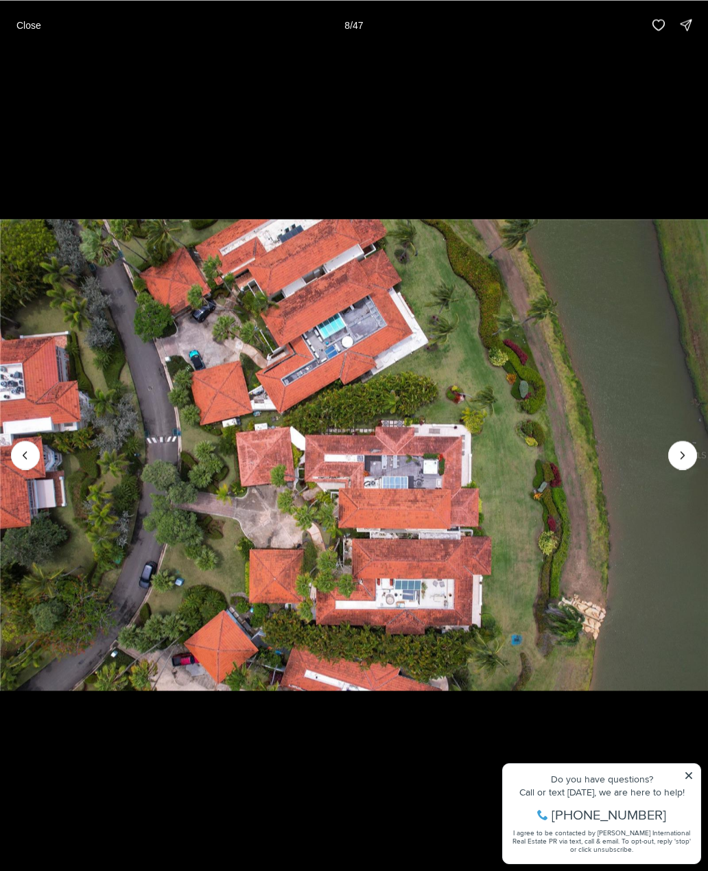
click at [686, 457] on icon "Next slide" at bounding box center [683, 455] width 14 height 14
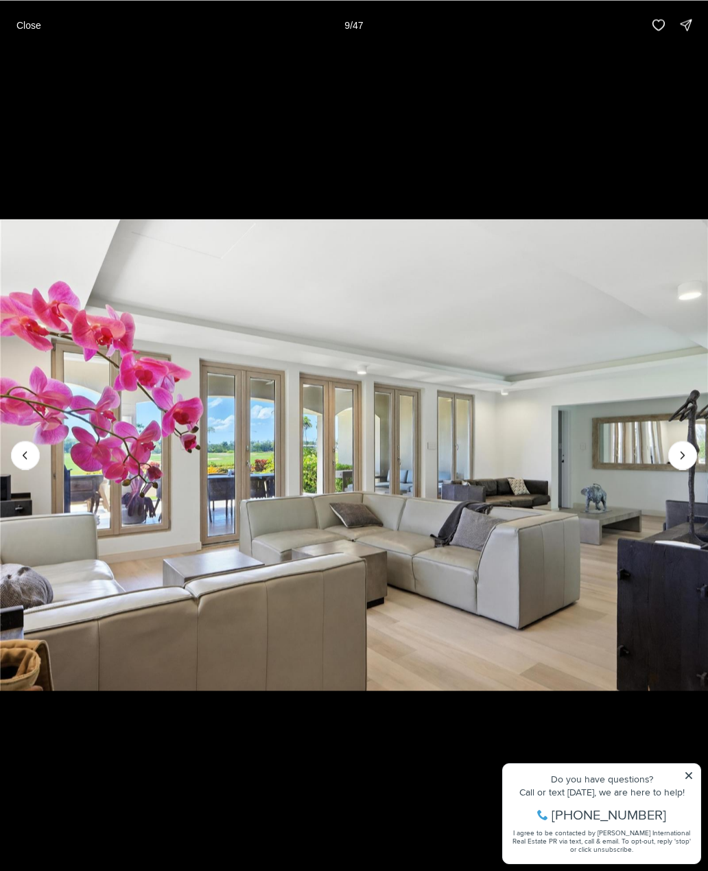
click at [688, 452] on icon "Next slide" at bounding box center [683, 455] width 14 height 14
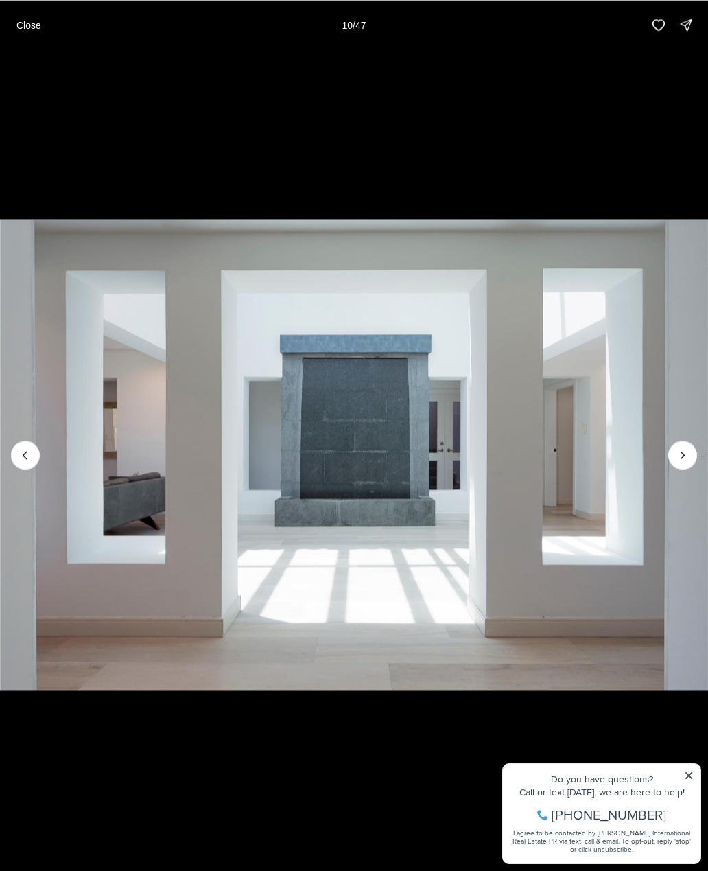
click at [687, 456] on icon "Next slide" at bounding box center [683, 455] width 14 height 14
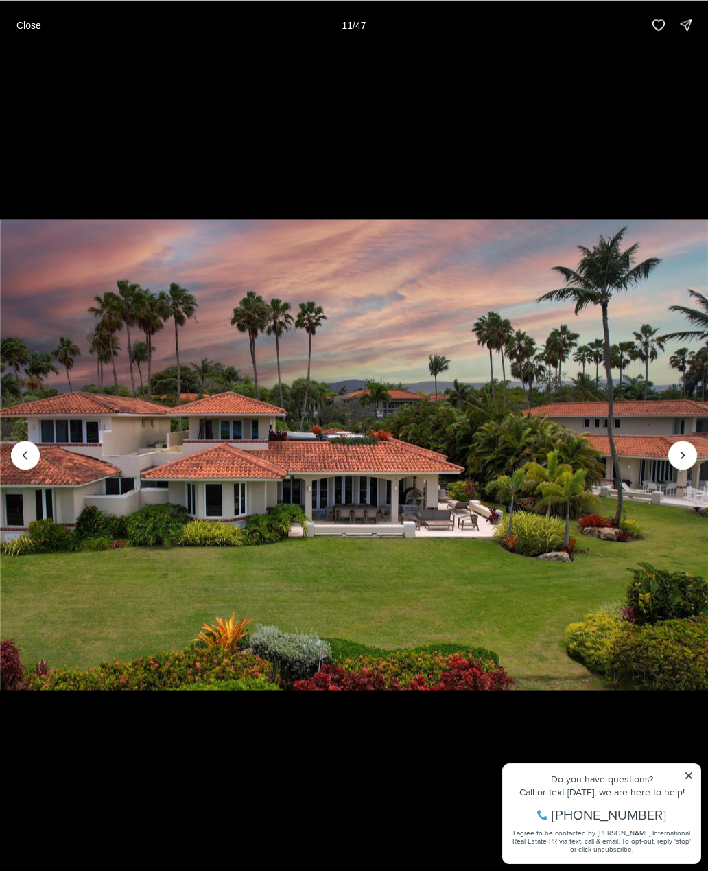
click at [687, 449] on icon "Next slide" at bounding box center [683, 455] width 14 height 14
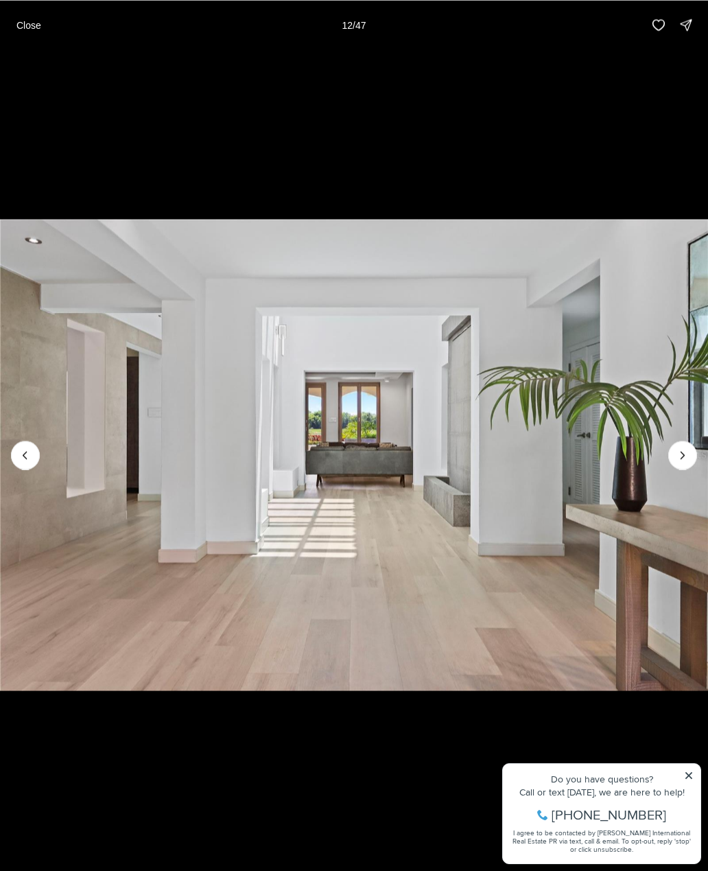
click at [688, 451] on icon "Next slide" at bounding box center [683, 455] width 14 height 14
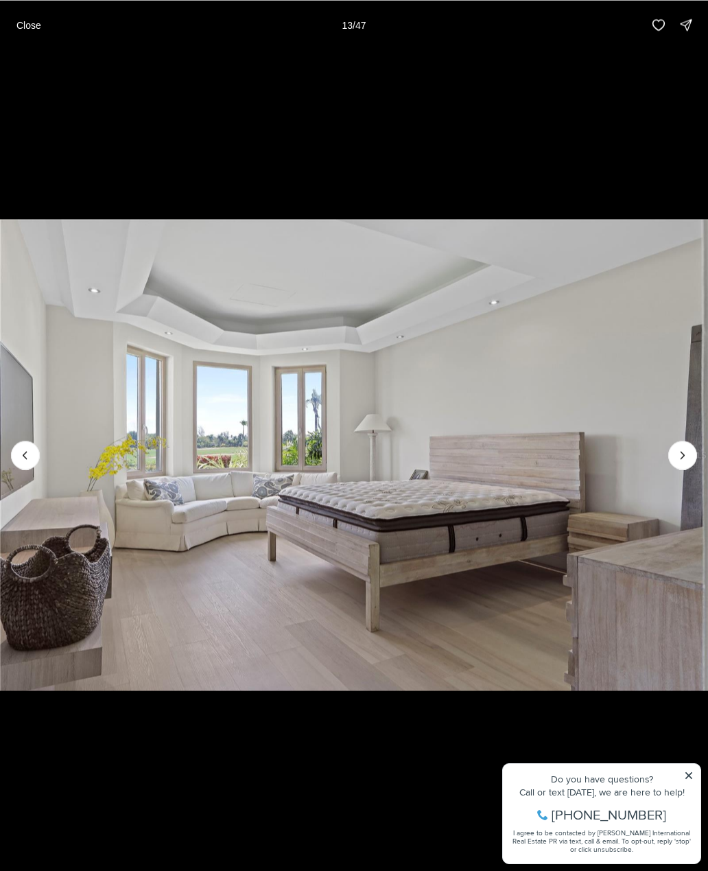
click at [689, 458] on icon "Next slide" at bounding box center [683, 455] width 14 height 14
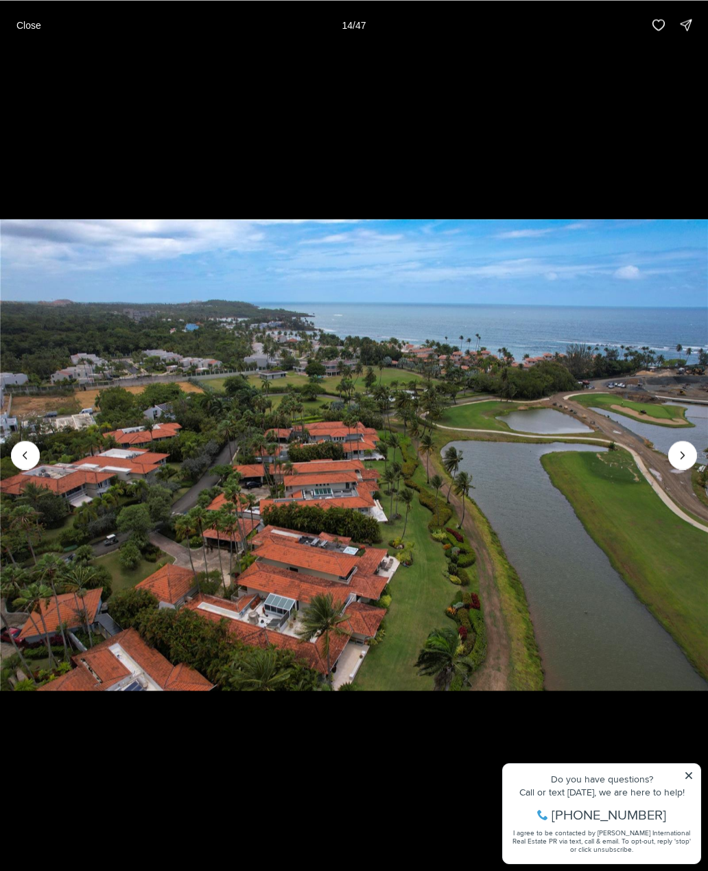
click at [688, 451] on icon "Next slide" at bounding box center [683, 455] width 14 height 14
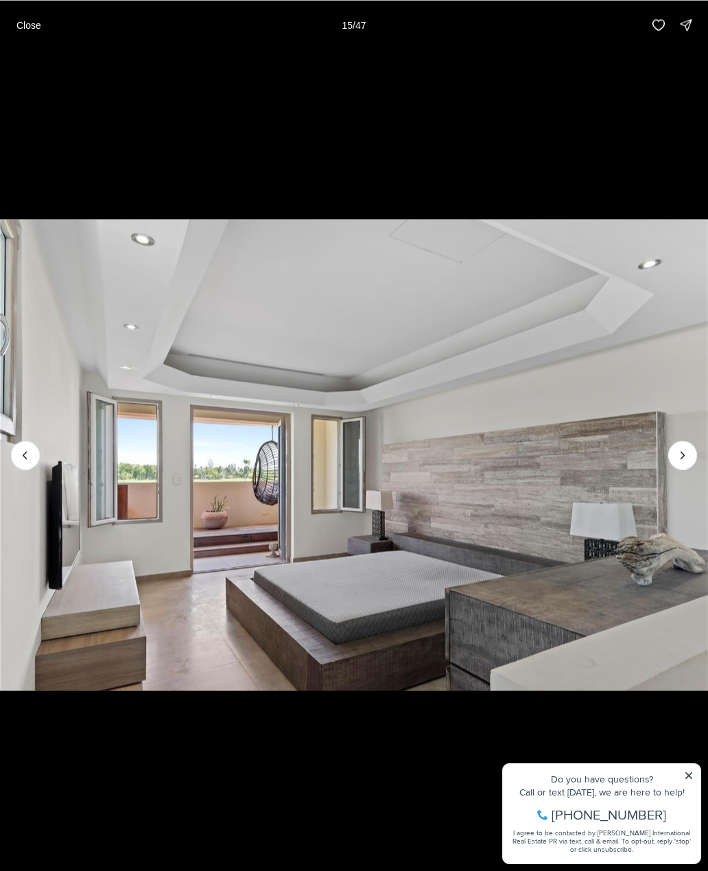
click at [687, 455] on icon "Next slide" at bounding box center [683, 455] width 14 height 14
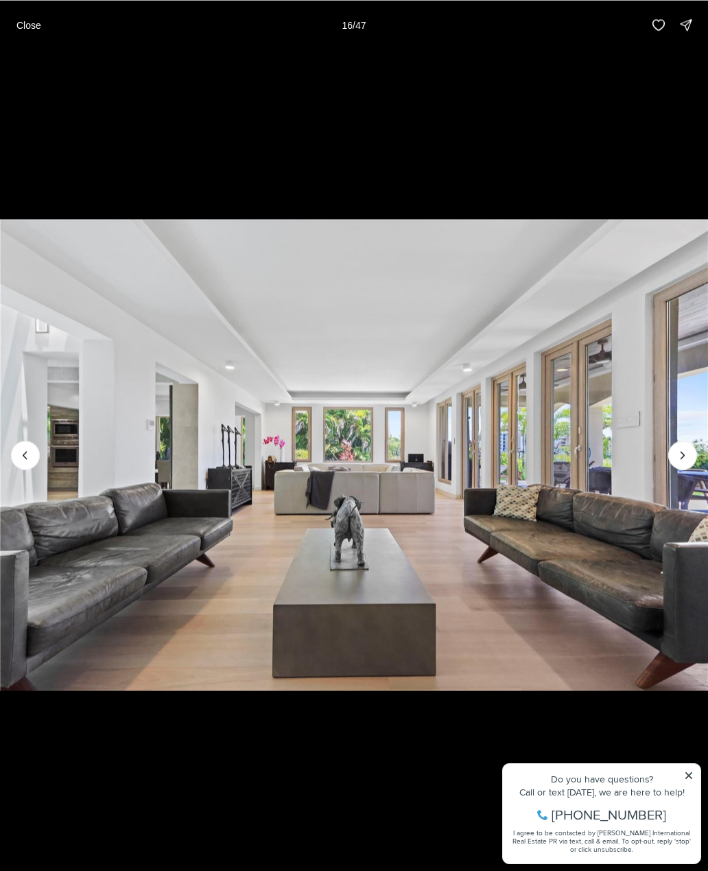
click at [687, 449] on icon "Next slide" at bounding box center [683, 455] width 14 height 14
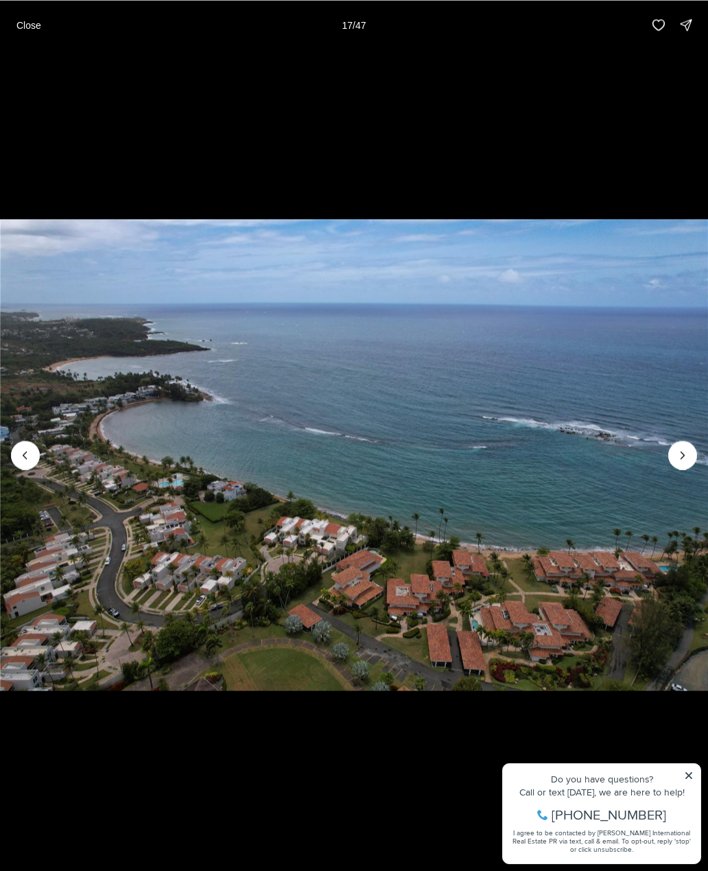
click at [687, 454] on icon "Next slide" at bounding box center [683, 455] width 14 height 14
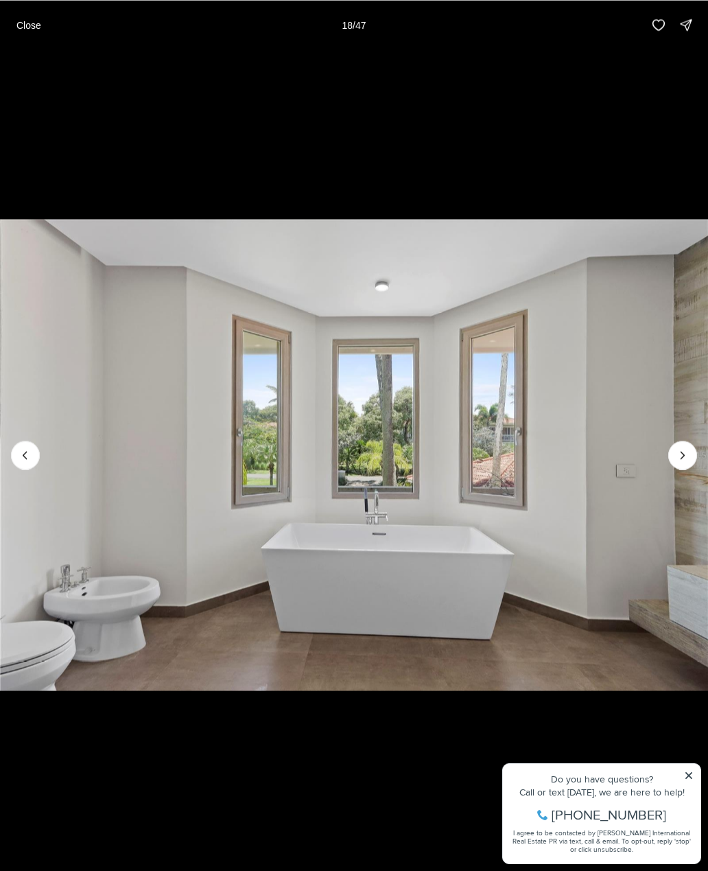
click at [687, 459] on icon "Next slide" at bounding box center [683, 455] width 14 height 14
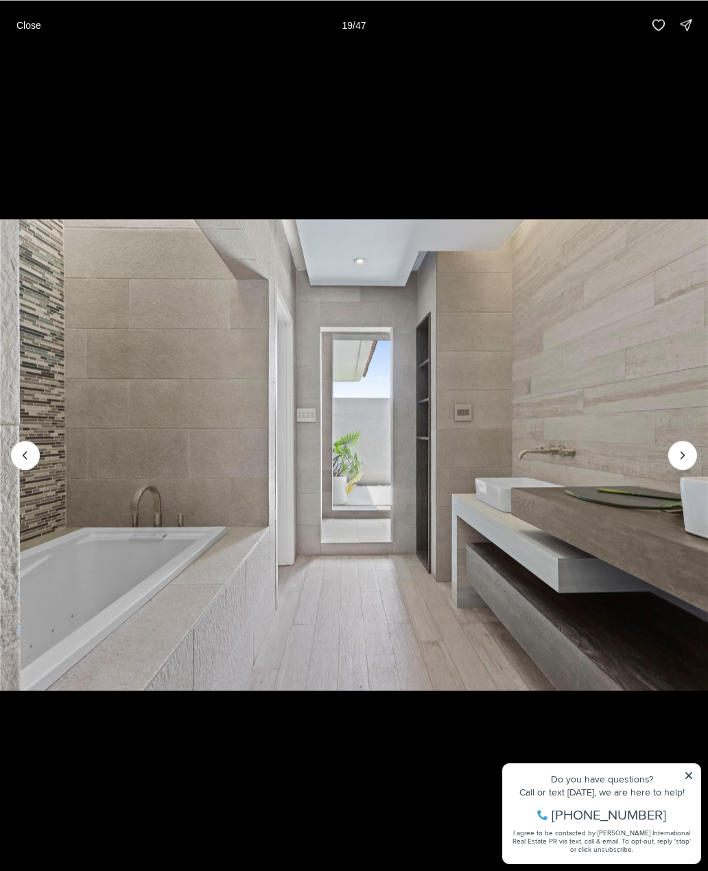
click at [688, 453] on icon "Next slide" at bounding box center [683, 455] width 14 height 14
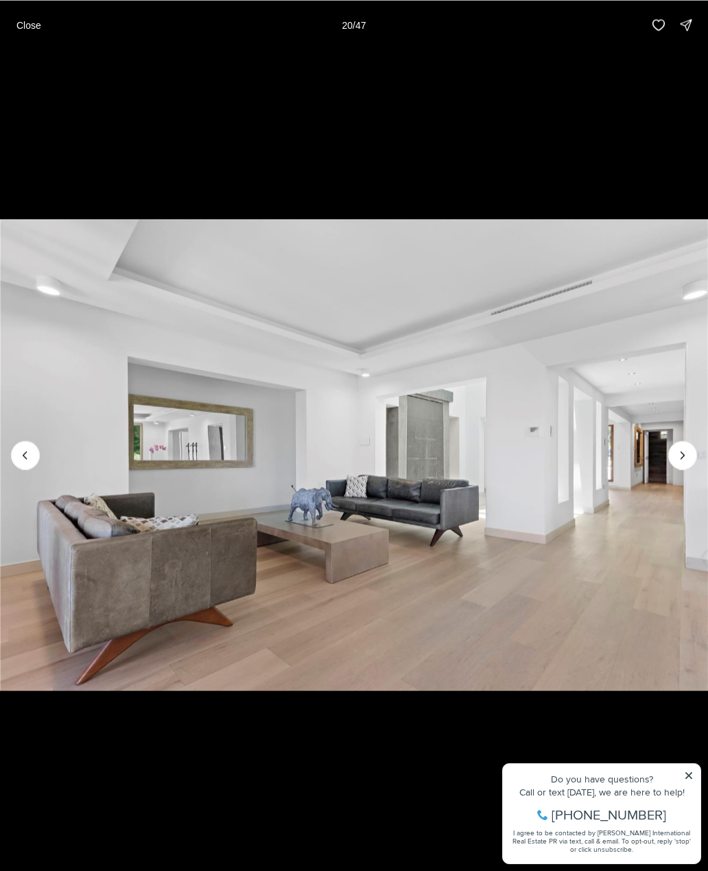
click at [686, 456] on icon "Next slide" at bounding box center [683, 455] width 14 height 14
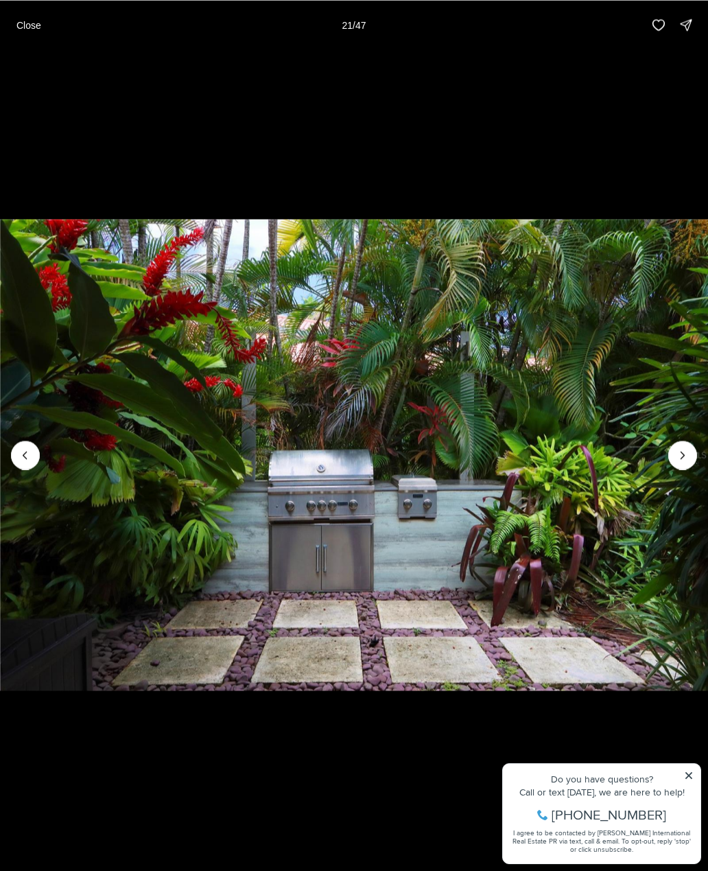
click at [684, 451] on icon "Next slide" at bounding box center [683, 455] width 14 height 14
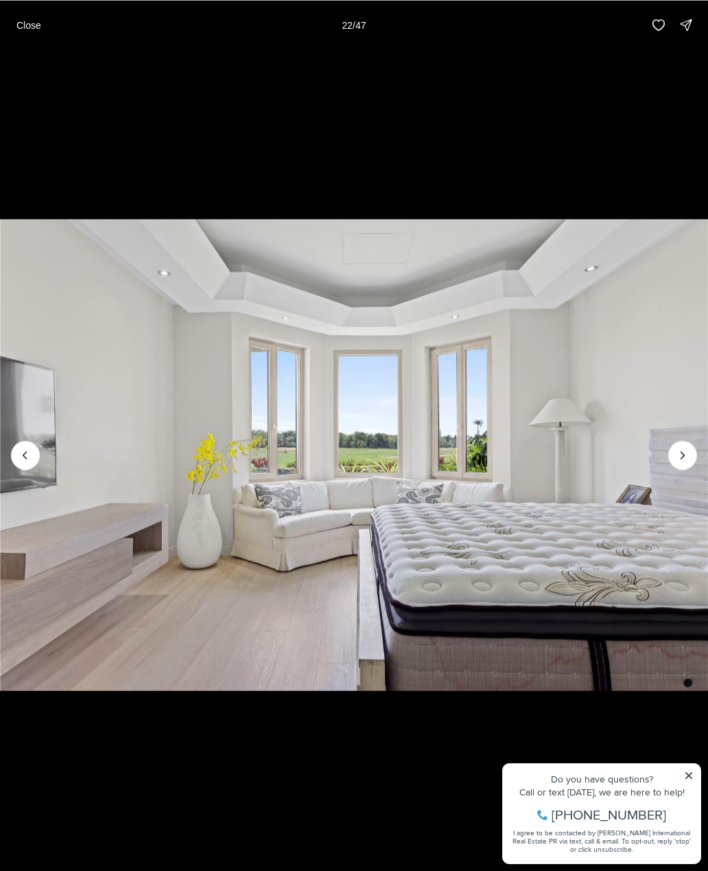
click at [685, 451] on icon "Next slide" at bounding box center [683, 455] width 14 height 14
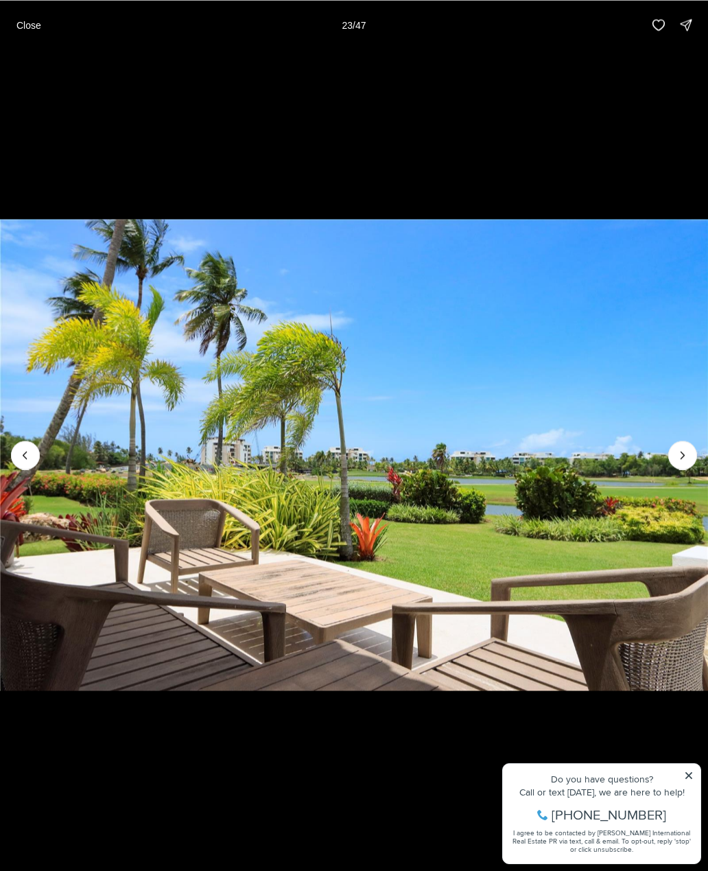
click at [689, 452] on icon "Next slide" at bounding box center [683, 455] width 14 height 14
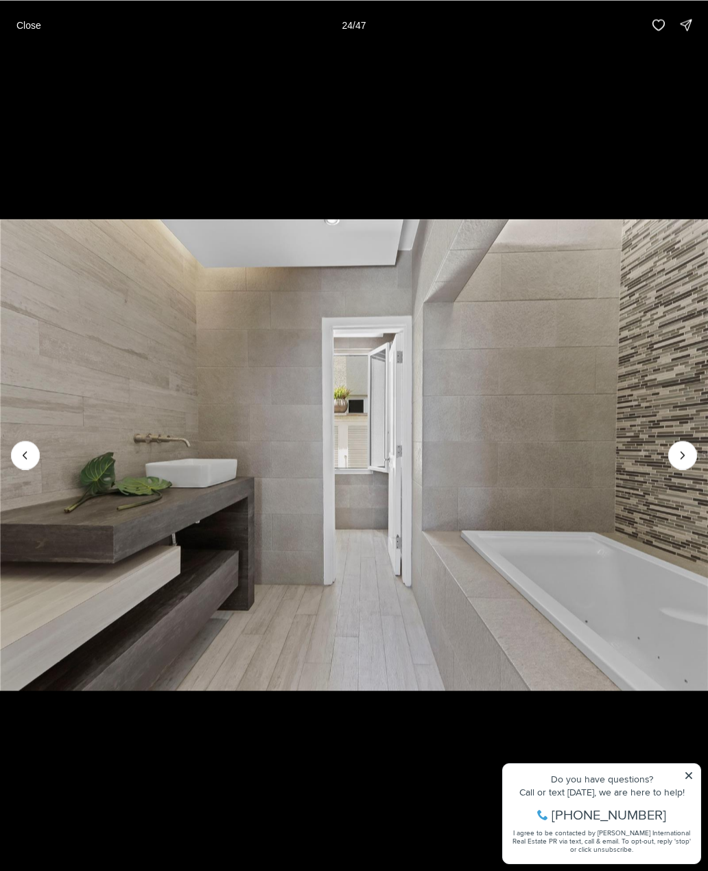
click at [689, 448] on button "Next slide" at bounding box center [682, 454] width 29 height 29
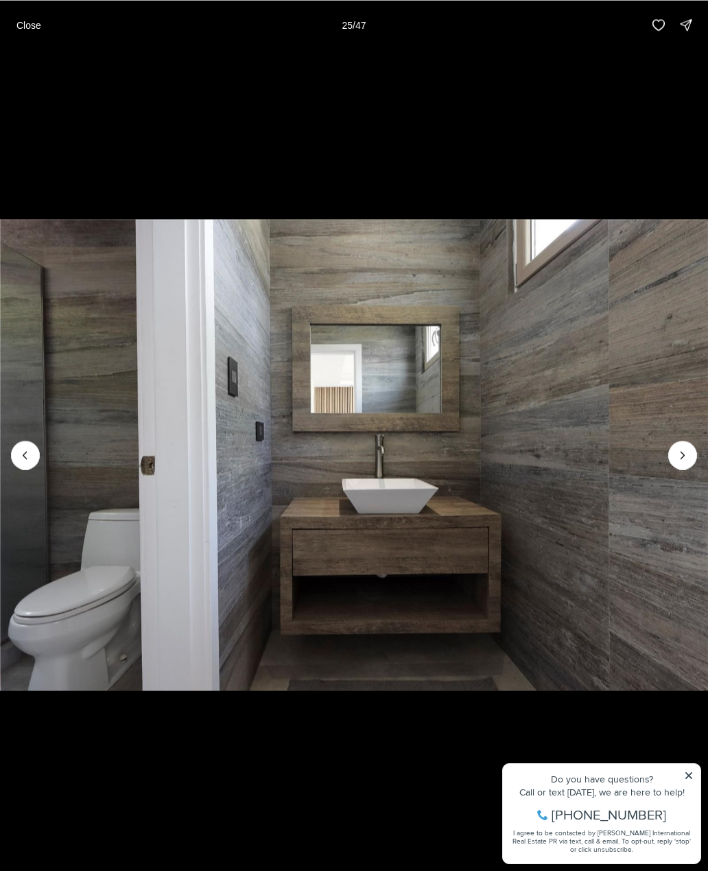
click at [691, 449] on button "Next slide" at bounding box center [682, 454] width 29 height 29
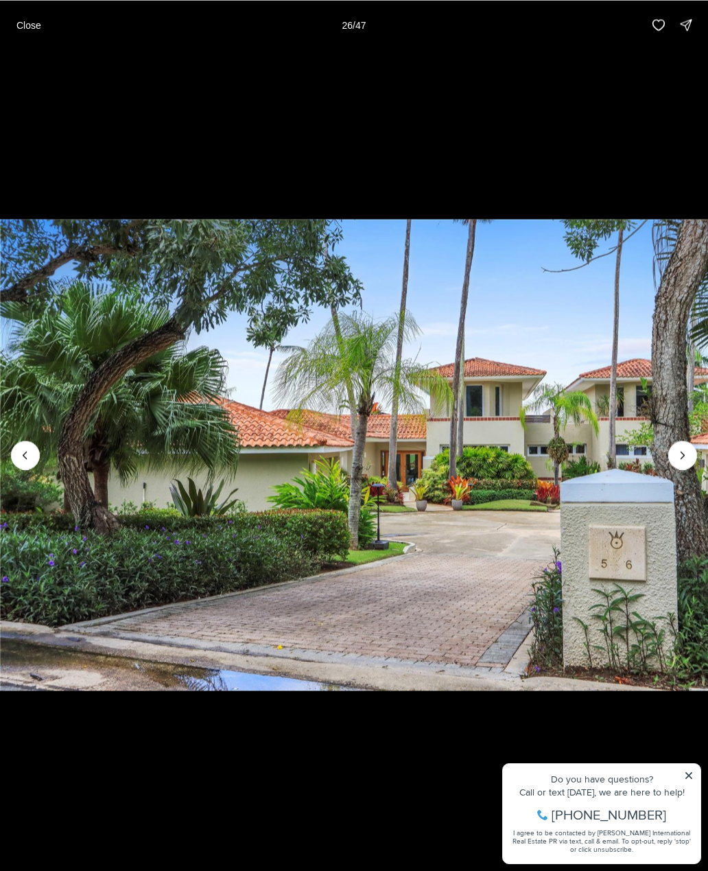
click at [24, 18] on button "Close" at bounding box center [28, 24] width 41 height 27
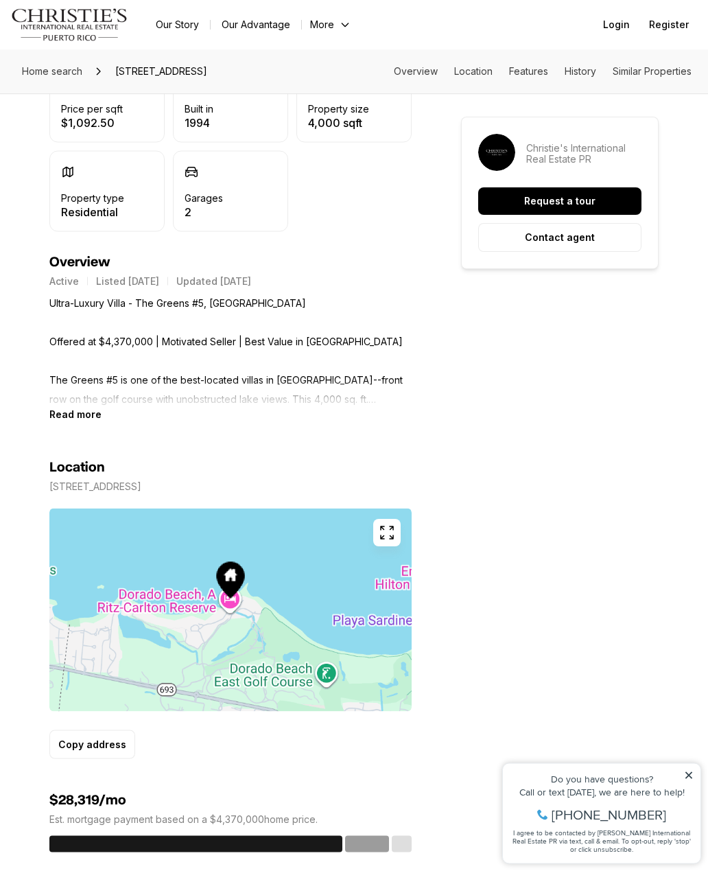
scroll to position [443, 0]
click at [54, 410] on b "Read more" at bounding box center [75, 414] width 52 height 12
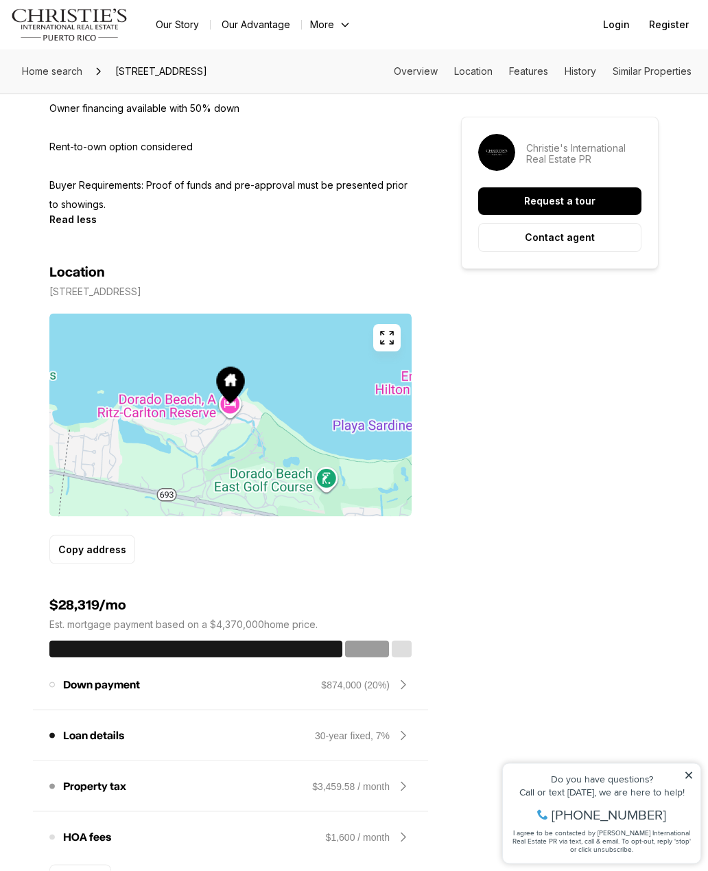
scroll to position [1330, 0]
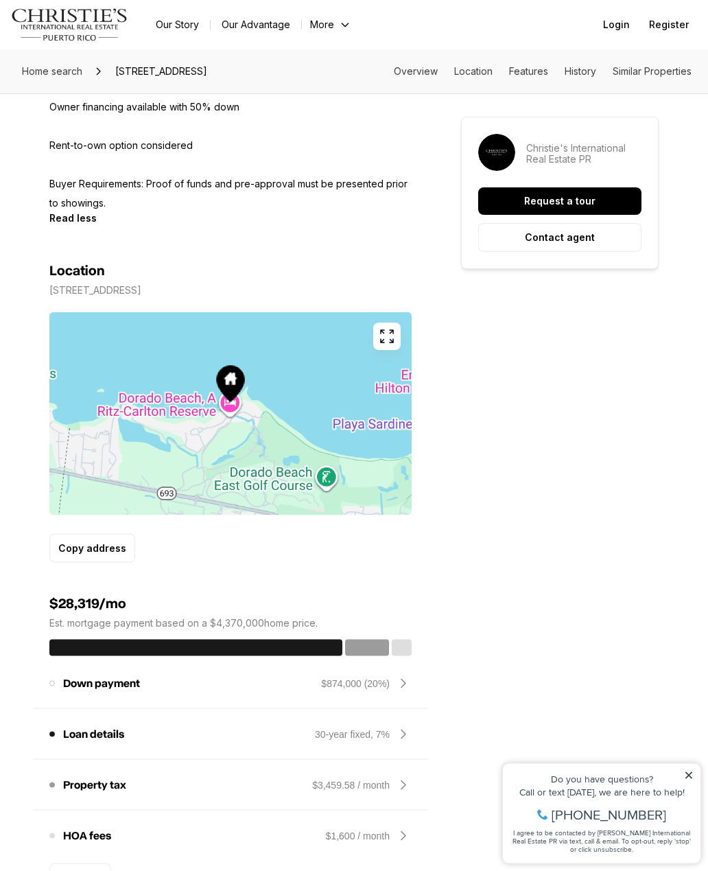
click at [386, 340] on icon "button" at bounding box center [387, 337] width 16 height 16
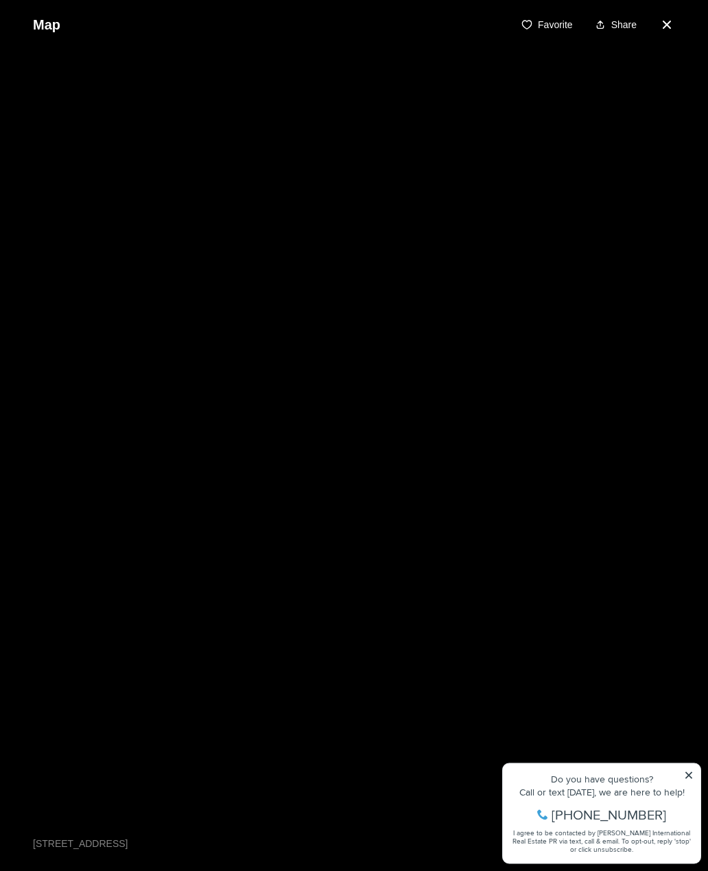
scroll to position [1330, 0]
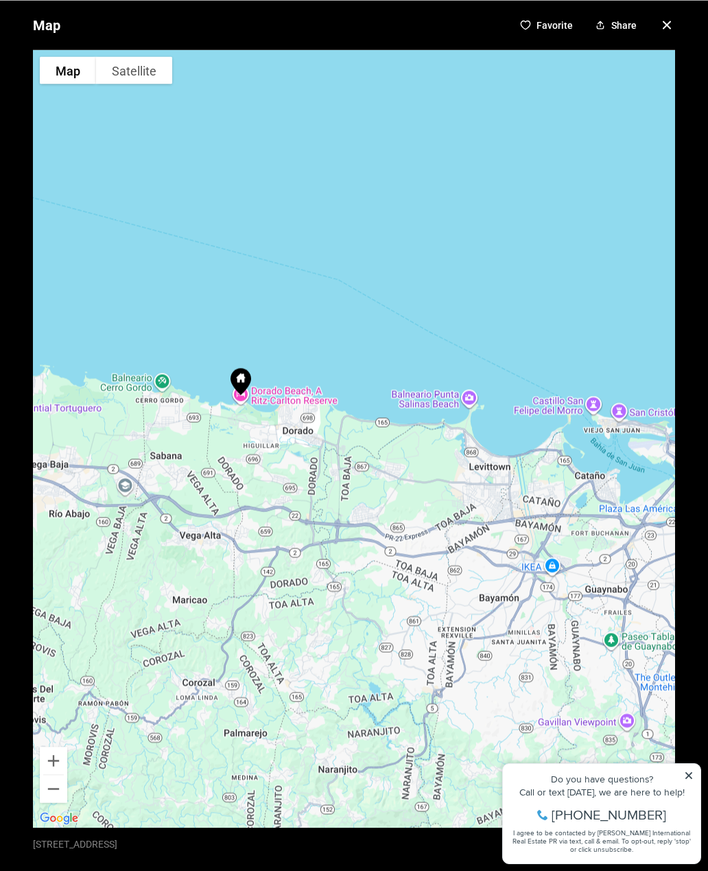
click at [667, 27] on icon "button" at bounding box center [667, 24] width 16 height 16
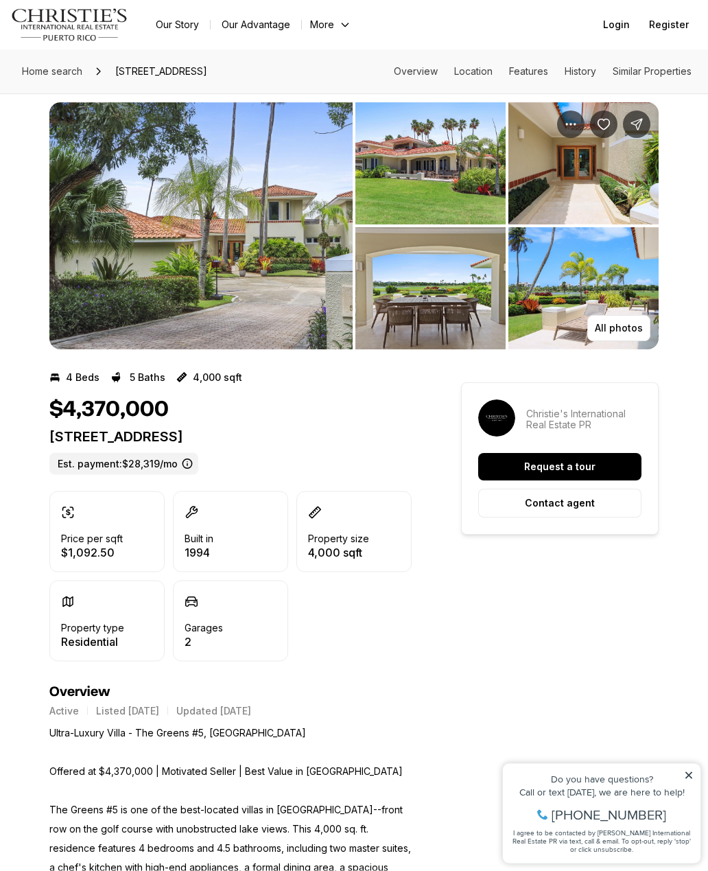
scroll to position [3, 0]
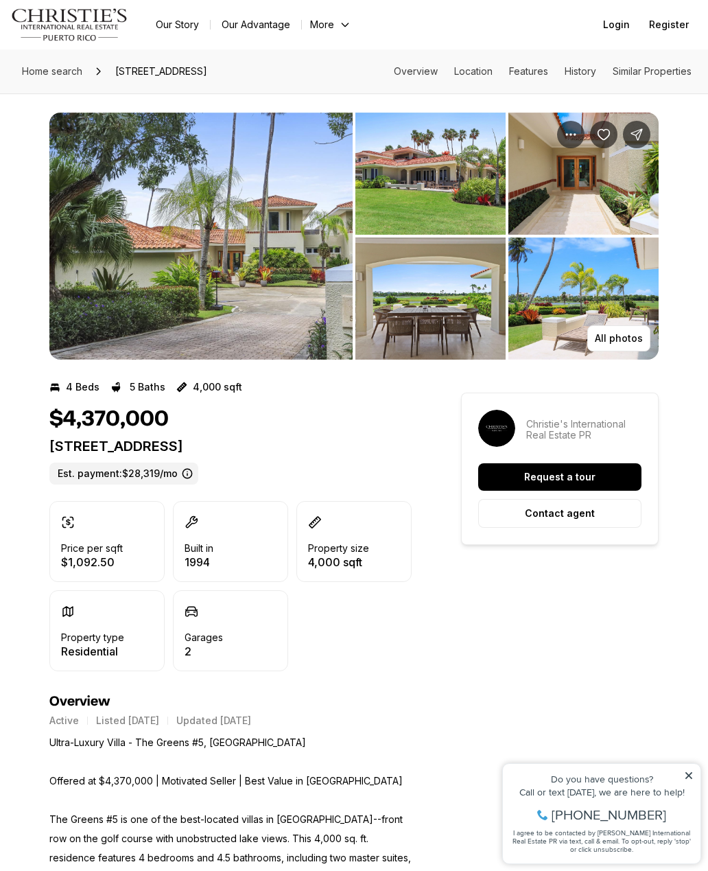
click at [425, 315] on img "View image gallery" at bounding box center [430, 298] width 150 height 122
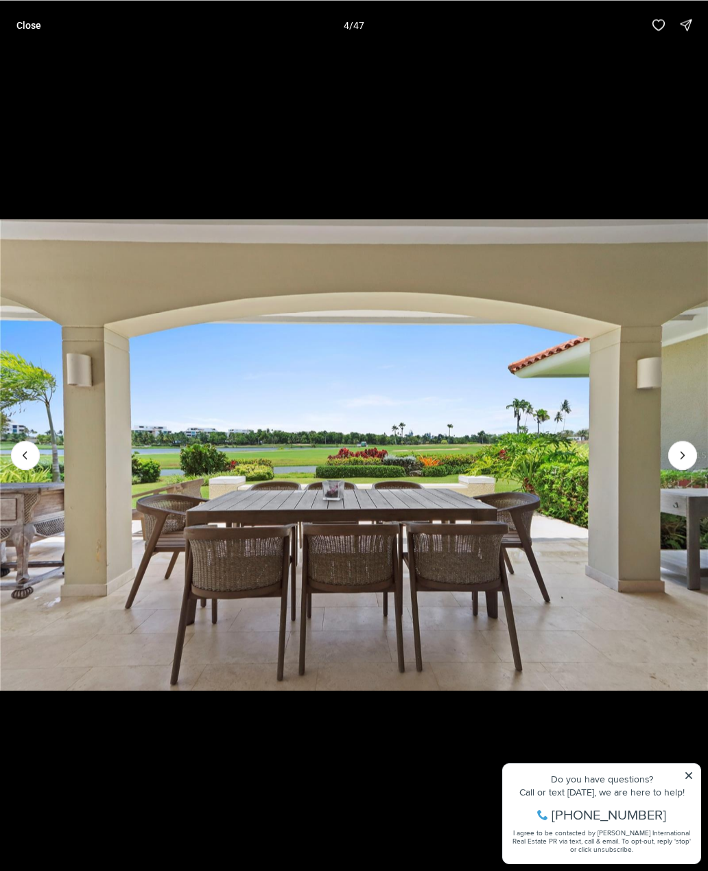
click at [677, 448] on icon "Next slide" at bounding box center [683, 455] width 14 height 14
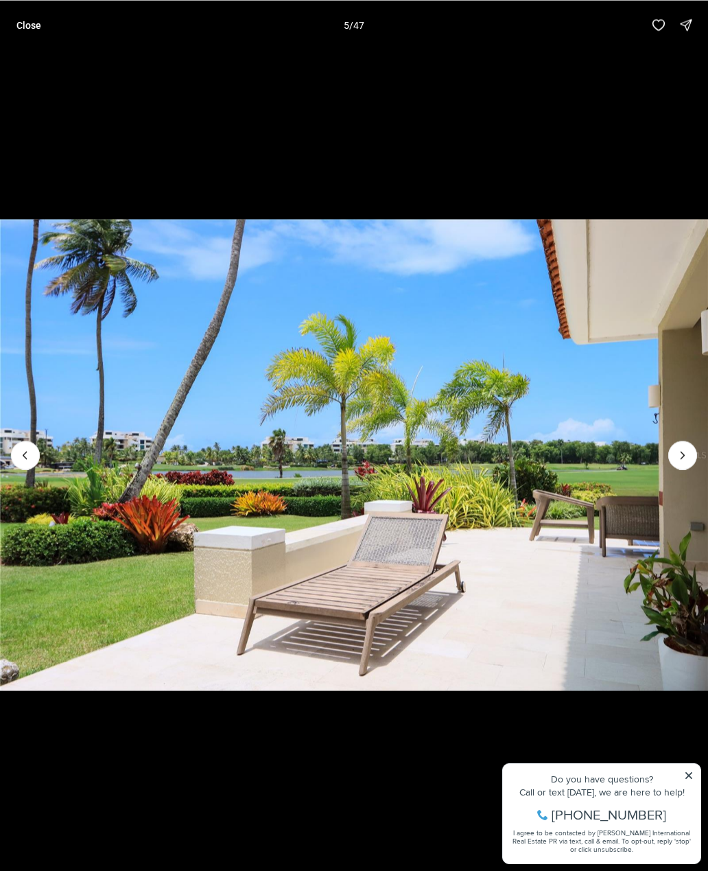
click at [672, 459] on button "Next slide" at bounding box center [682, 454] width 29 height 29
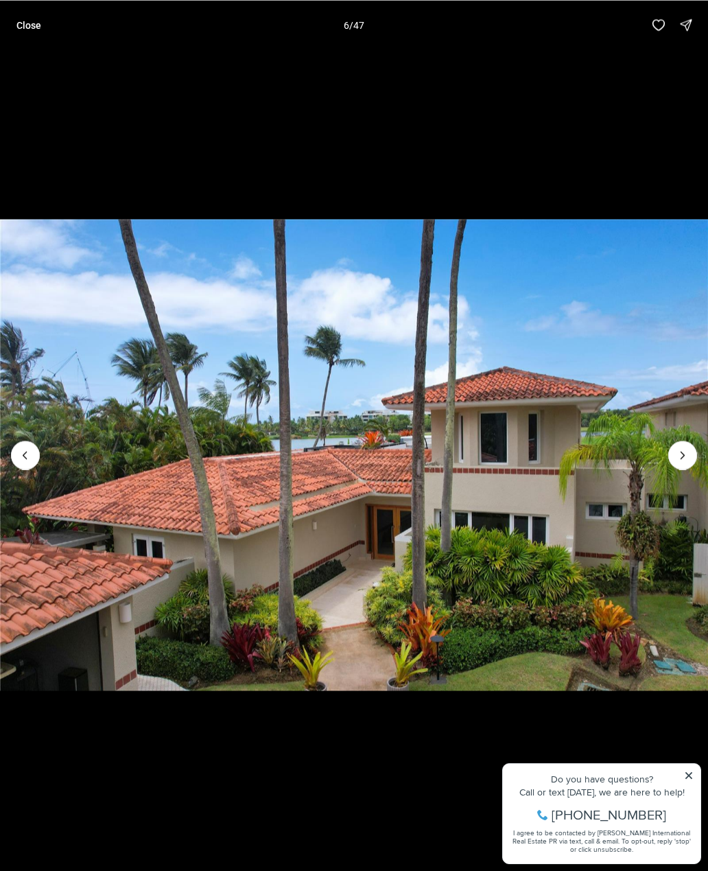
click at [676, 464] on button "Next slide" at bounding box center [682, 454] width 29 height 29
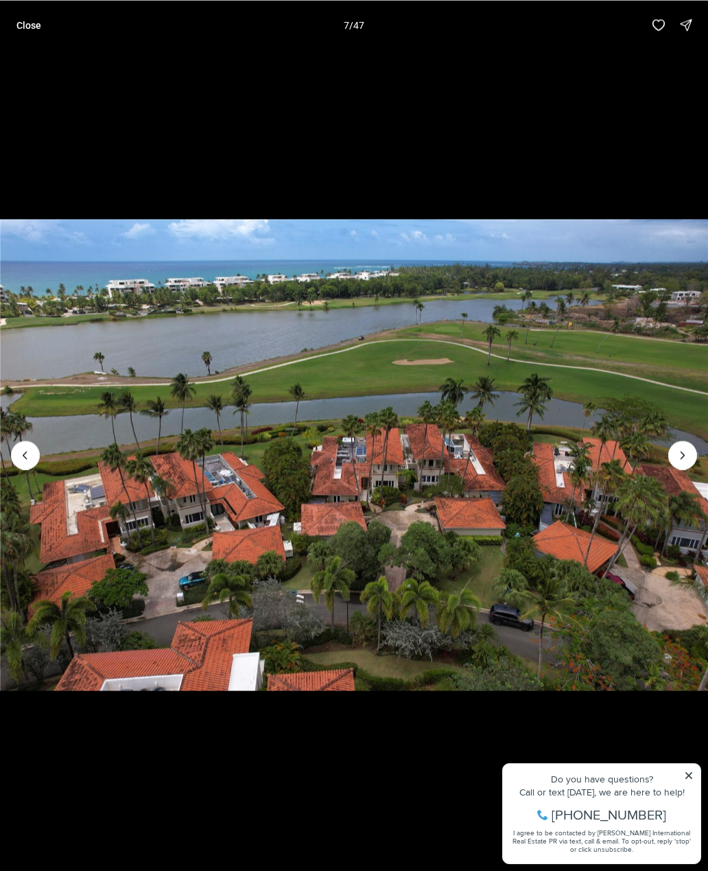
click at [672, 461] on button "Next slide" at bounding box center [682, 454] width 29 height 29
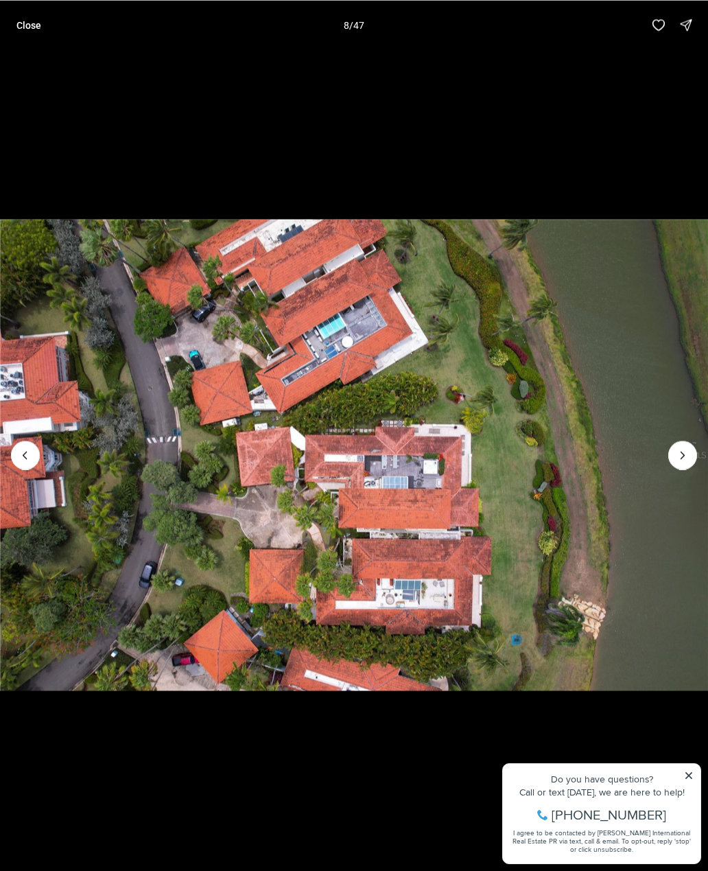
click at [671, 459] on button "Next slide" at bounding box center [682, 454] width 29 height 29
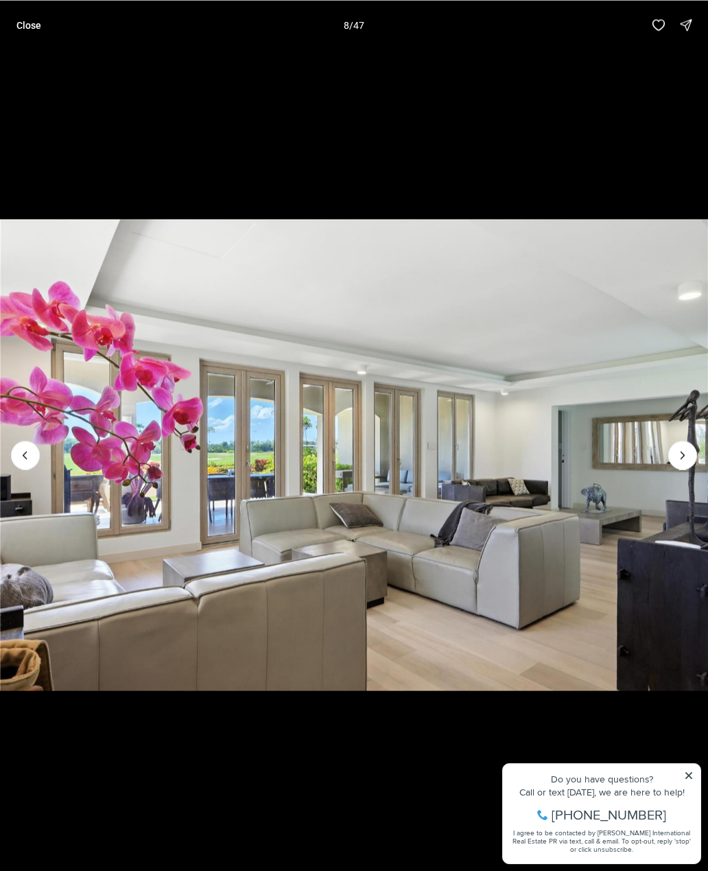
click at [673, 459] on button "Next slide" at bounding box center [682, 454] width 29 height 29
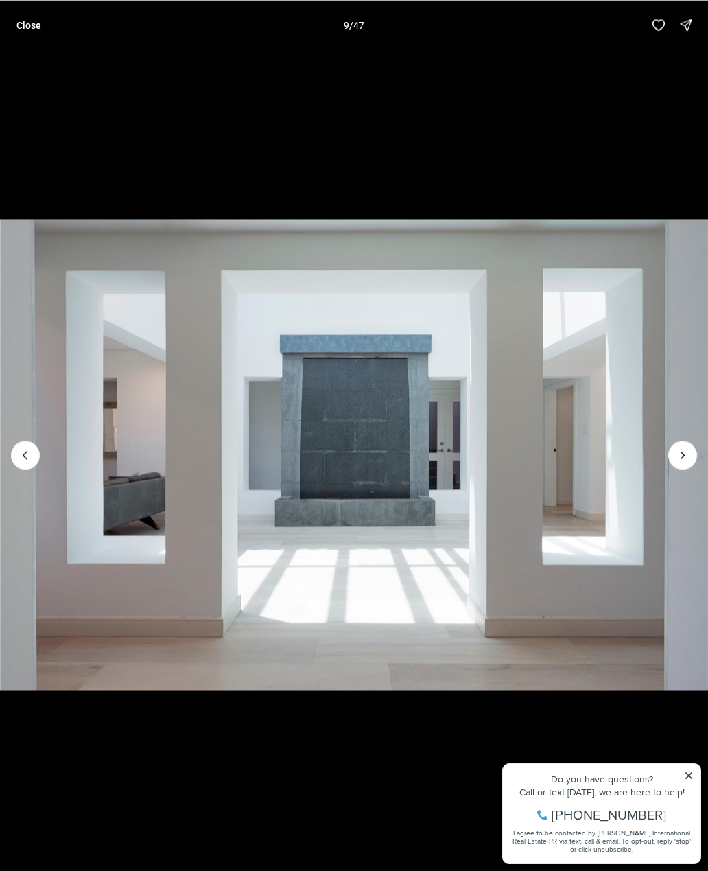
click at [674, 460] on button "Next slide" at bounding box center [682, 454] width 29 height 29
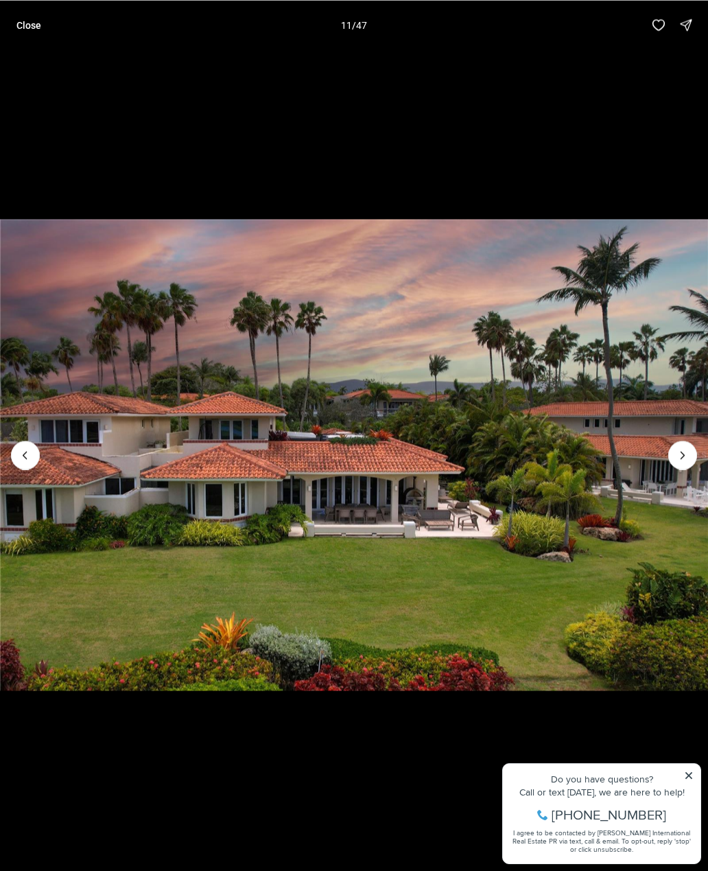
click at [678, 456] on icon "Next slide" at bounding box center [683, 455] width 14 height 14
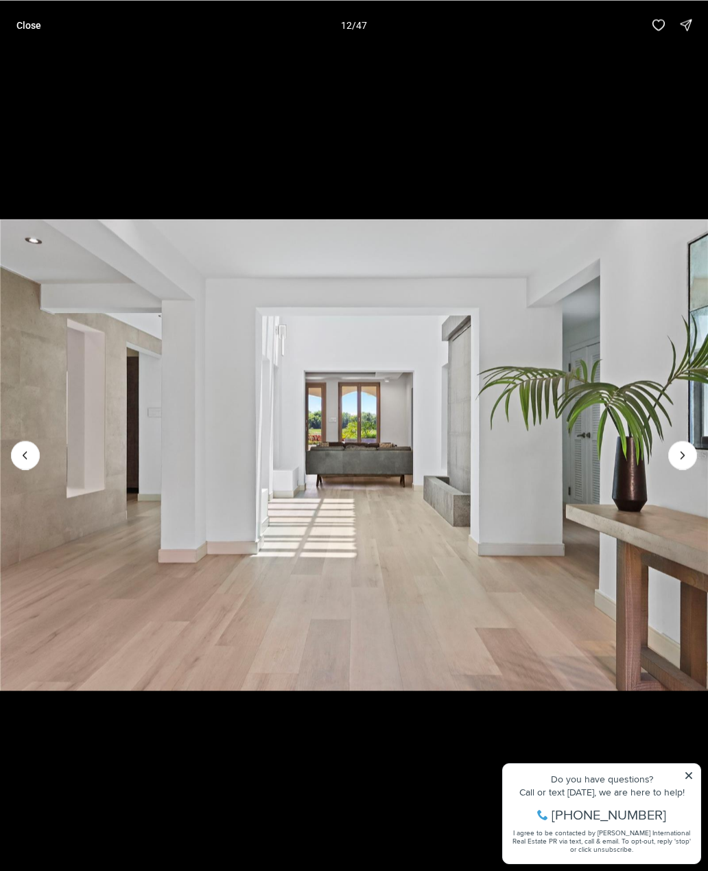
click at [683, 448] on icon "Next slide" at bounding box center [683, 455] width 14 height 14
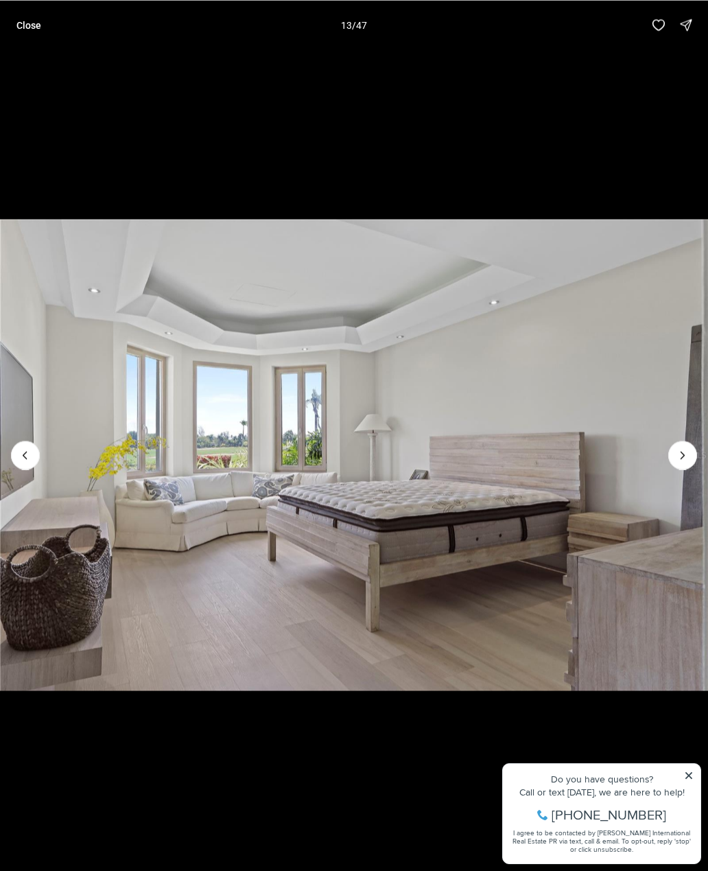
click at [682, 449] on icon "Next slide" at bounding box center [683, 455] width 14 height 14
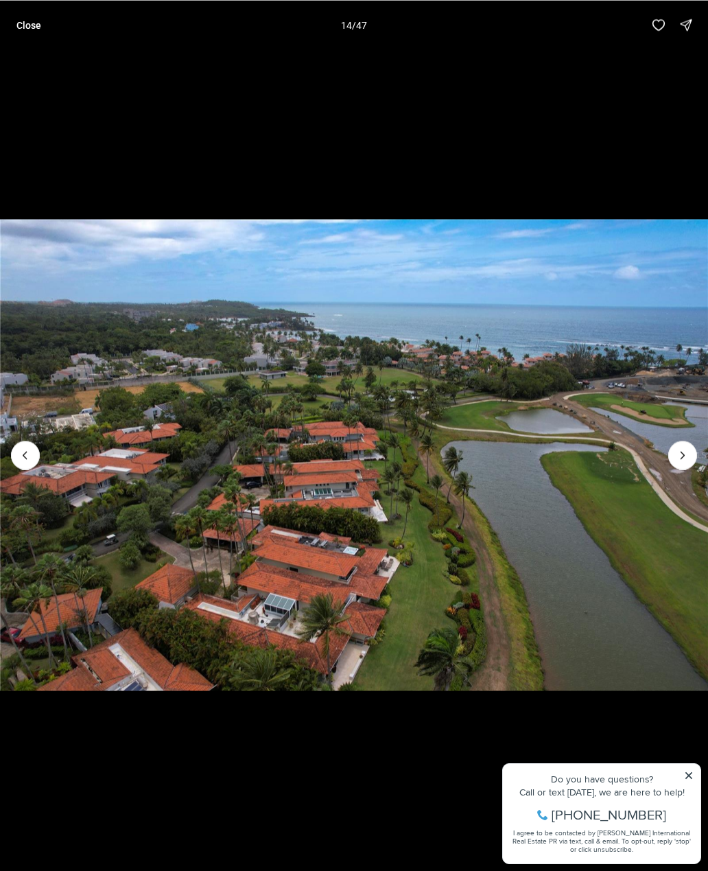
click at [682, 449] on icon "Next slide" at bounding box center [683, 455] width 14 height 14
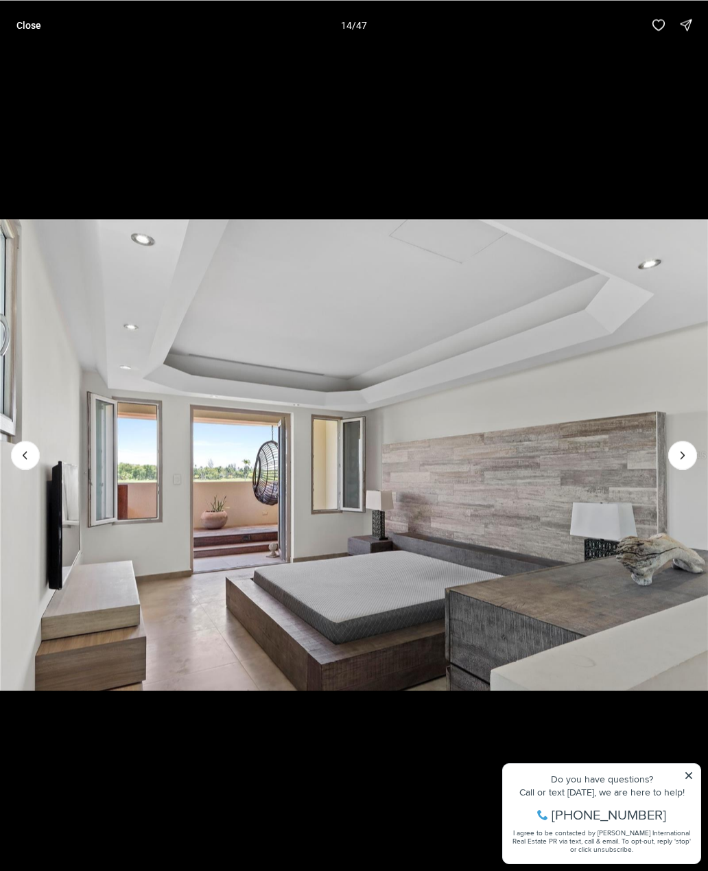
click at [683, 449] on icon "Next slide" at bounding box center [683, 455] width 14 height 14
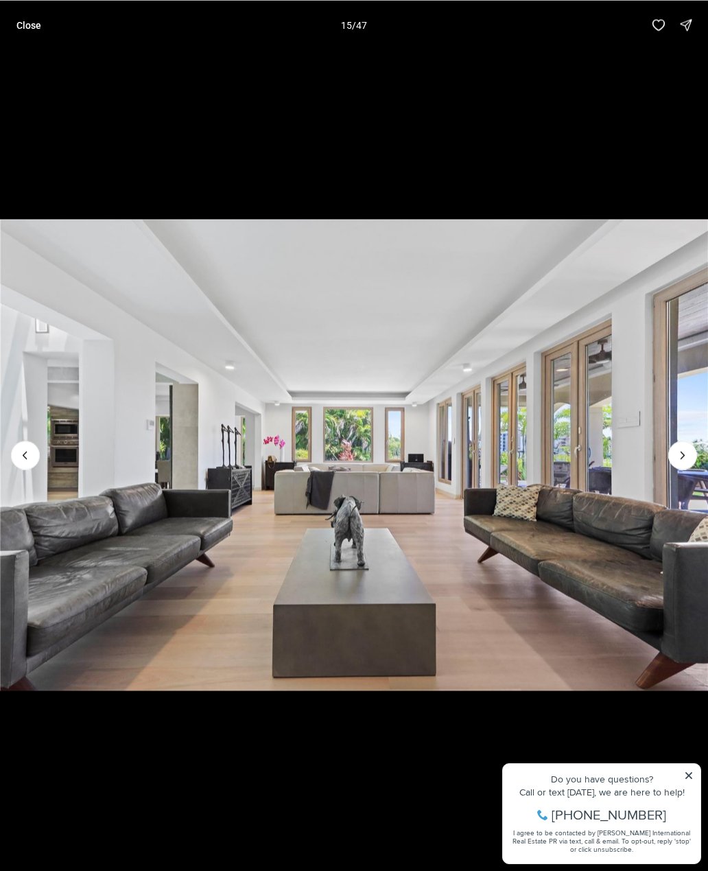
click at [679, 449] on icon "Next slide" at bounding box center [683, 455] width 14 height 14
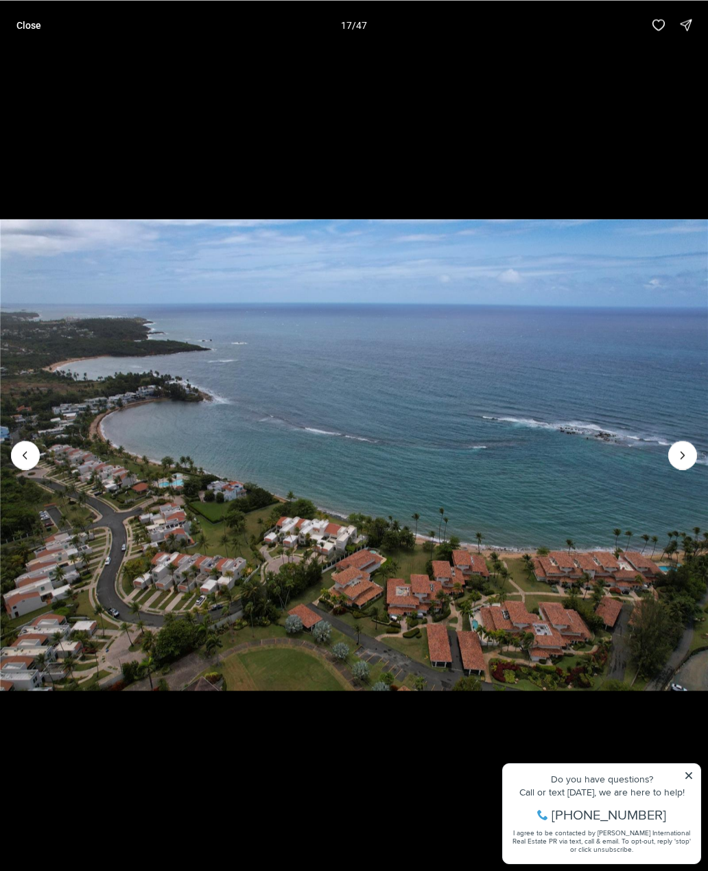
click at [679, 448] on icon "Next slide" at bounding box center [683, 455] width 14 height 14
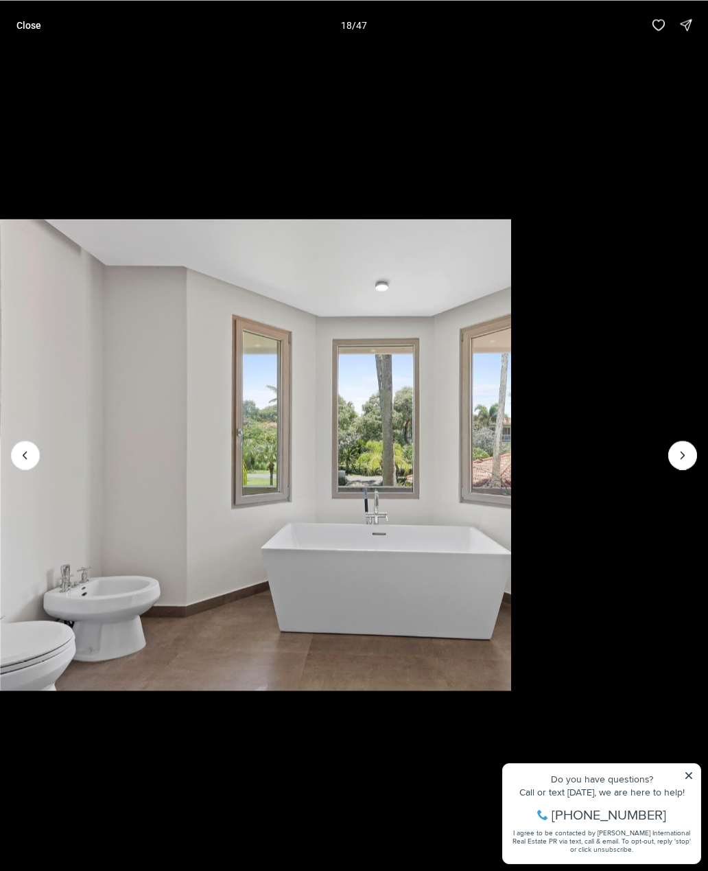
click at [679, 456] on icon "Next slide" at bounding box center [683, 455] width 14 height 14
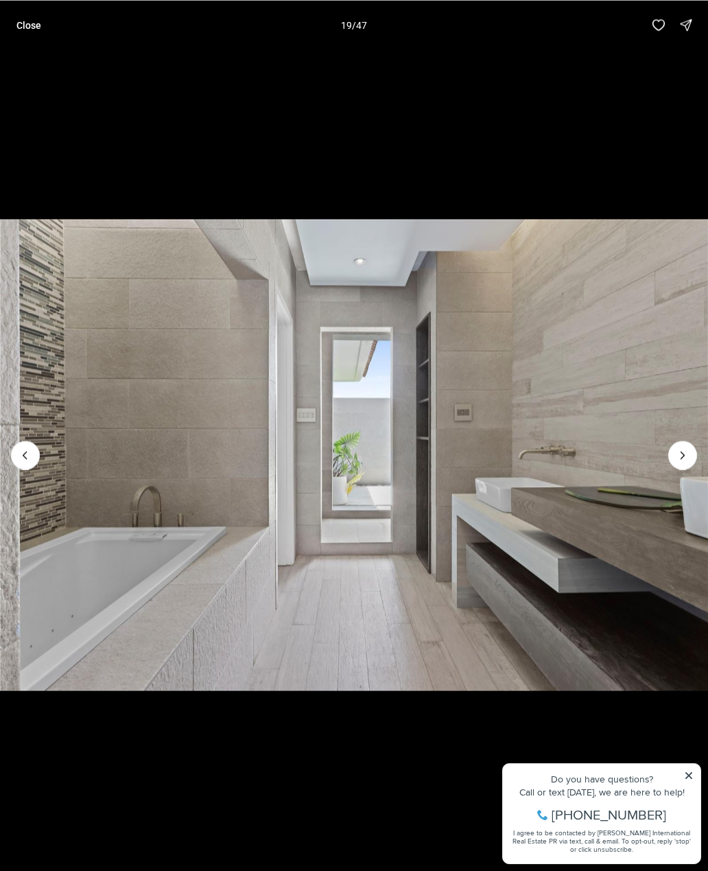
click at [683, 456] on icon "Next slide" at bounding box center [682, 454] width 3 height 7
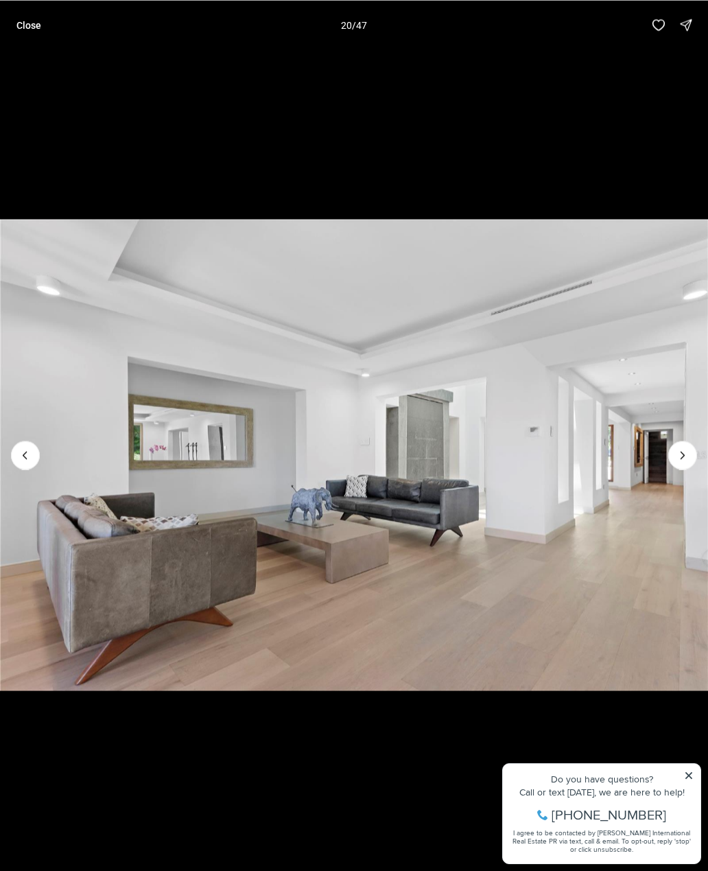
click at [681, 451] on icon "Next slide" at bounding box center [683, 455] width 14 height 14
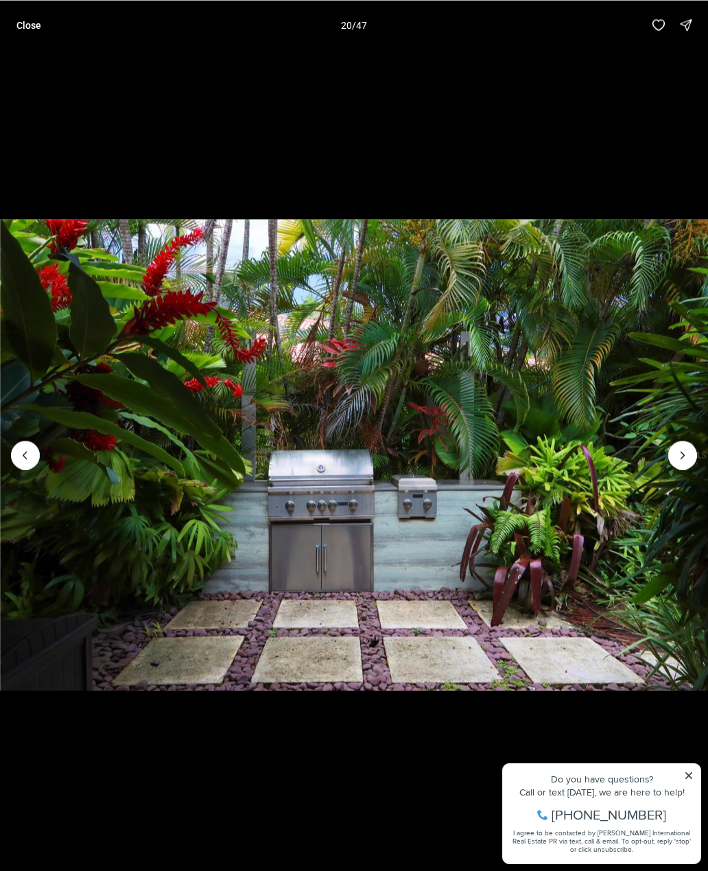
click at [683, 449] on icon "Next slide" at bounding box center [683, 455] width 14 height 14
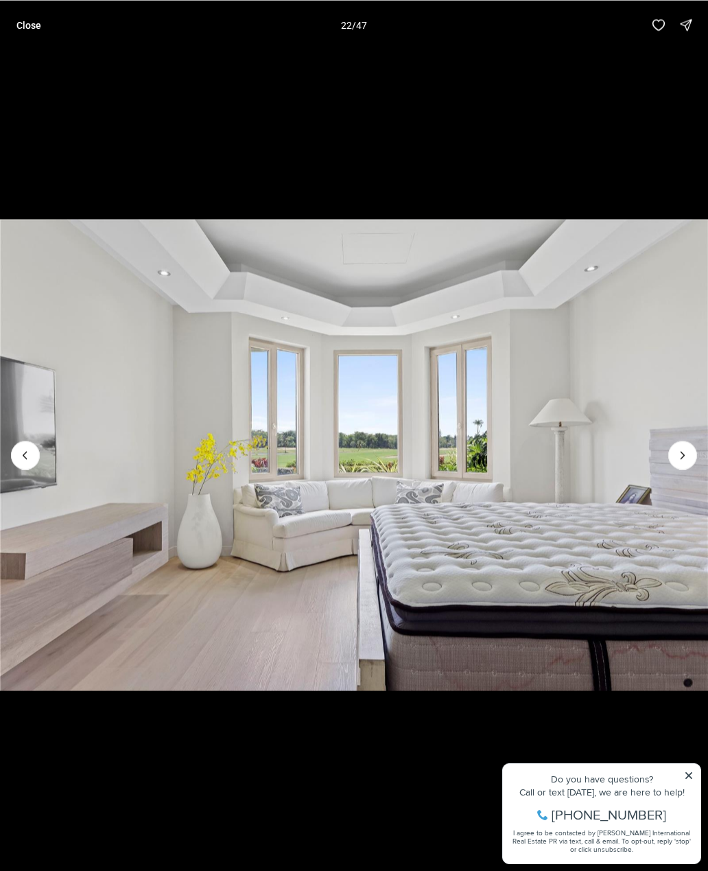
click at [683, 449] on icon "Next slide" at bounding box center [683, 455] width 14 height 14
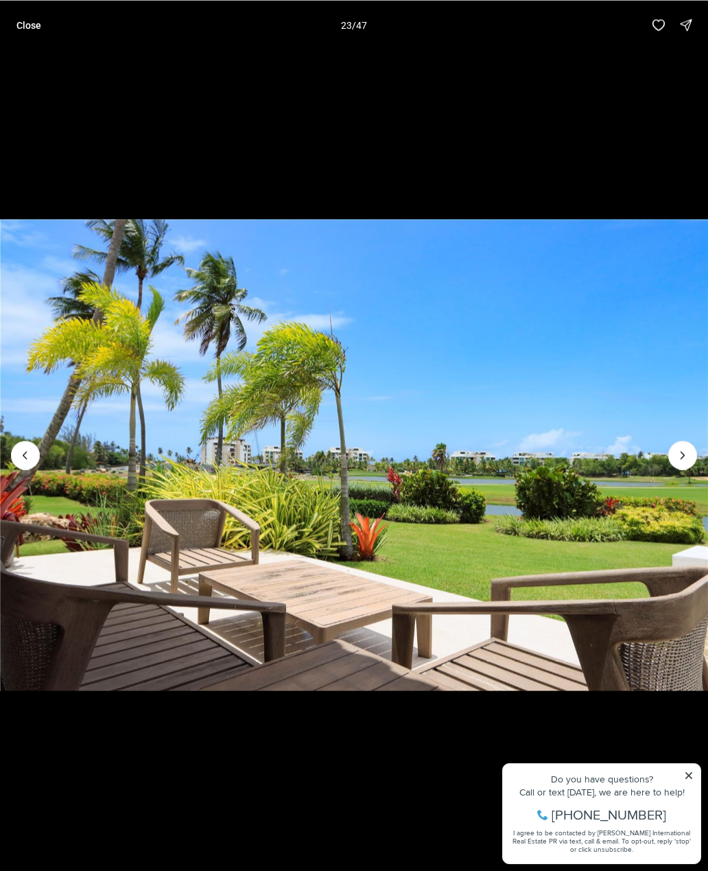
click at [687, 452] on icon "Next slide" at bounding box center [683, 455] width 14 height 14
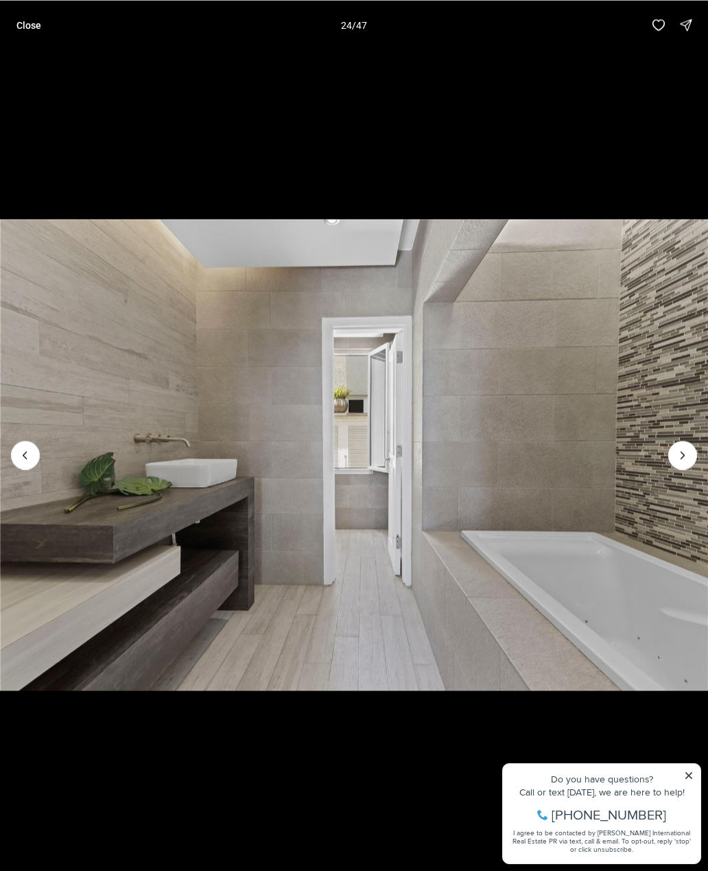
click at [687, 449] on icon "Next slide" at bounding box center [683, 455] width 14 height 14
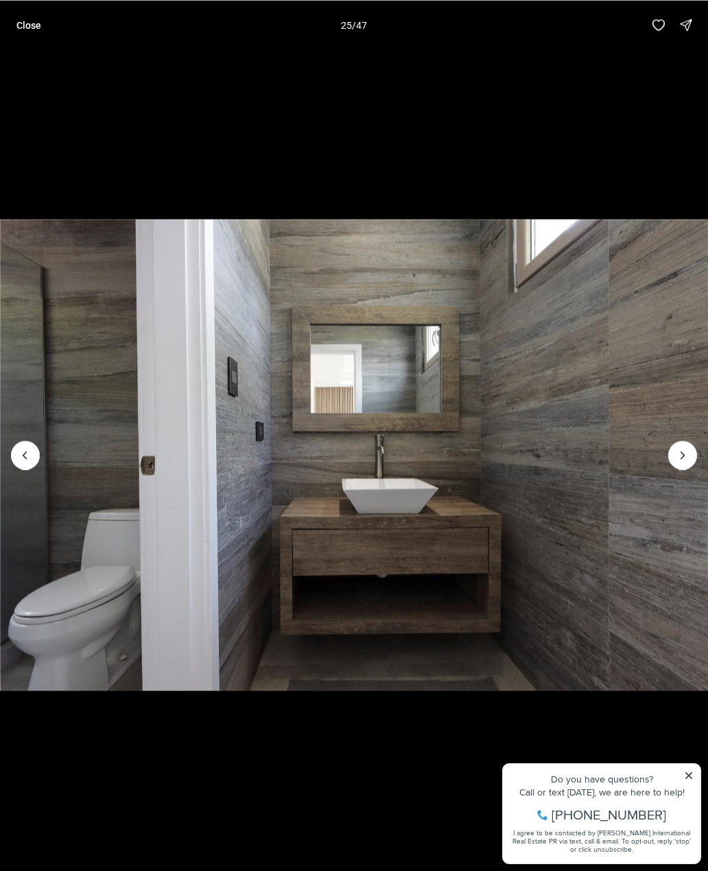
click at [683, 445] on button "Next slide" at bounding box center [682, 454] width 29 height 29
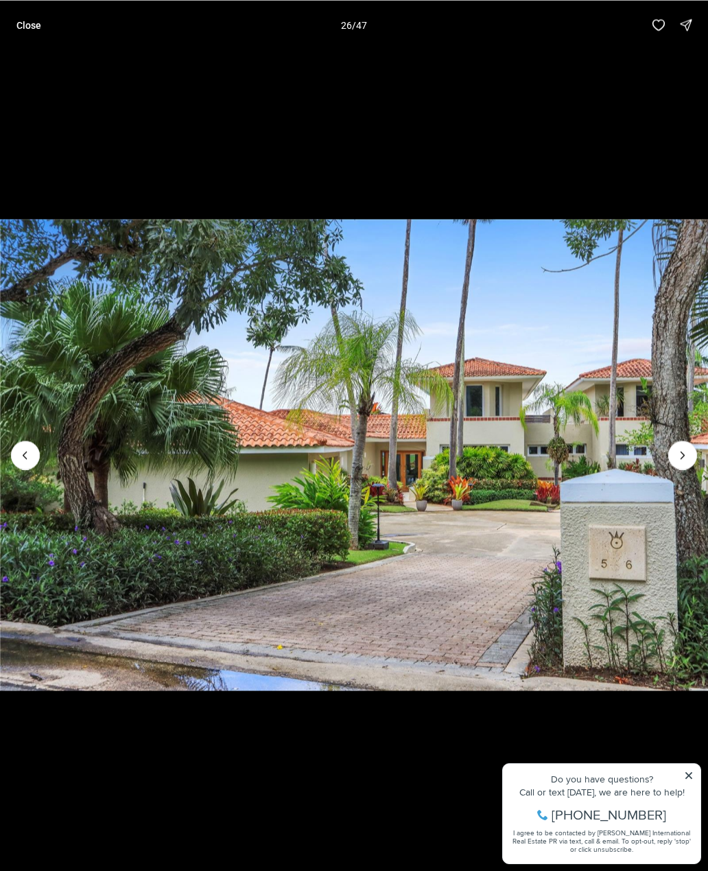
click at [684, 449] on icon "Next slide" at bounding box center [683, 455] width 14 height 14
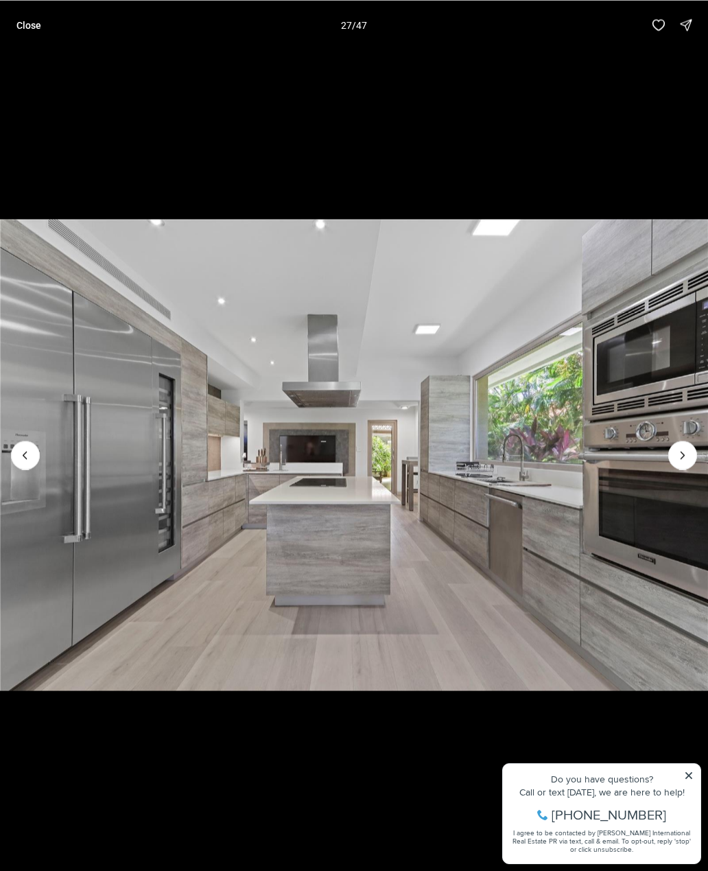
click at [25, 23] on p "Close" at bounding box center [28, 24] width 25 height 11
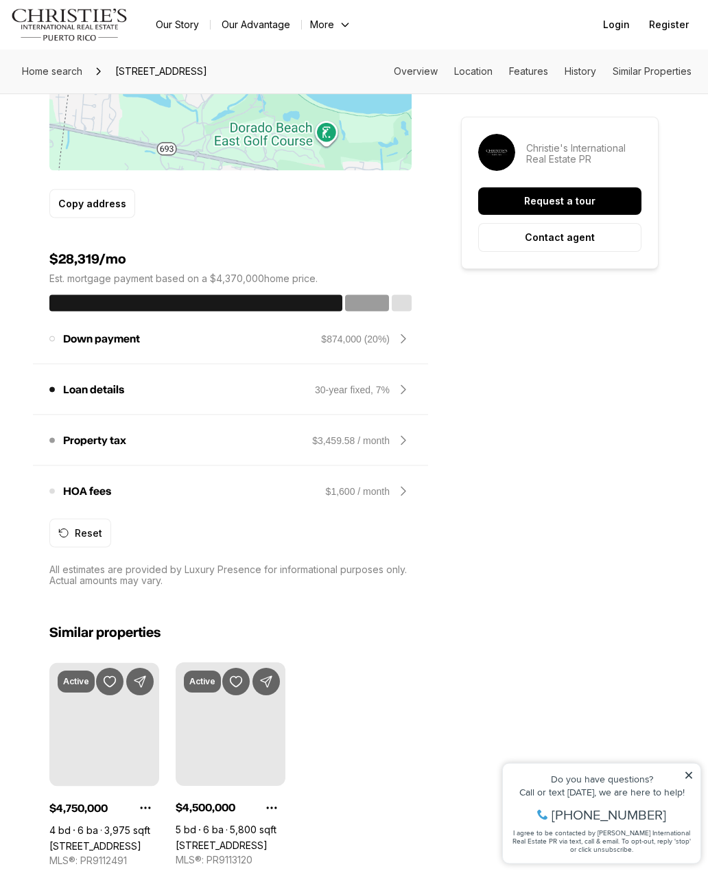
scroll to position [1663, 0]
